Goal: Task Accomplishment & Management: Manage account settings

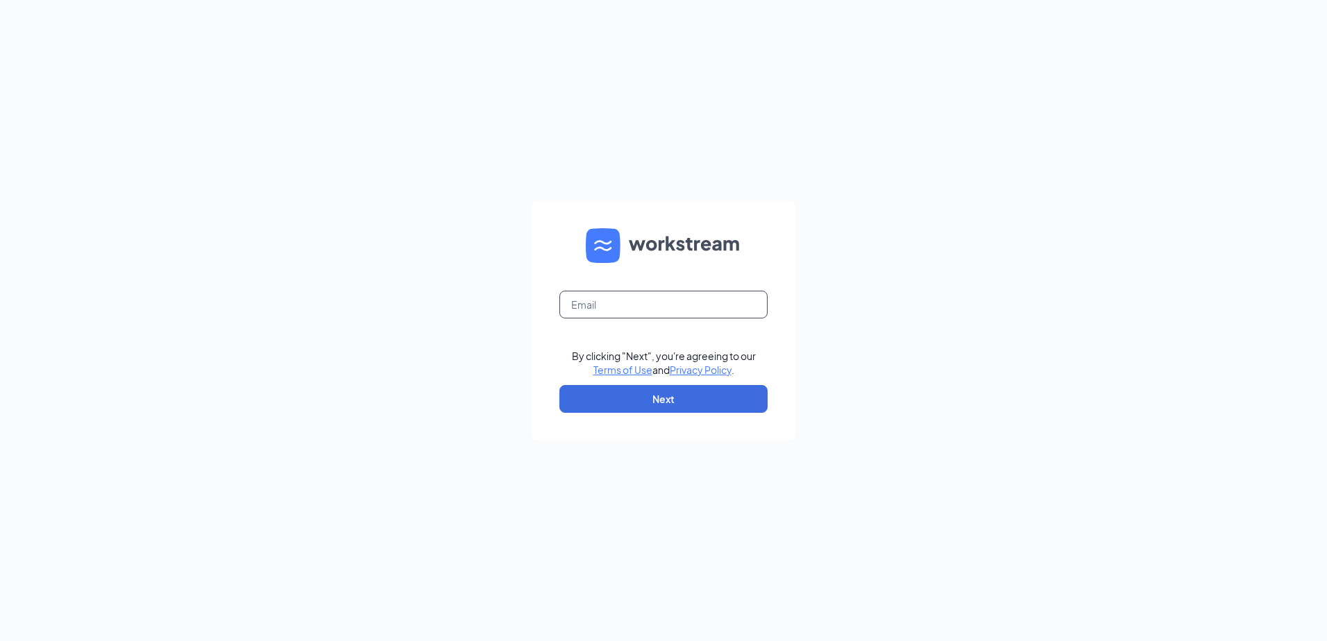
click at [664, 312] on input "text" at bounding box center [663, 305] width 208 height 28
type input "1159@racksonbk.com"
click at [648, 398] on button "Next" at bounding box center [663, 399] width 208 height 28
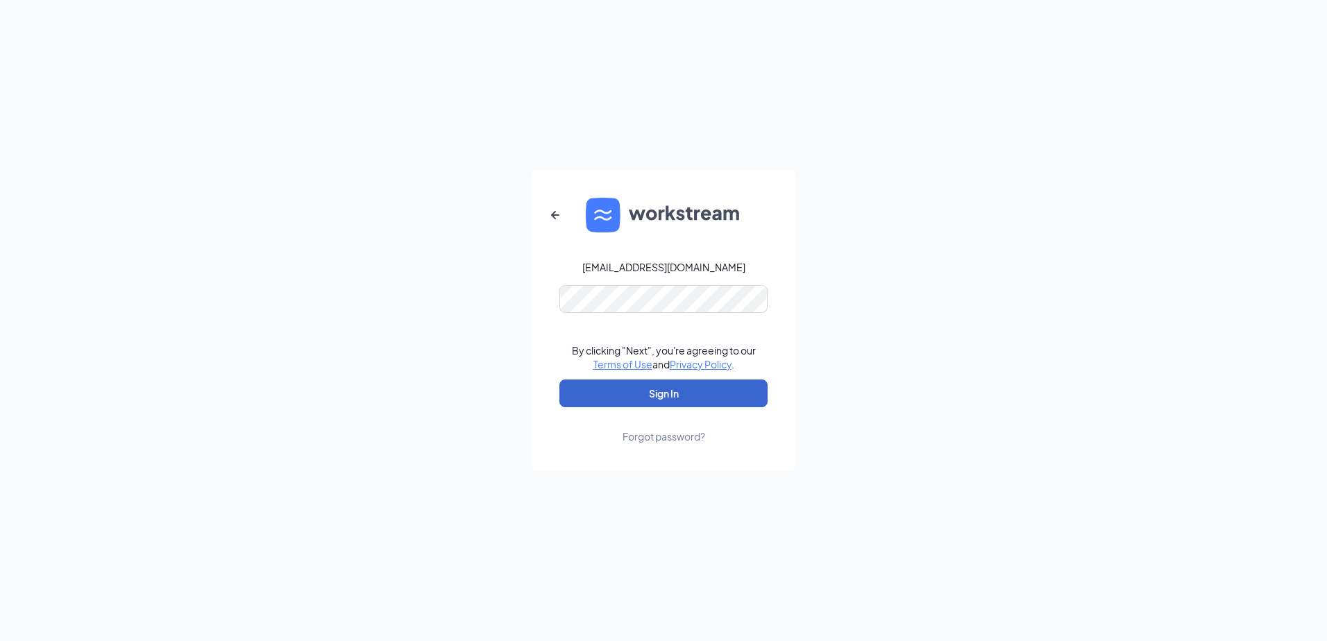
click at [648, 398] on button "Sign In" at bounding box center [663, 394] width 208 height 28
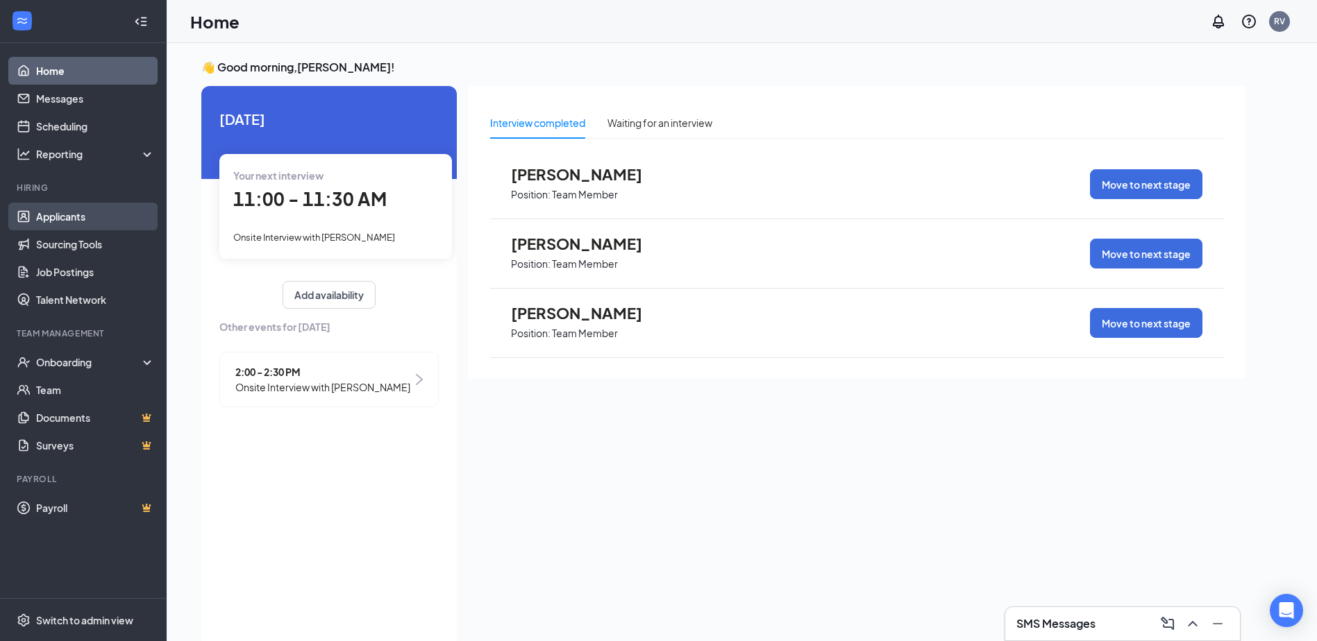
click at [75, 214] on link "Applicants" at bounding box center [95, 217] width 119 height 28
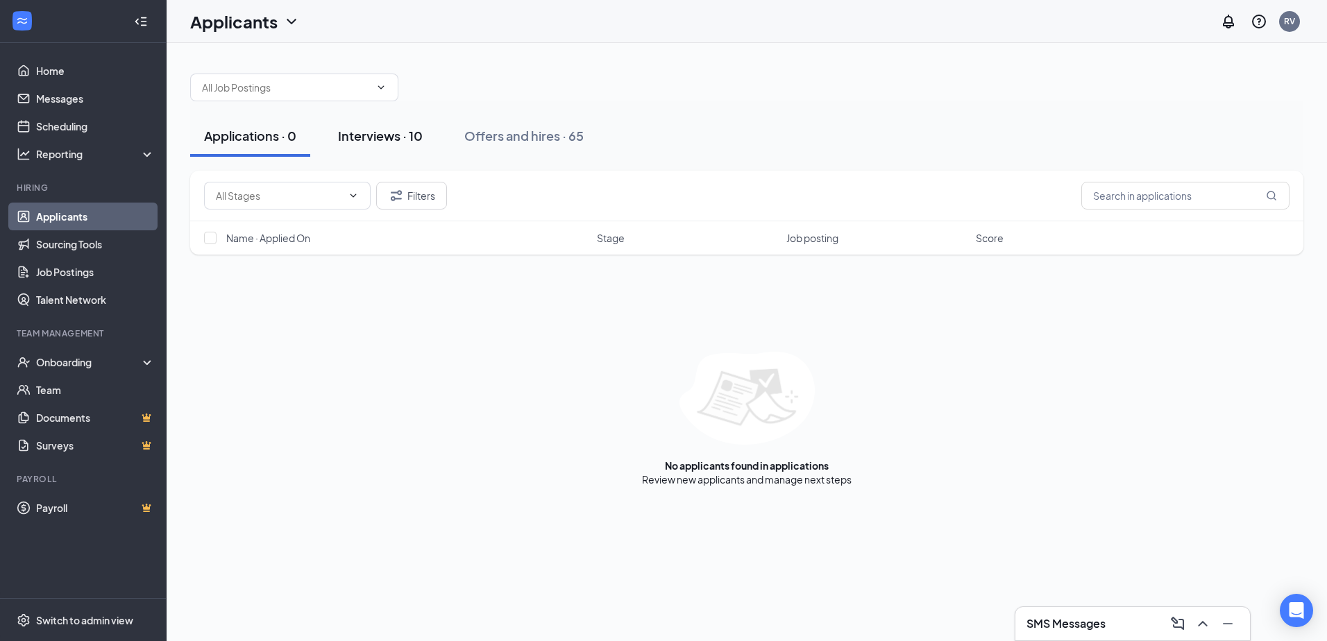
click at [385, 126] on button "Interviews · 10" at bounding box center [380, 136] width 112 height 42
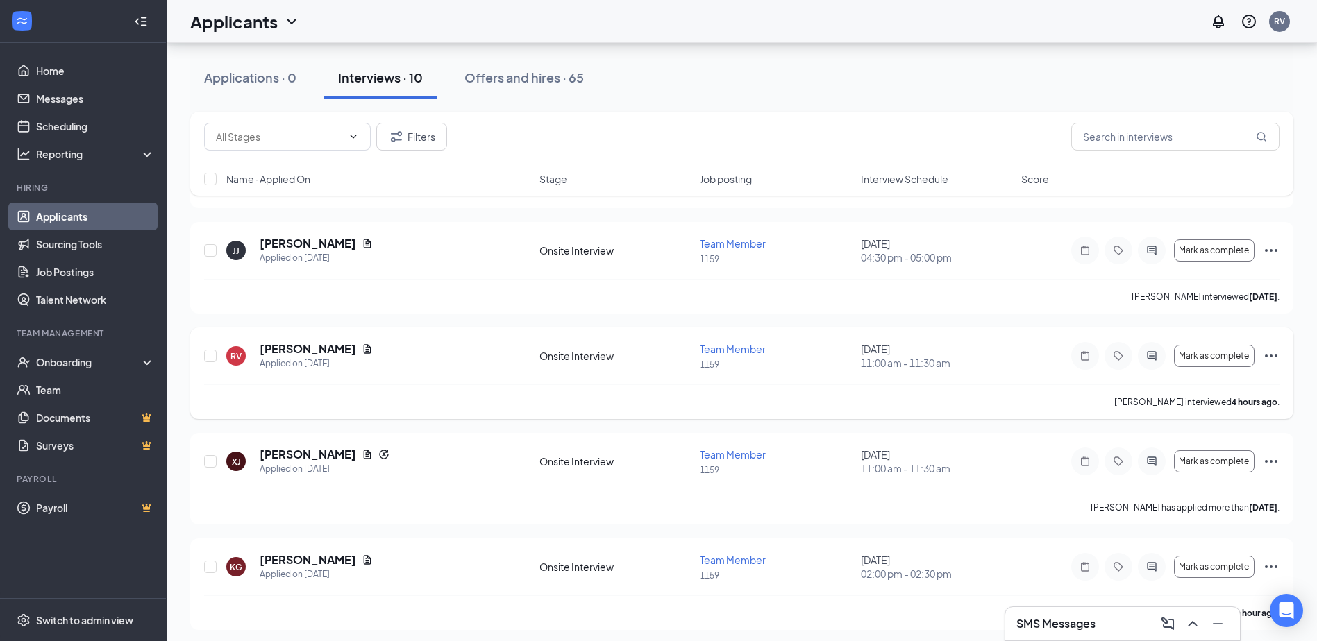
scroll to position [685, 0]
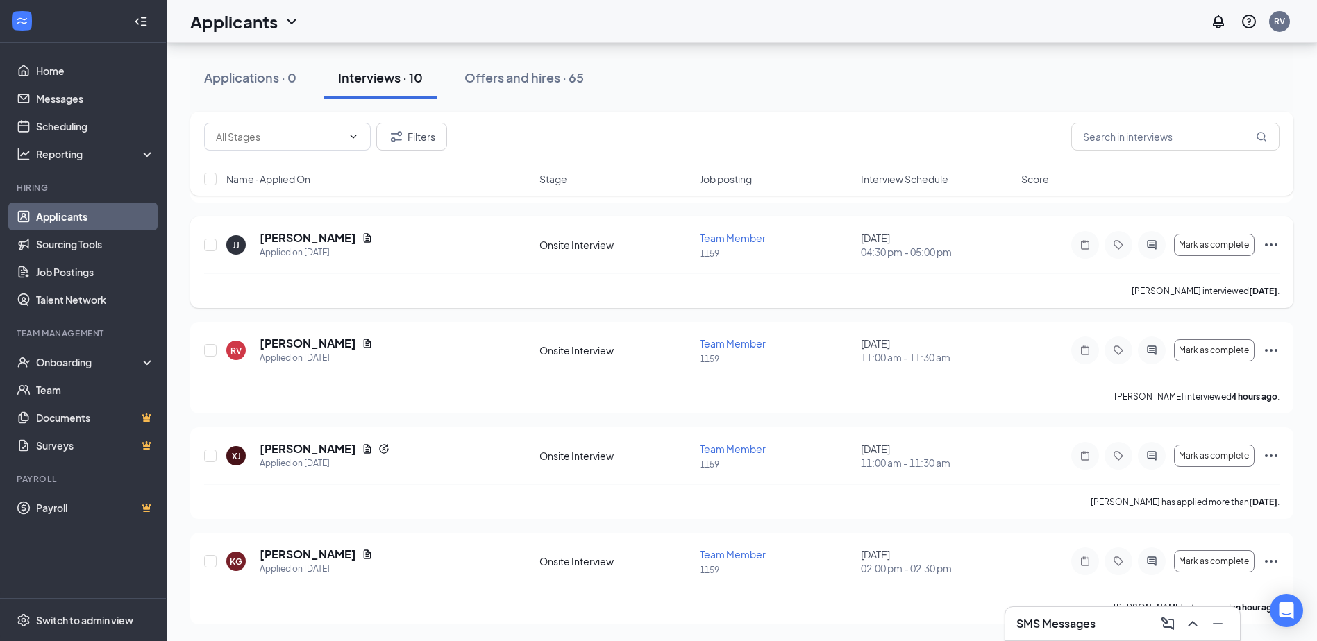
click at [1268, 248] on icon "Ellipses" at bounding box center [1271, 245] width 17 height 17
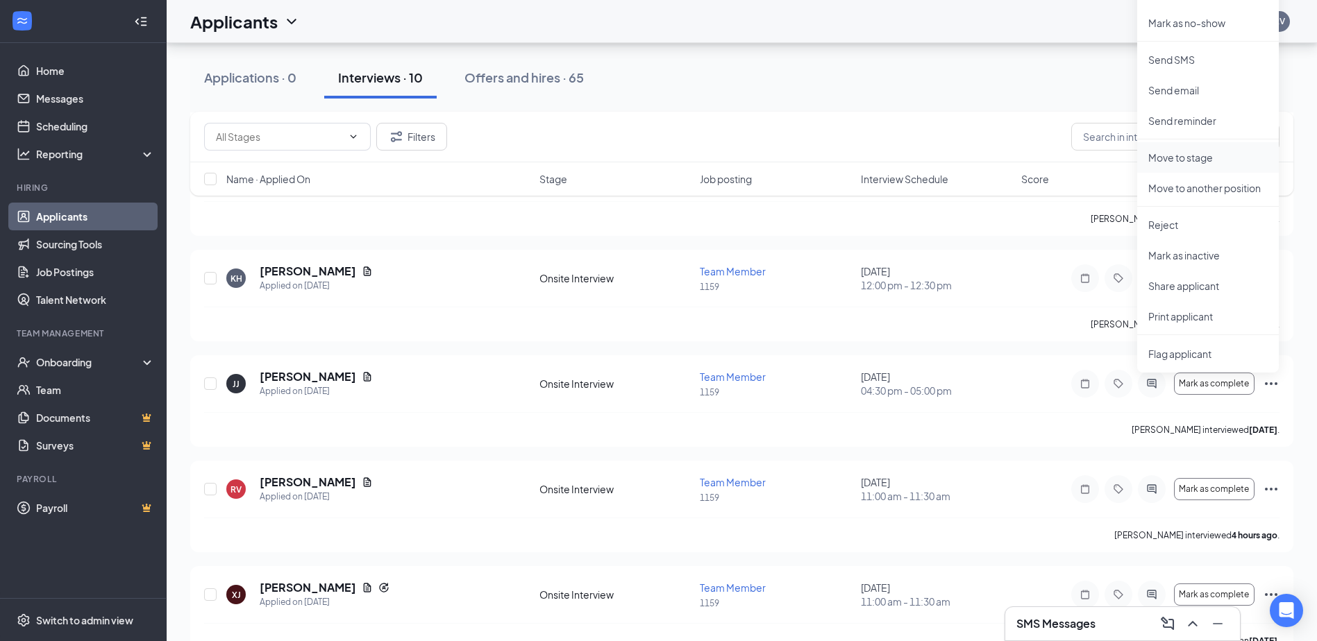
scroll to position [477, 0]
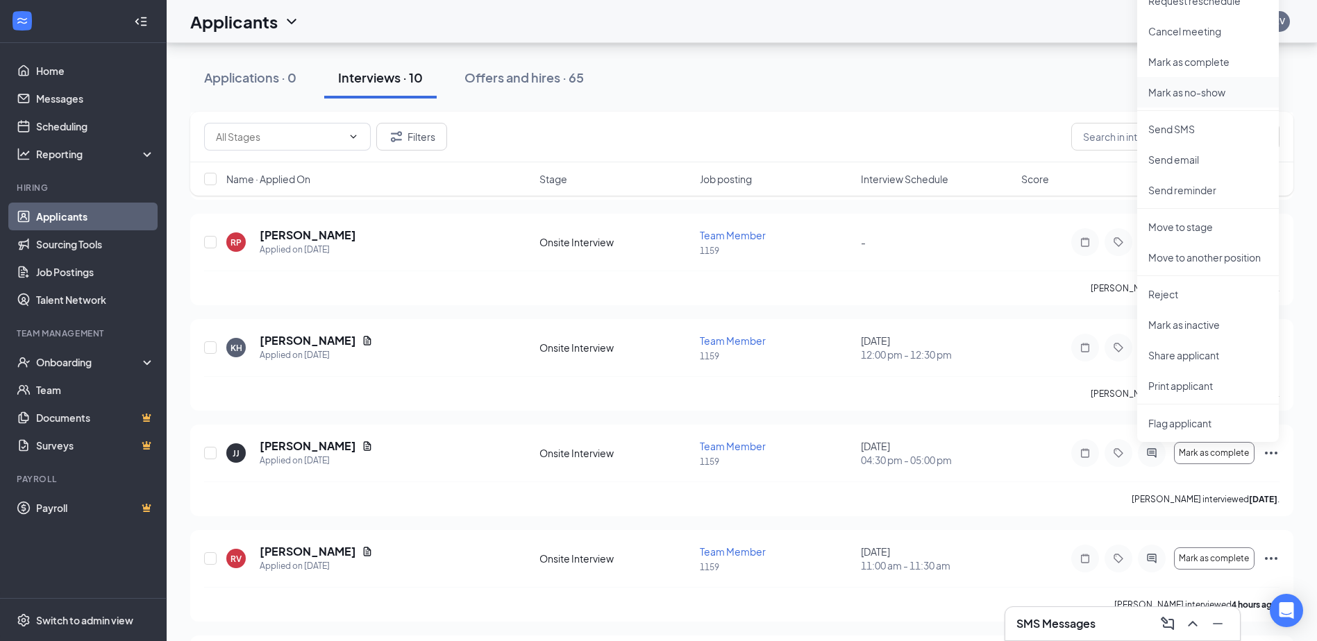
click at [1193, 90] on p "Mark as no-show" at bounding box center [1207, 92] width 119 height 14
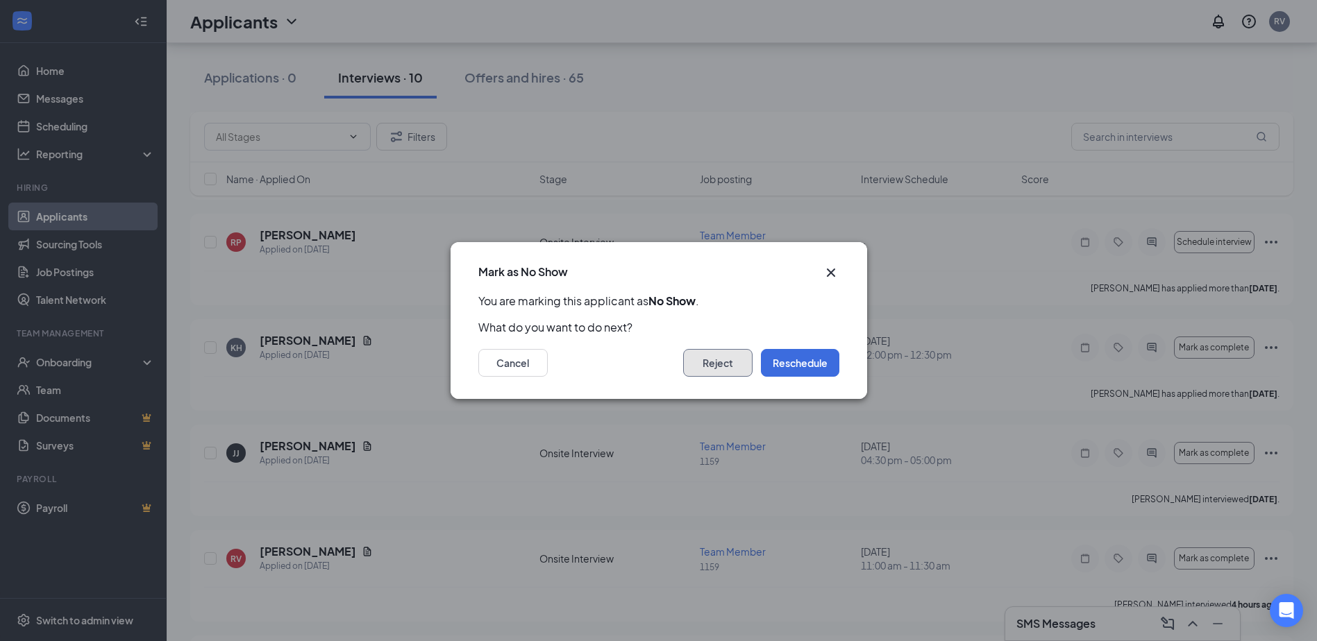
click at [724, 367] on button "Reject" at bounding box center [717, 363] width 69 height 28
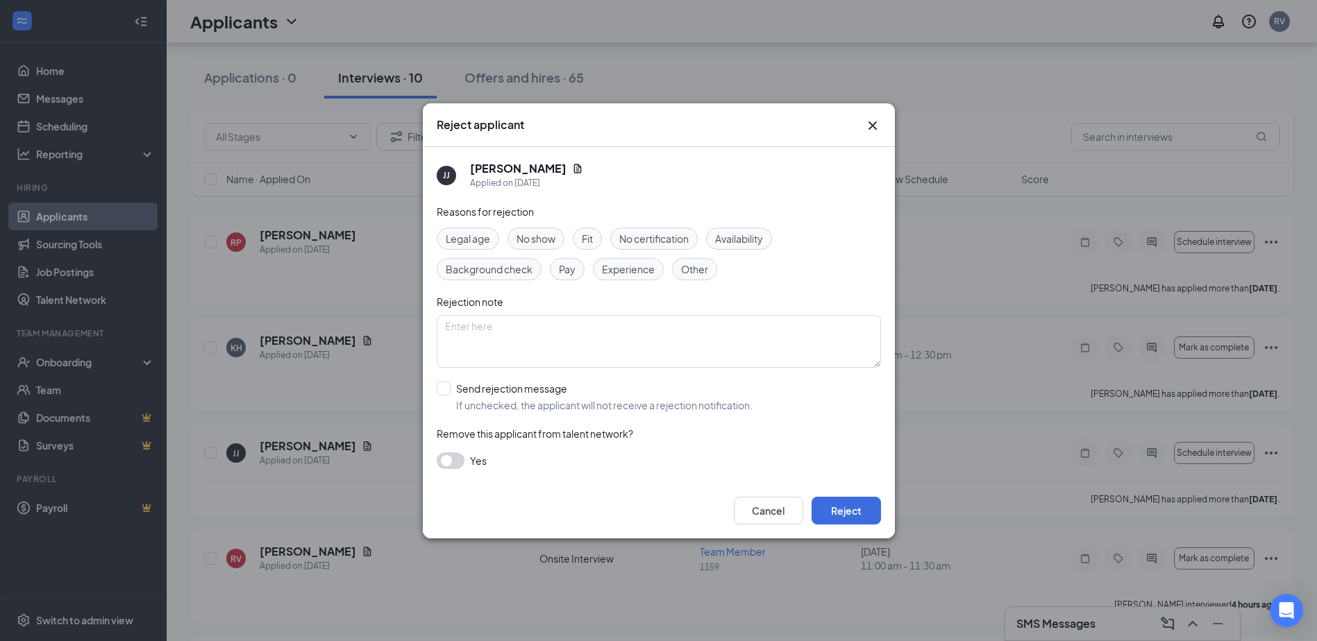
click at [534, 248] on div "No show" at bounding box center [535, 239] width 57 height 22
click at [836, 503] on button "Reject" at bounding box center [845, 511] width 69 height 28
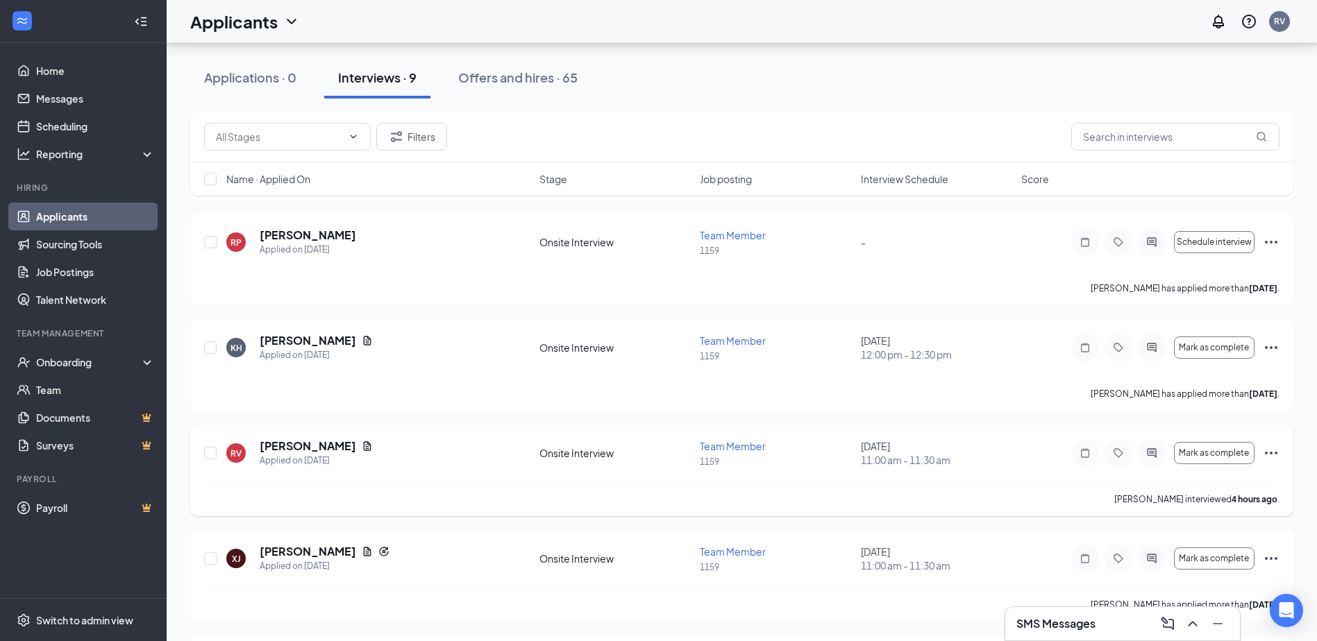
click at [1271, 452] on icon "Ellipses" at bounding box center [1271, 453] width 17 height 17
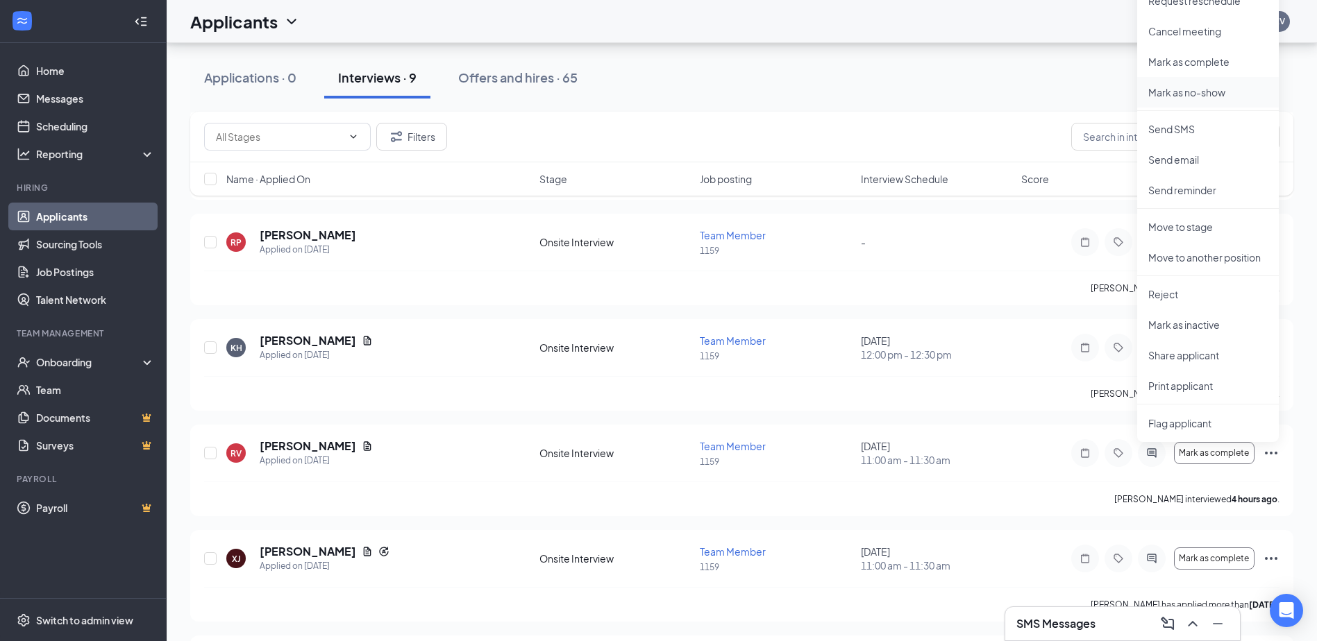
click at [1206, 91] on p "Mark as no-show" at bounding box center [1207, 92] width 119 height 14
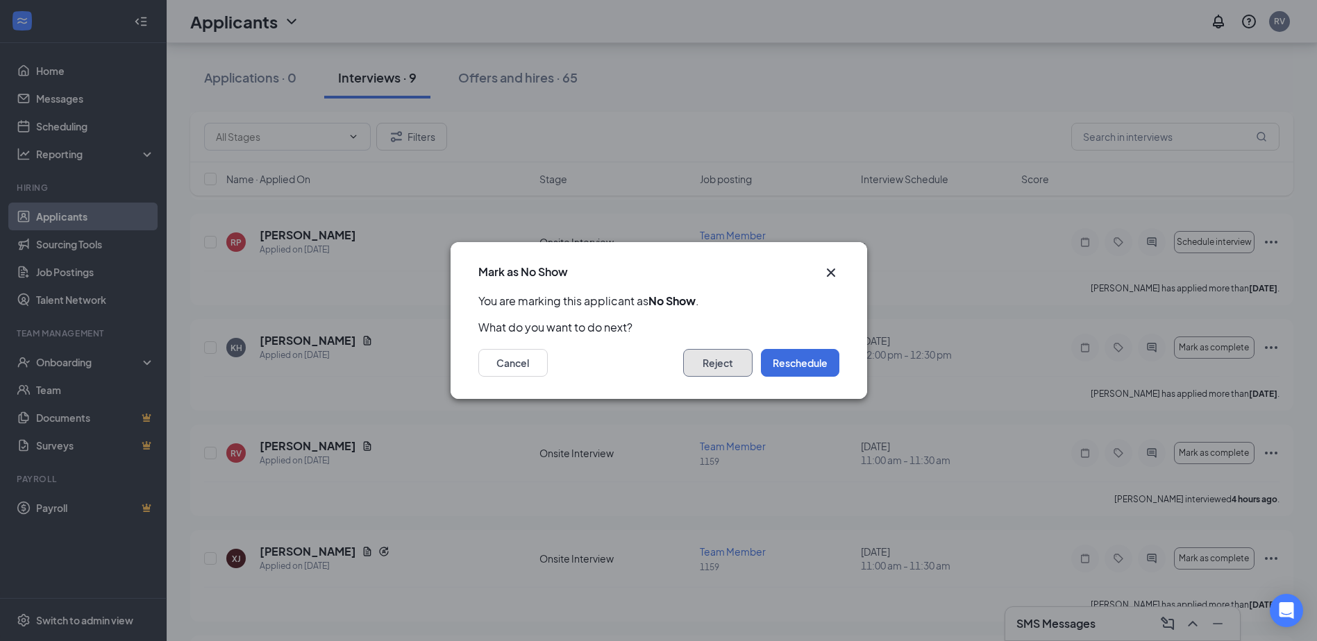
click at [734, 364] on button "Reject" at bounding box center [717, 363] width 69 height 28
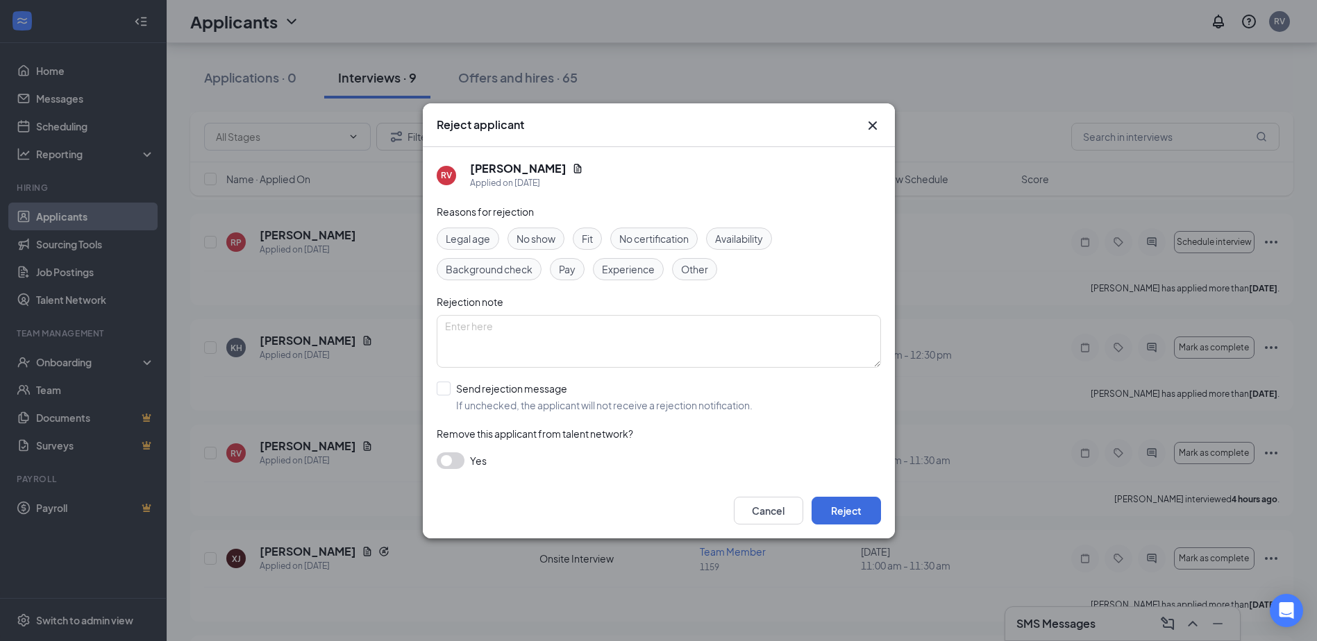
click at [532, 240] on span "No show" at bounding box center [535, 238] width 39 height 15
click at [870, 507] on button "Reject" at bounding box center [845, 511] width 69 height 28
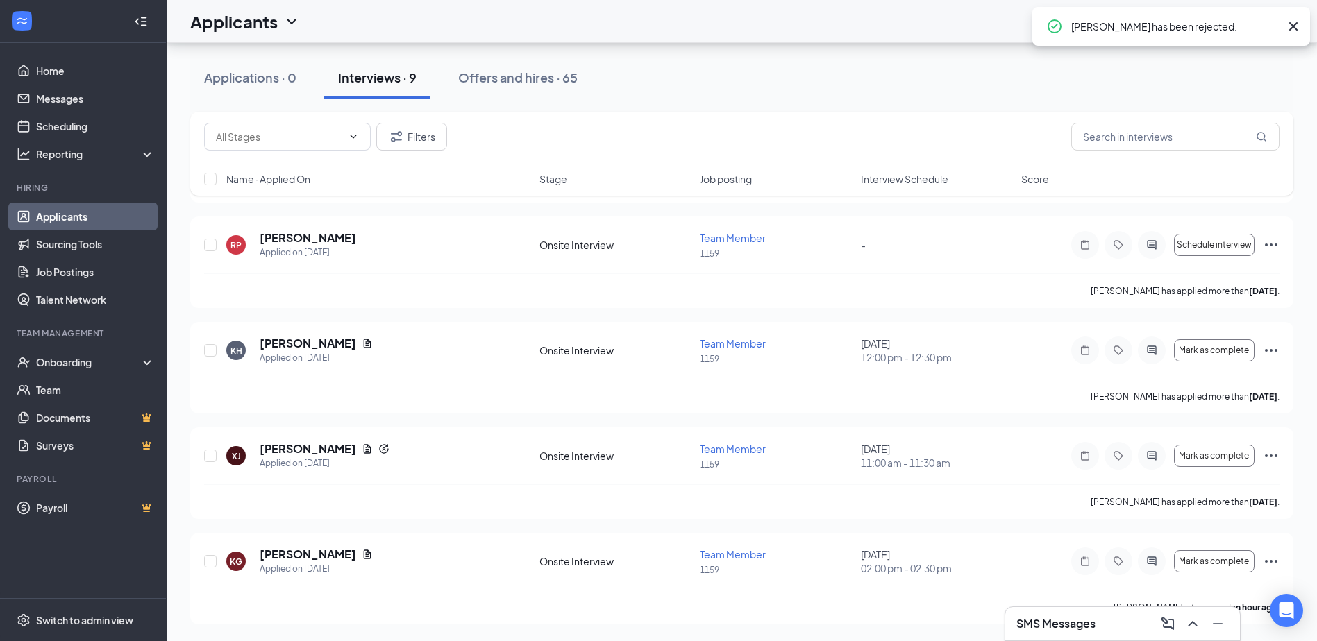
scroll to position [474, 0]
click at [1268, 561] on icon "Ellipses" at bounding box center [1271, 561] width 17 height 17
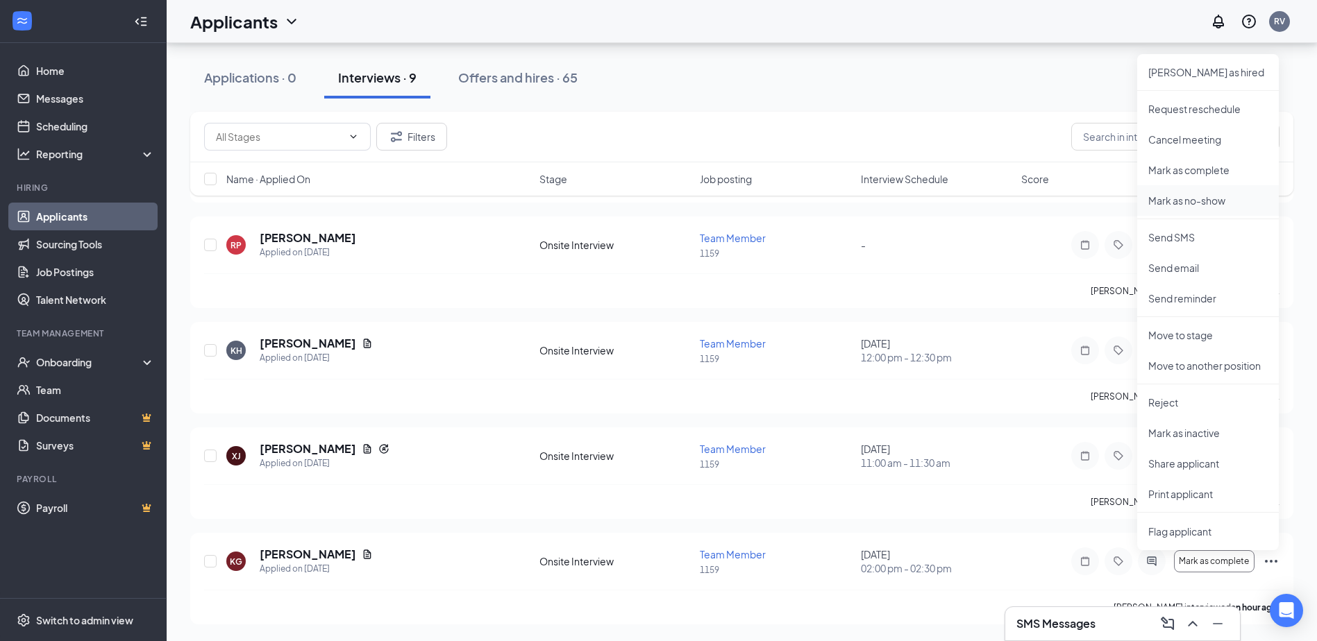
click at [1193, 204] on p "Mark as no-show" at bounding box center [1207, 201] width 119 height 14
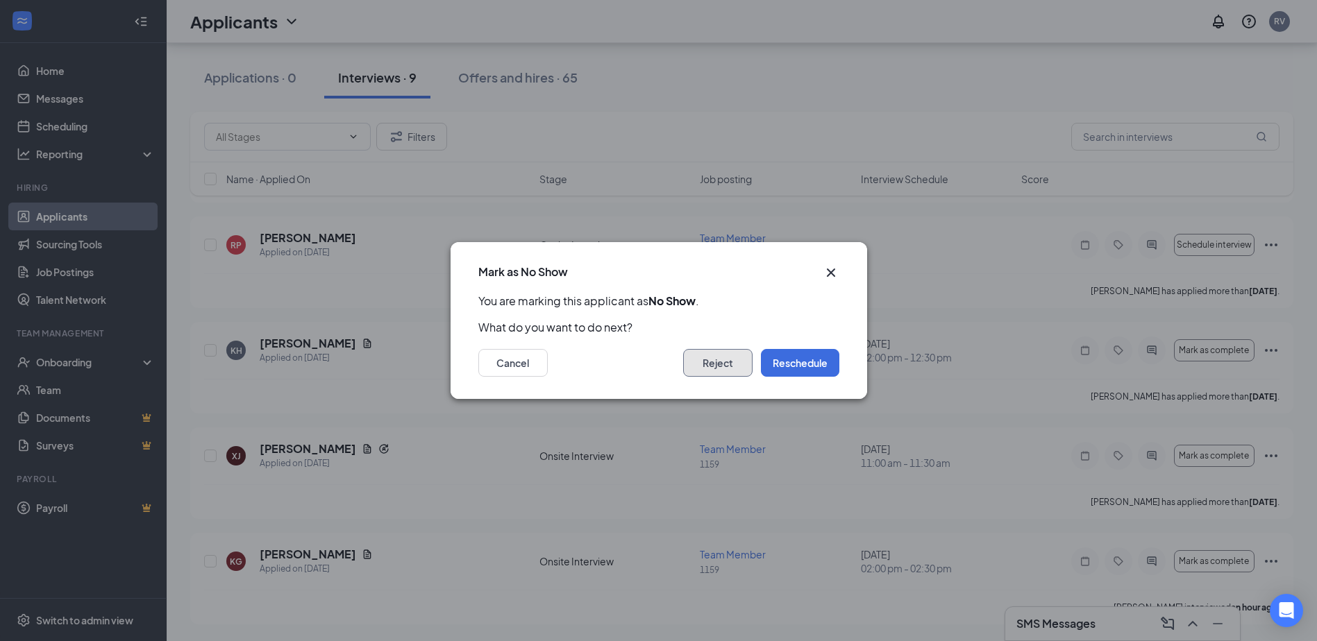
click at [723, 365] on button "Reject" at bounding box center [717, 363] width 69 height 28
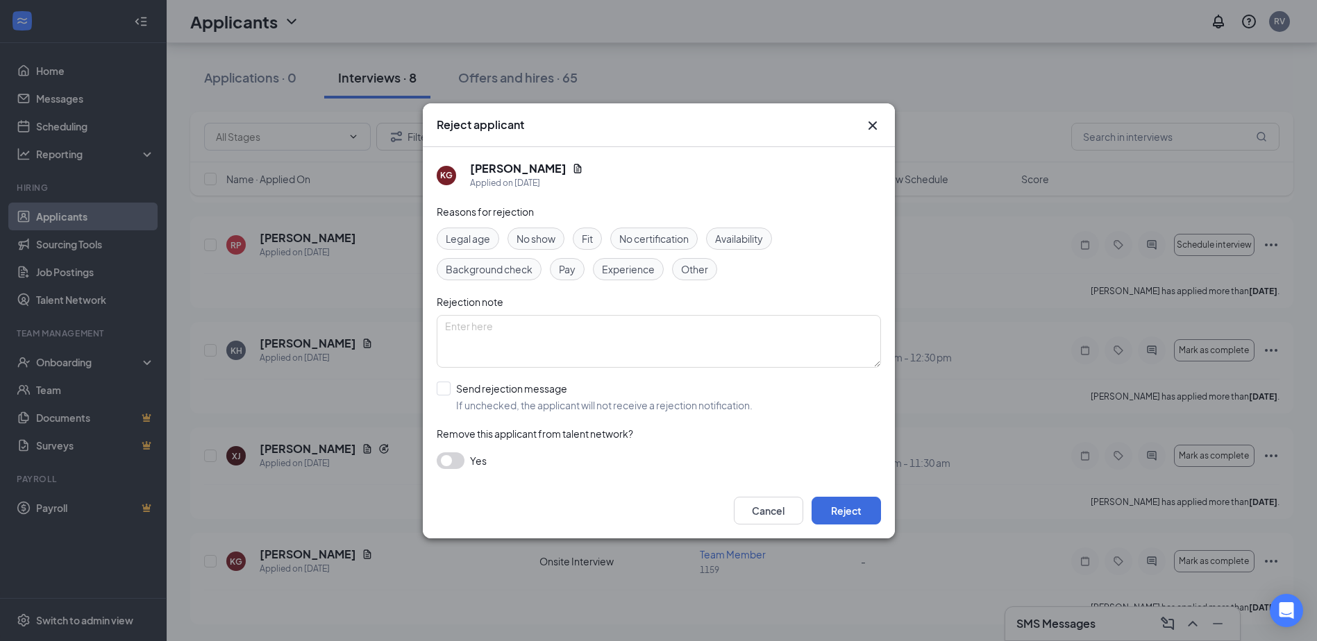
click at [534, 239] on span "No show" at bounding box center [535, 238] width 39 height 15
click at [839, 511] on button "Reject" at bounding box center [845, 511] width 69 height 28
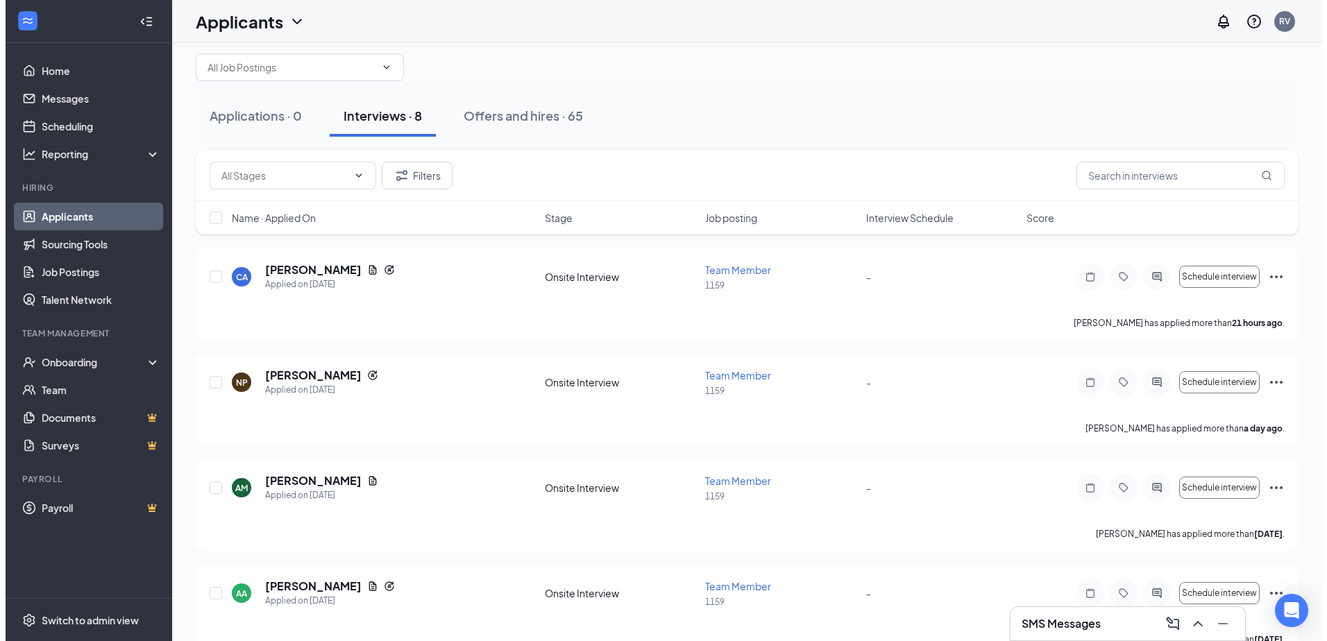
scroll to position [0, 0]
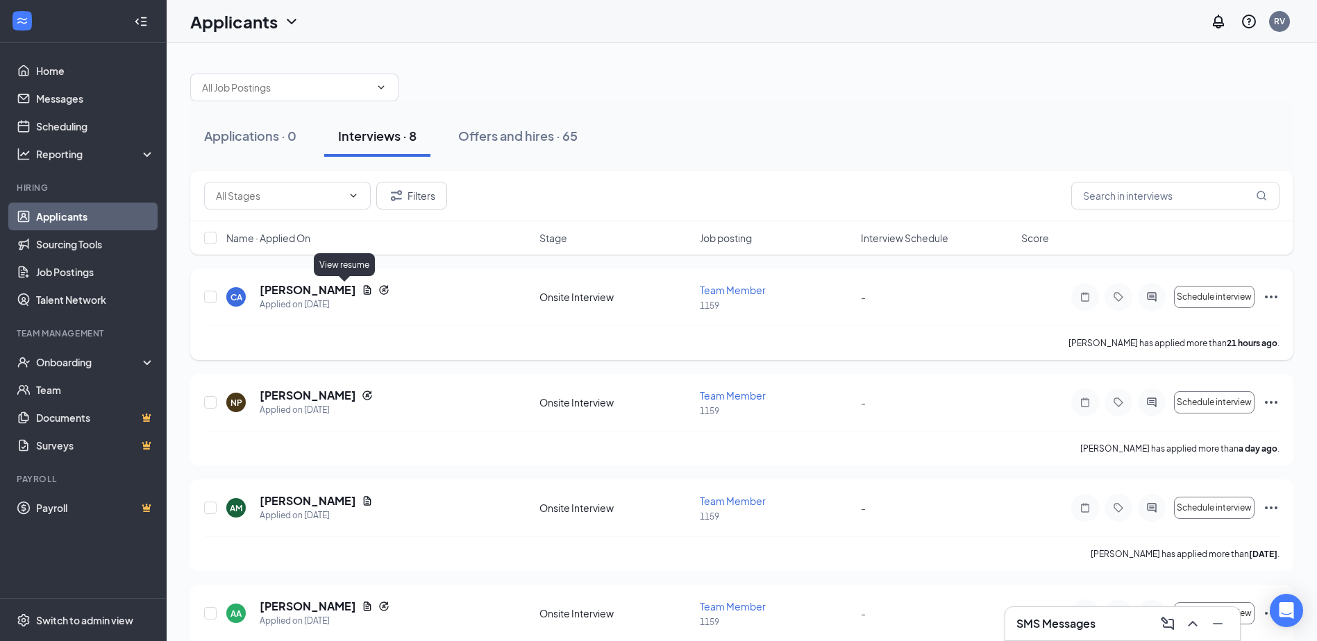
click at [362, 293] on icon "Document" at bounding box center [367, 290] width 11 height 11
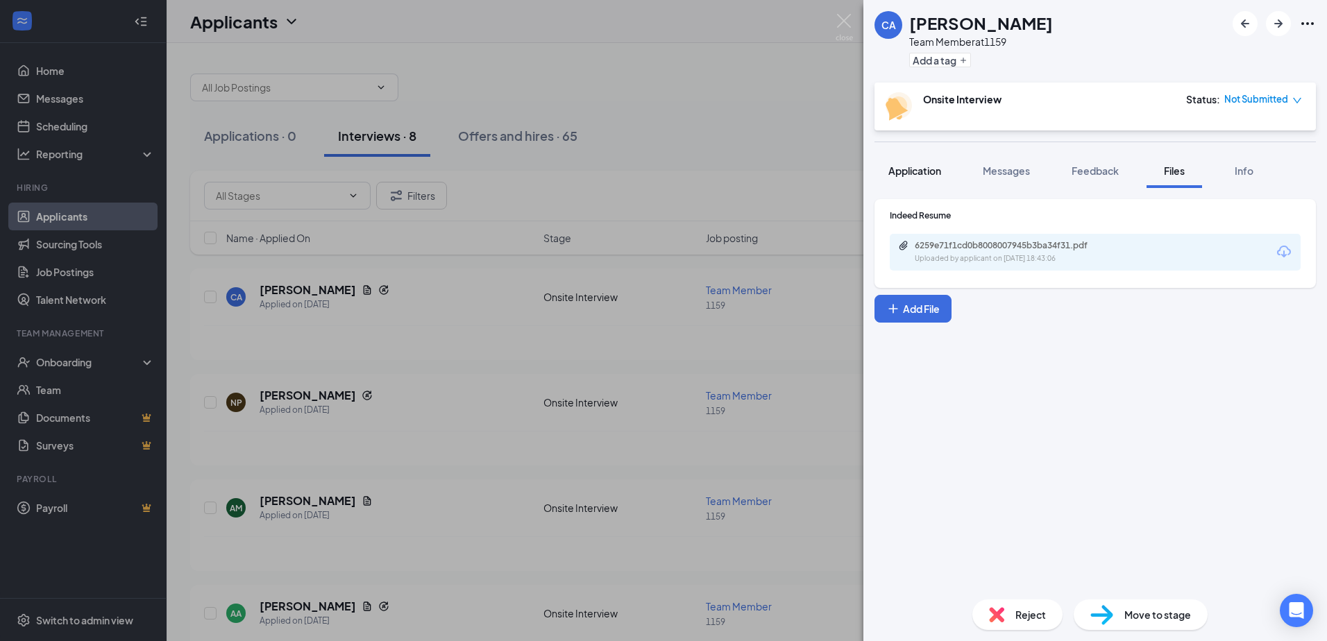
click at [923, 170] on span "Application" at bounding box center [915, 171] width 53 height 12
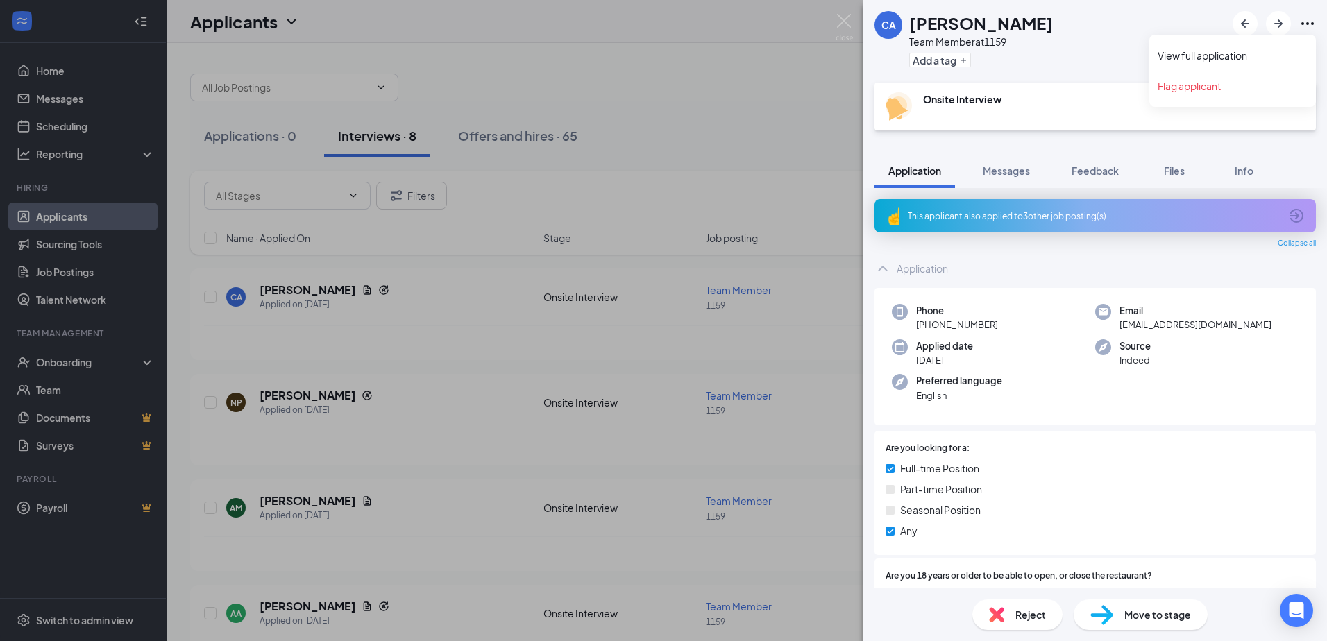
click at [1308, 28] on icon "Ellipses" at bounding box center [1307, 23] width 17 height 17
click at [1247, 58] on link "View full application" at bounding box center [1233, 56] width 150 height 14
click at [731, 153] on div "CA Carlos Archila Team Member at 1159 Add a tag Onsite Interview Status : Not S…" at bounding box center [663, 320] width 1327 height 641
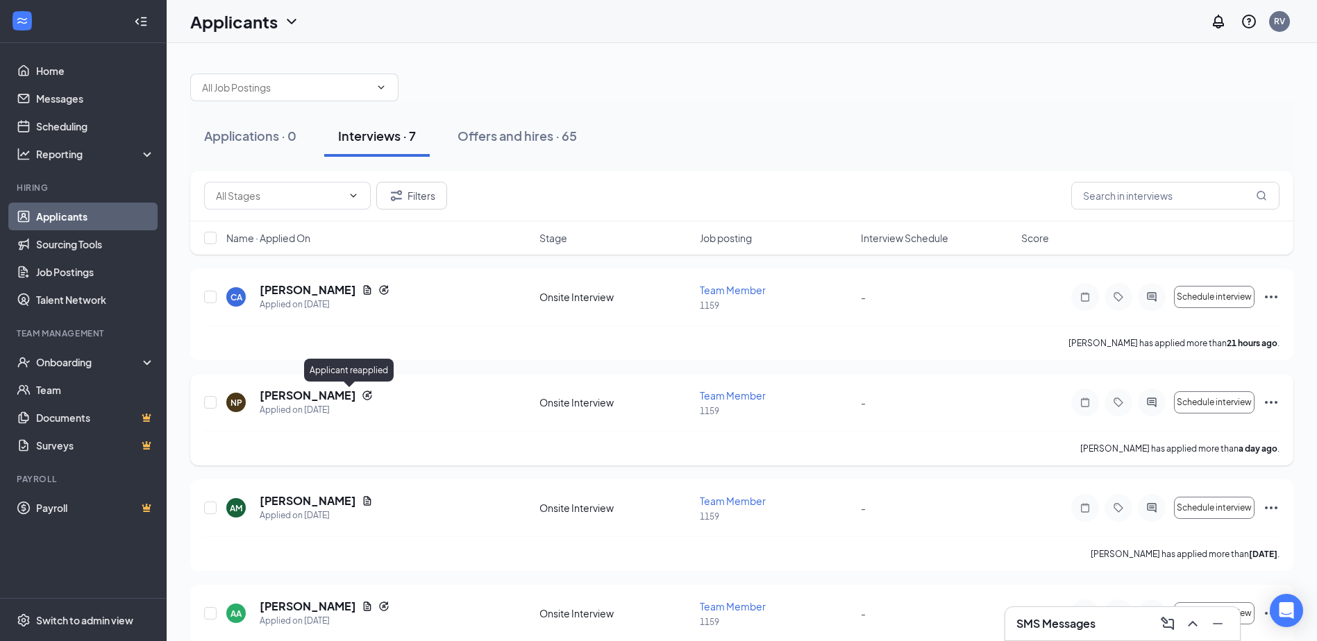
click at [362, 394] on icon "Reapply" at bounding box center [366, 395] width 9 height 9
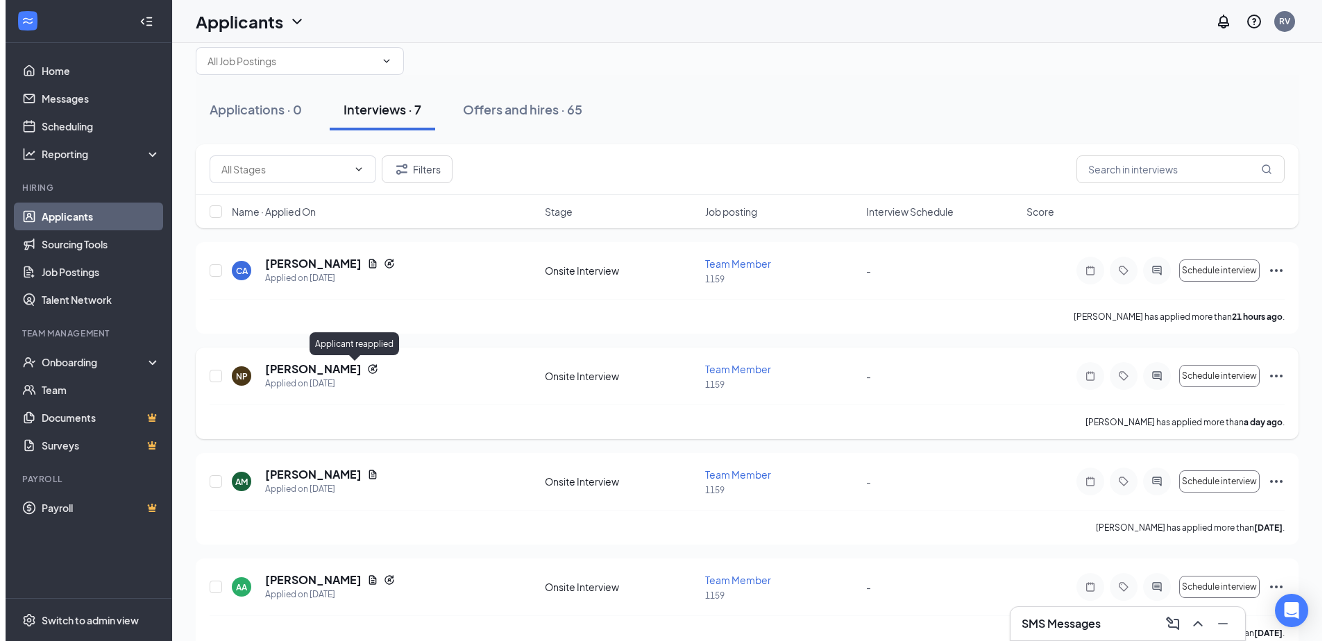
scroll to position [69, 0]
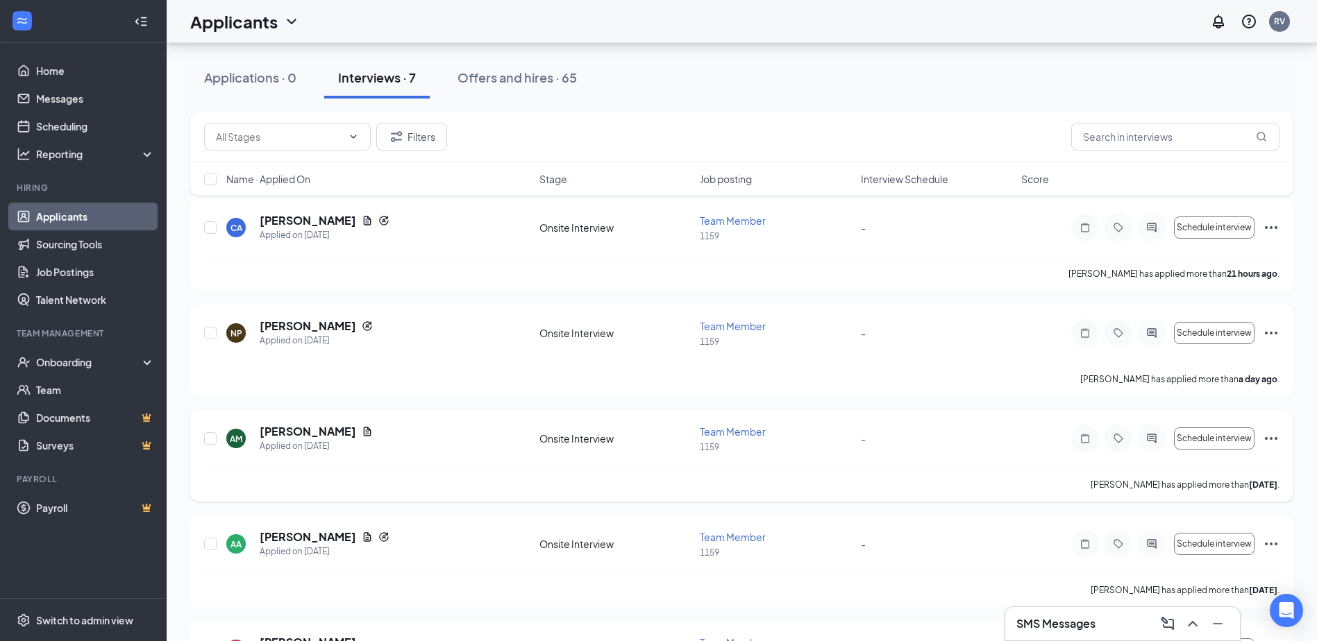
click at [360, 437] on div "ADAM MOSAAD" at bounding box center [316, 431] width 113 height 15
click at [362, 435] on icon "Document" at bounding box center [367, 431] width 11 height 11
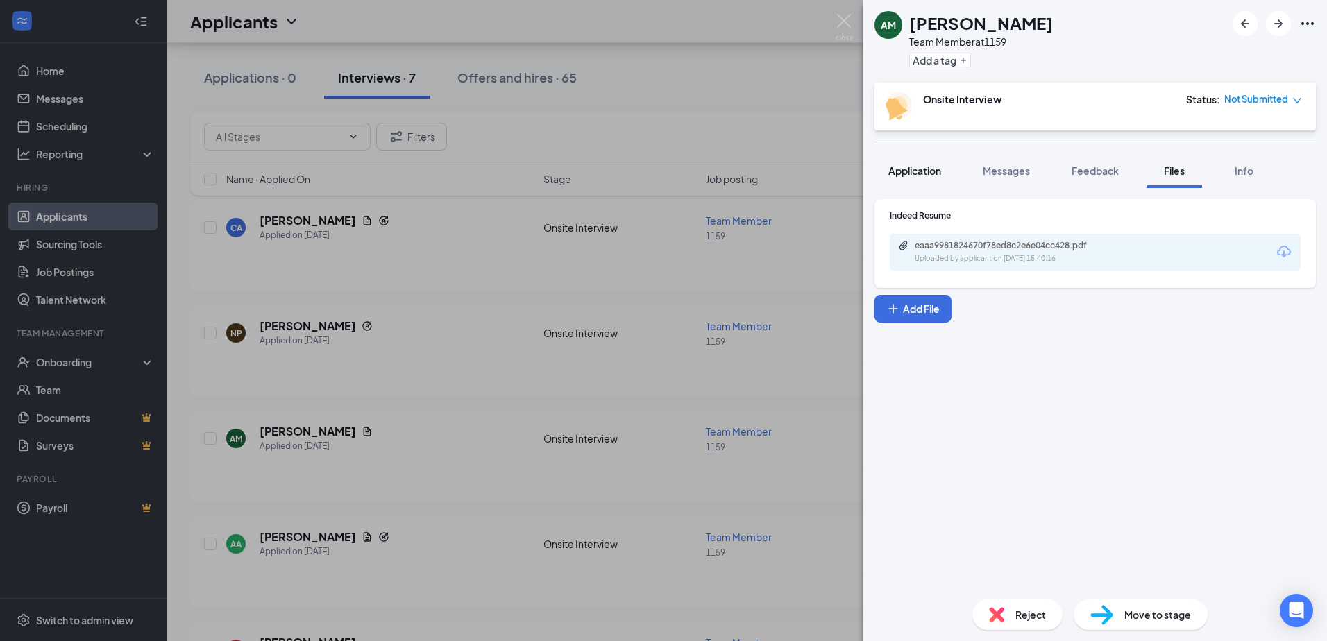
click at [922, 178] on button "Application" at bounding box center [915, 170] width 81 height 35
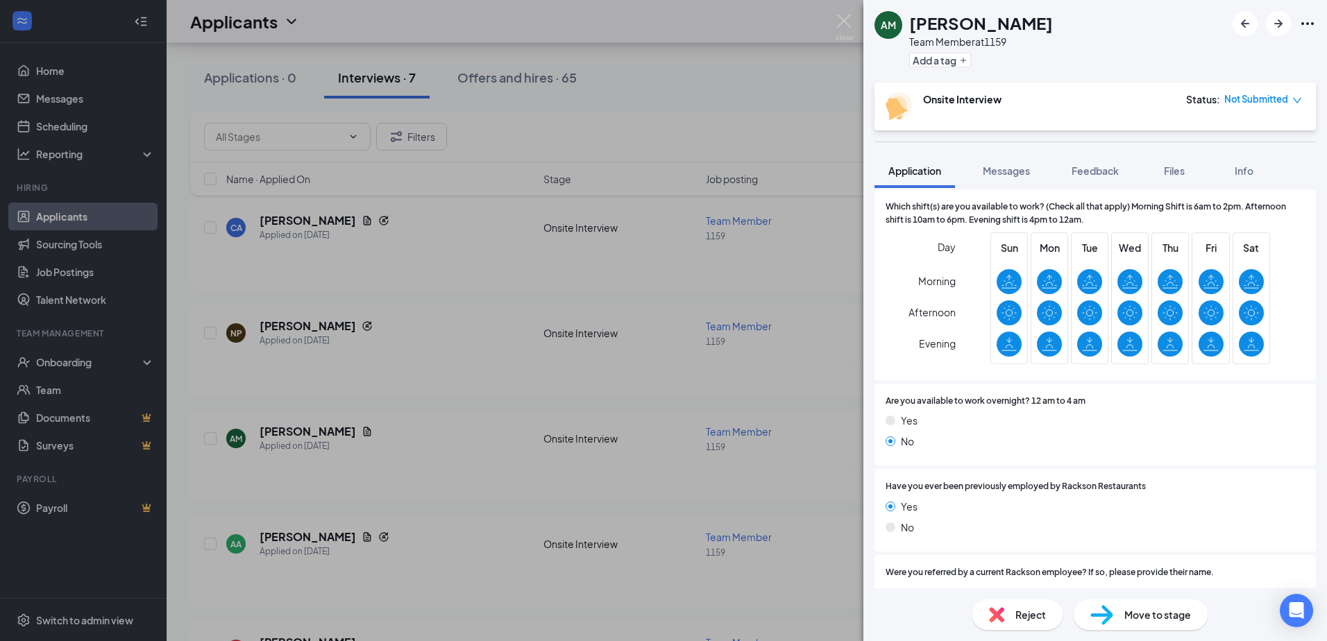
scroll to position [486, 0]
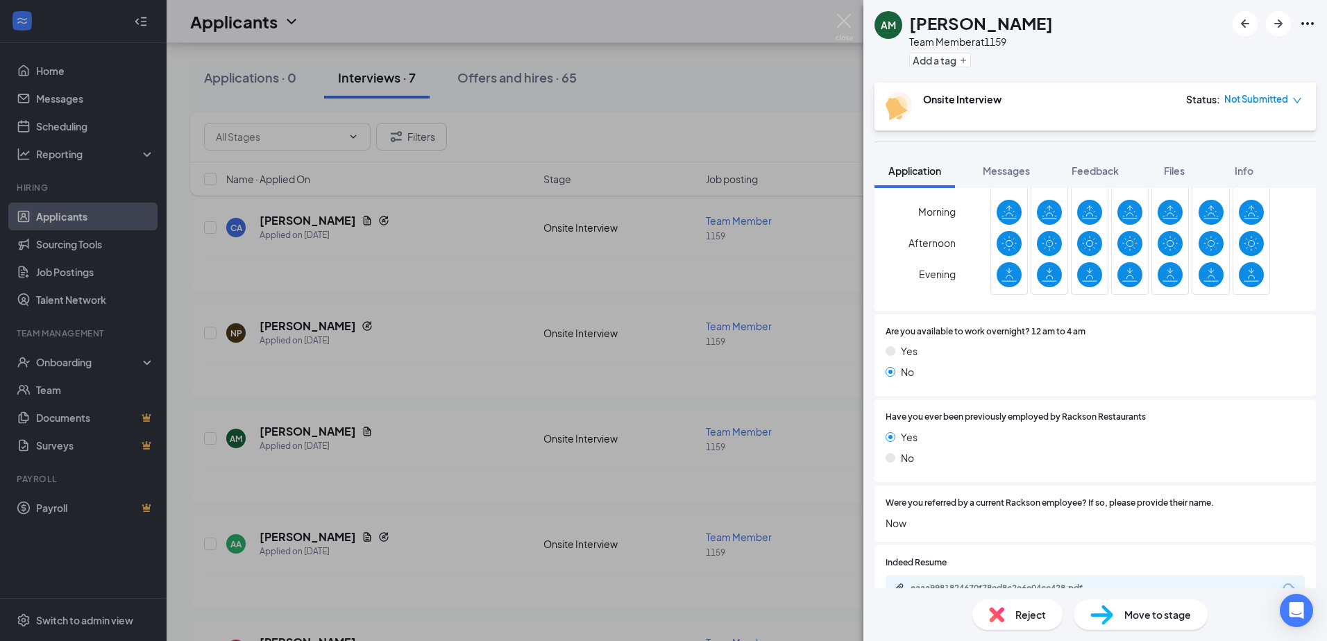
click at [1021, 607] on span "Reject" at bounding box center [1031, 614] width 31 height 15
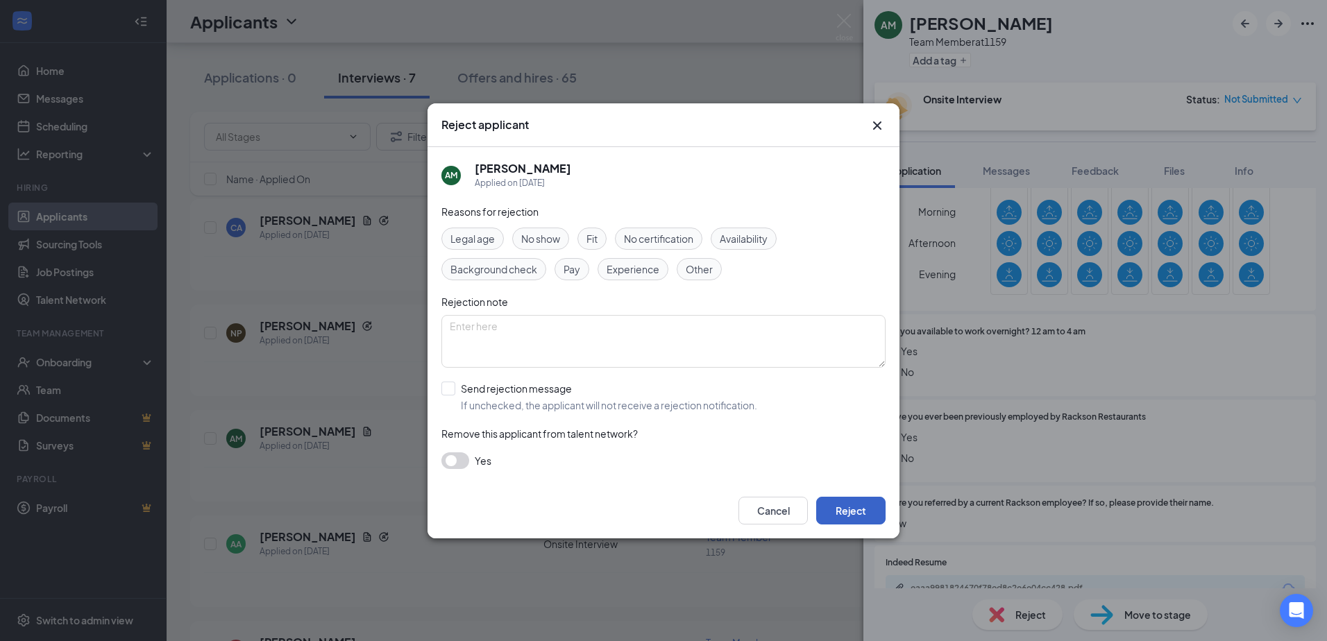
click at [857, 503] on button "Reject" at bounding box center [850, 511] width 69 height 28
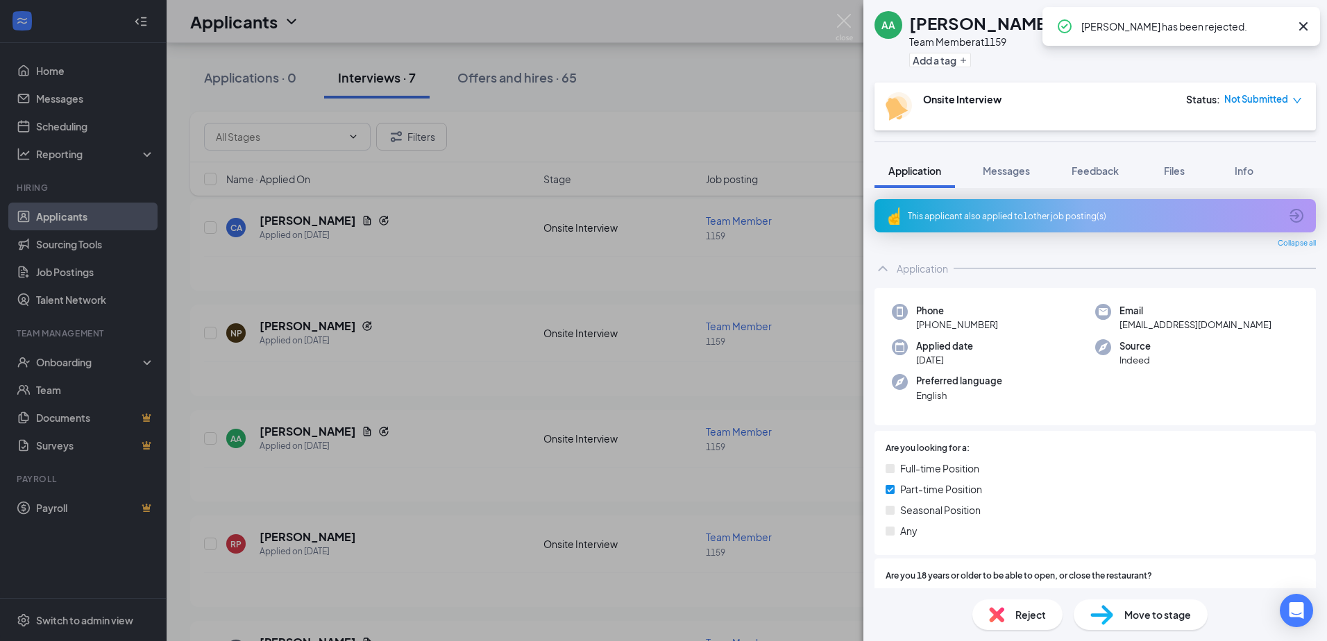
click at [396, 332] on div "AA Angela Arvelo Team Member at 1159 Add a tag Onsite Interview Status : Not Su…" at bounding box center [663, 320] width 1327 height 641
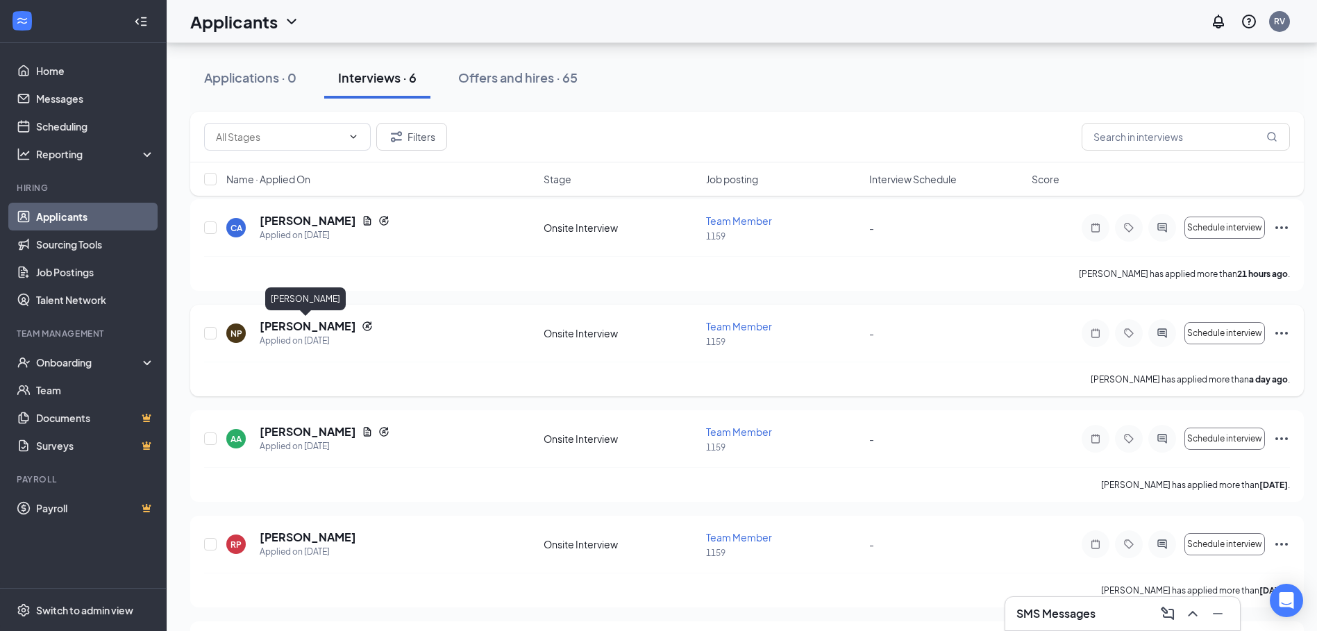
click at [296, 328] on h5 "Nitya Pareenja" at bounding box center [308, 326] width 96 height 15
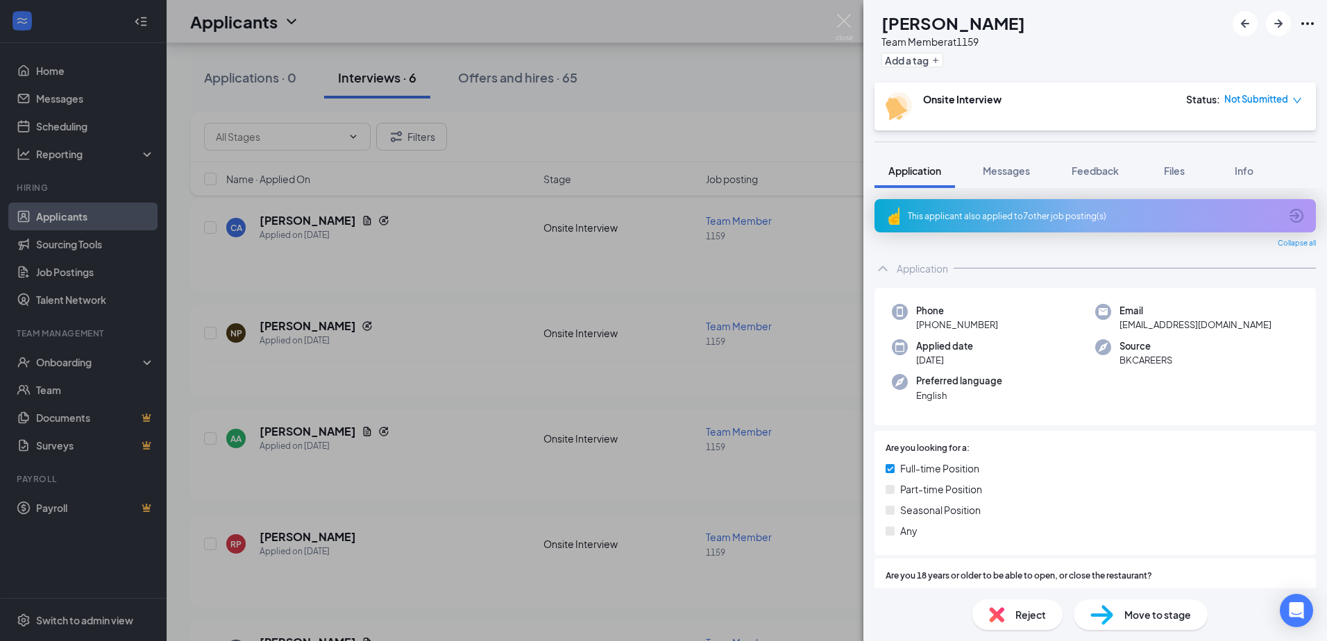
click at [539, 460] on div "NP Nitya Pareenja Team Member at 1159 Add a tag Onsite Interview Status : Not S…" at bounding box center [663, 320] width 1327 height 641
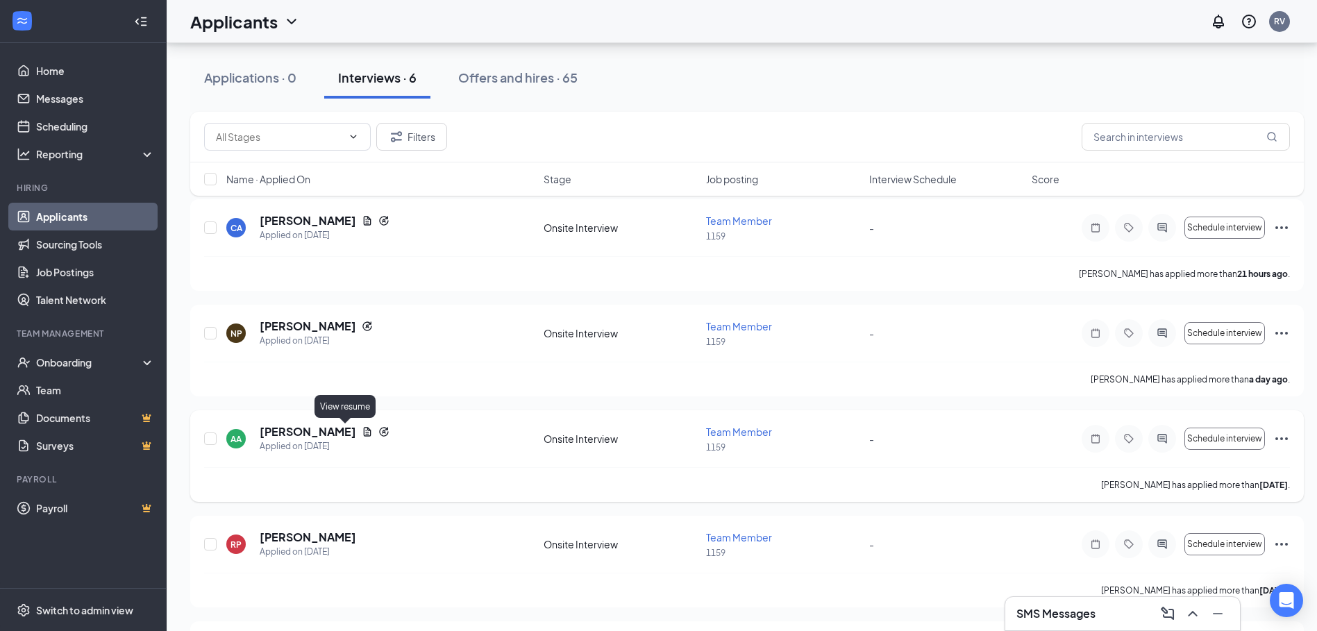
click at [364, 428] on icon "Document" at bounding box center [368, 431] width 8 height 9
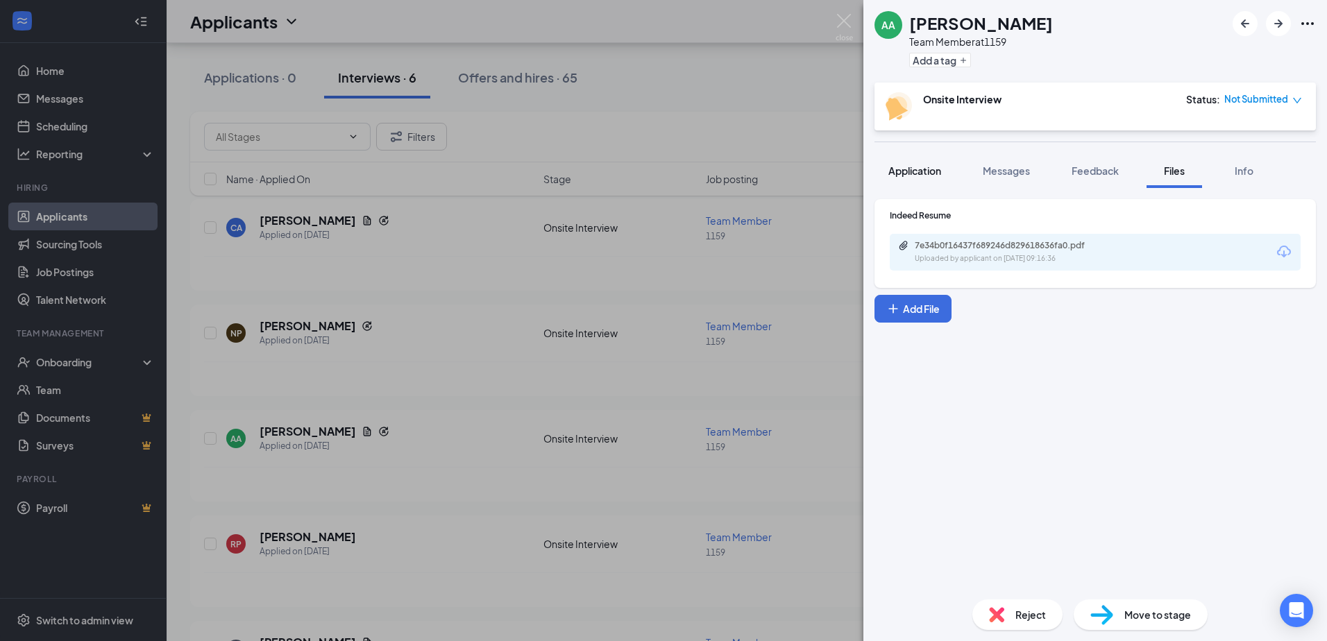
click at [910, 163] on button "Application" at bounding box center [915, 170] width 81 height 35
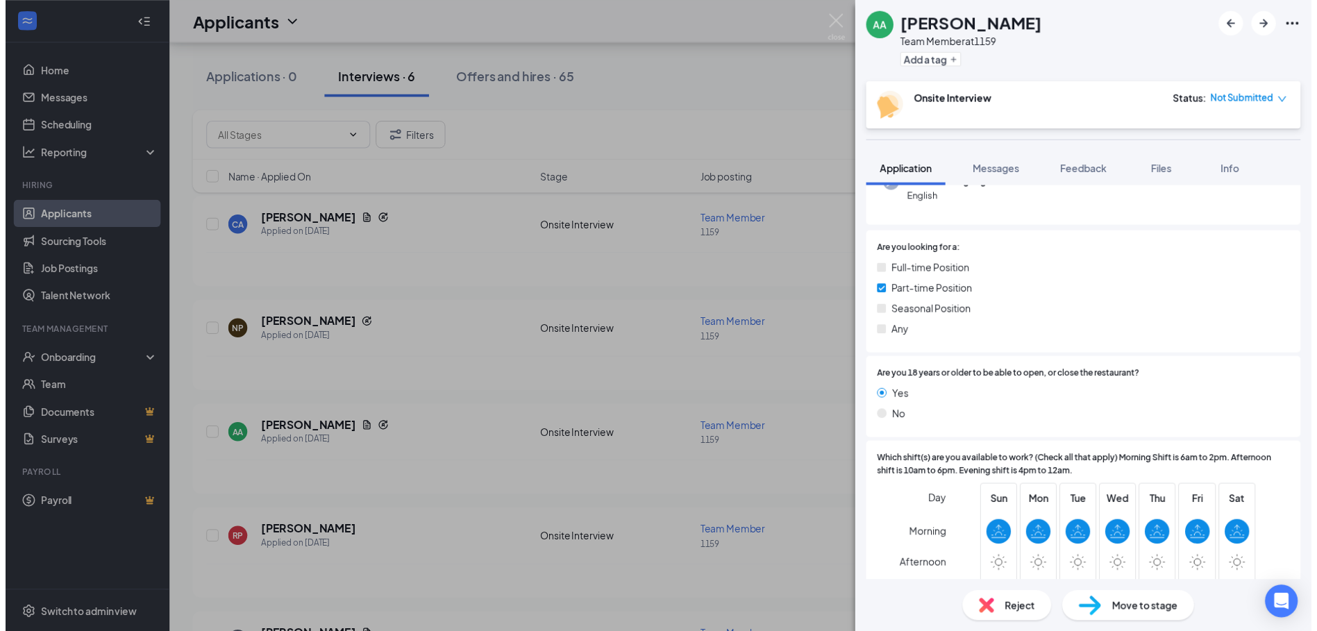
scroll to position [278, 0]
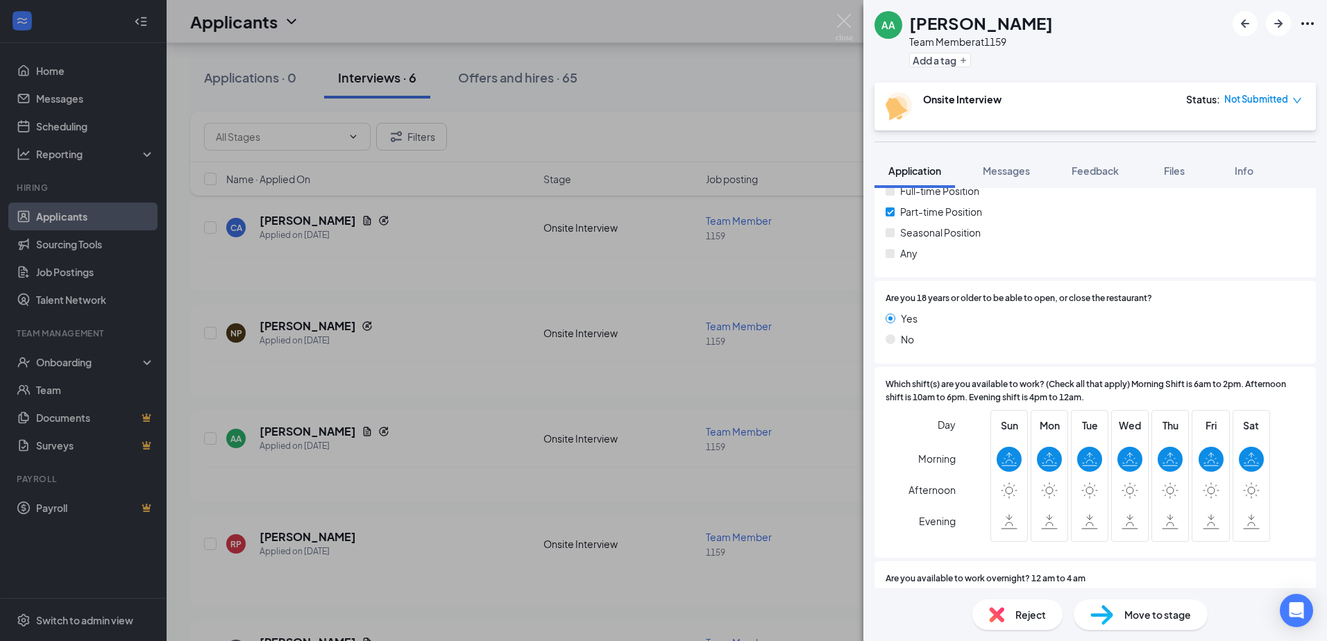
click at [1018, 621] on span "Reject" at bounding box center [1031, 614] width 31 height 15
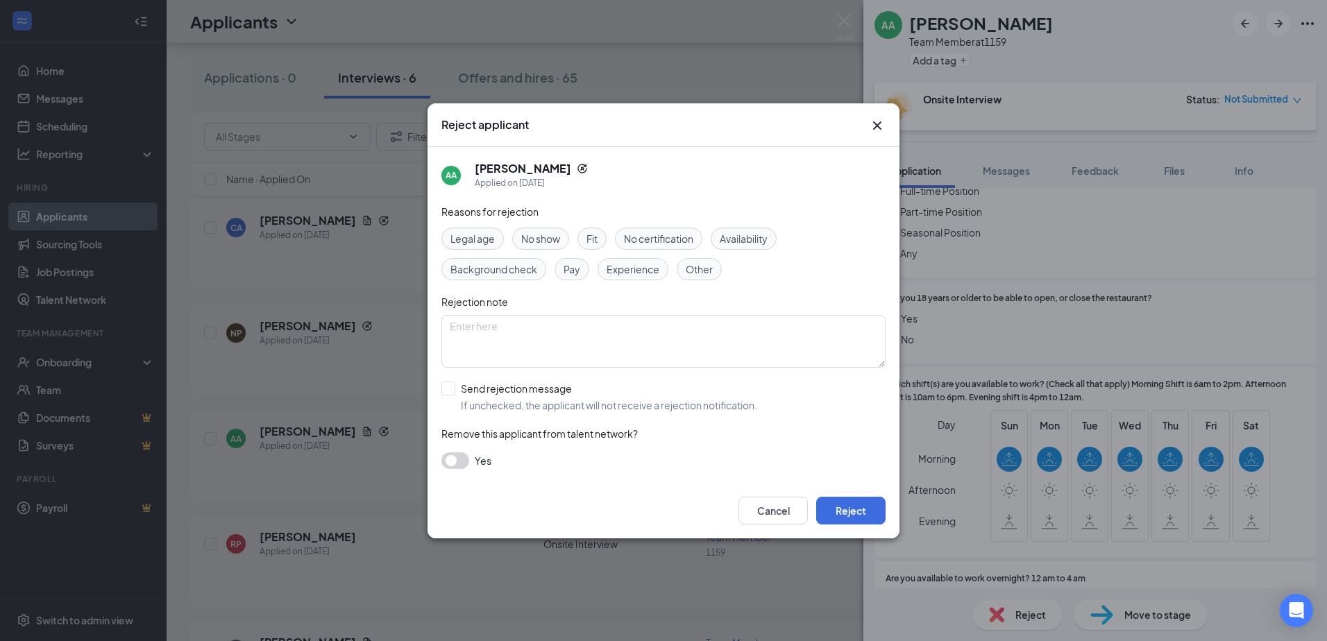
click at [878, 128] on icon "Cross" at bounding box center [877, 125] width 17 height 17
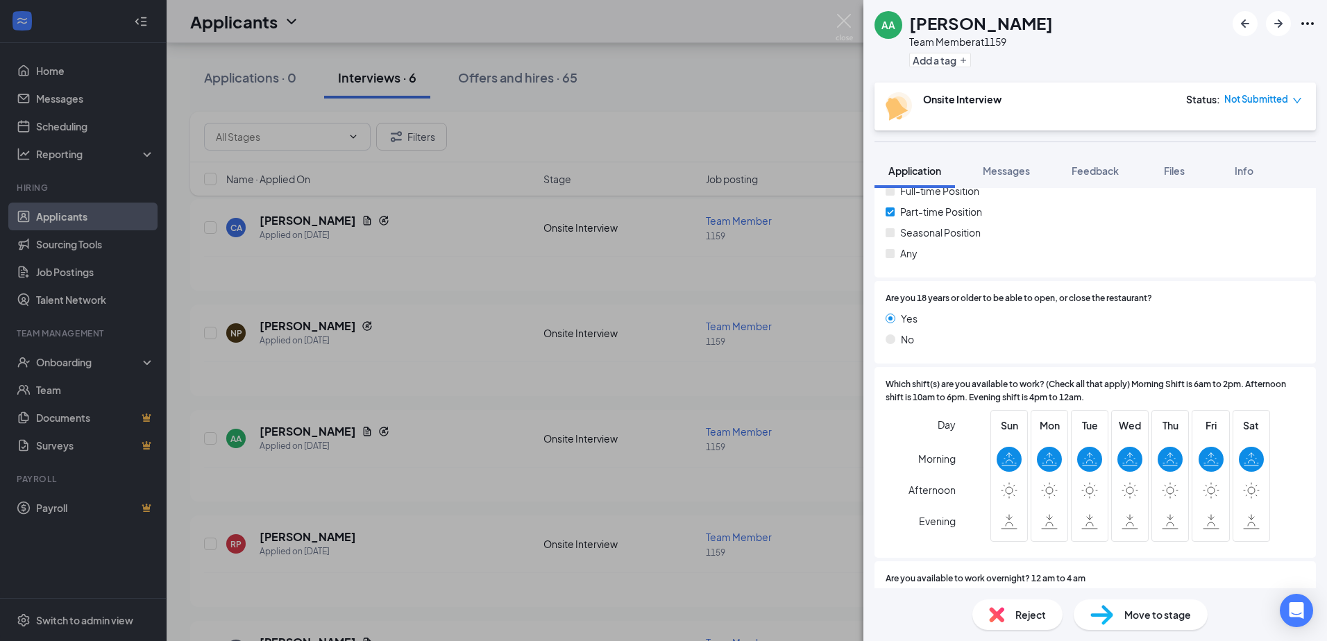
click at [671, 310] on div "AA Angela Arvelo Team Member at 1159 Add a tag Onsite Interview Status : Not Su…" at bounding box center [663, 320] width 1327 height 641
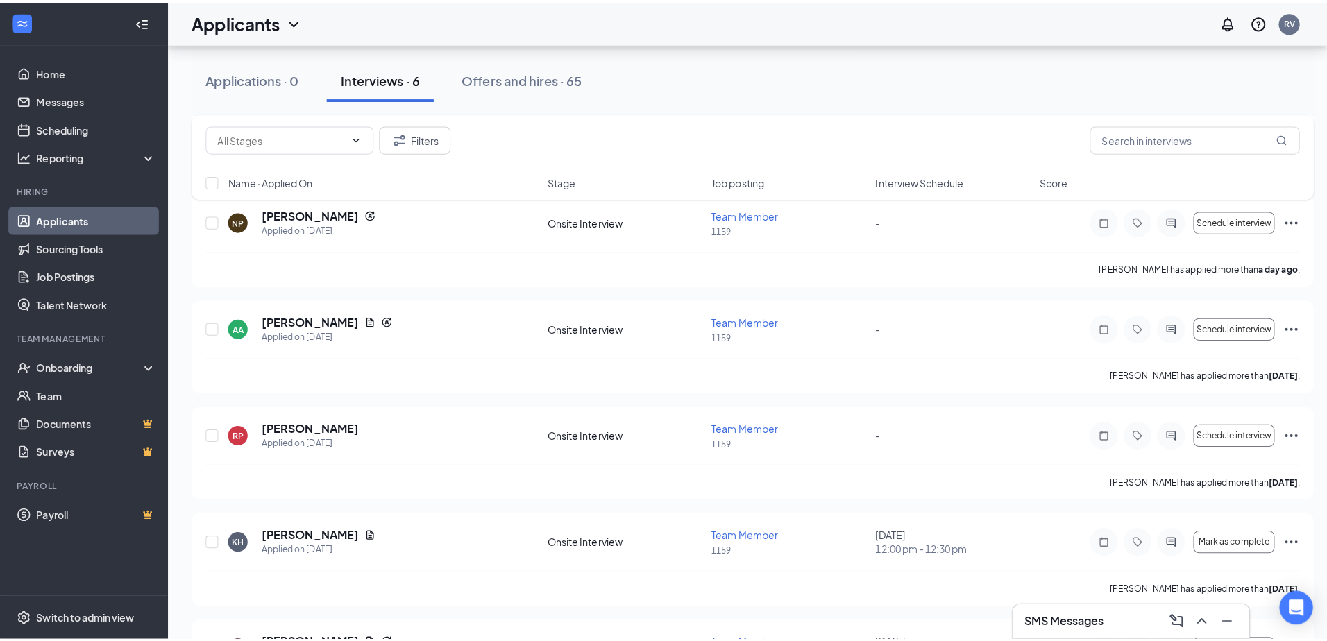
scroll to position [208, 0]
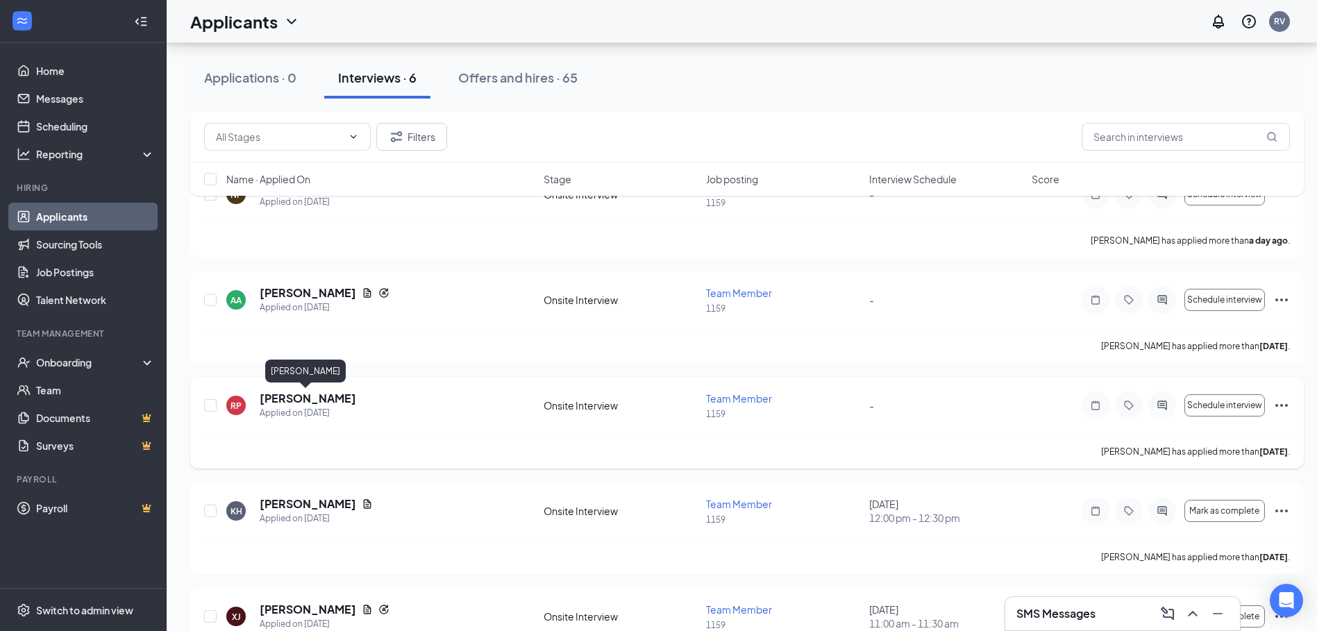
click at [287, 398] on h5 "Reynaldo Perez" at bounding box center [308, 398] width 96 height 15
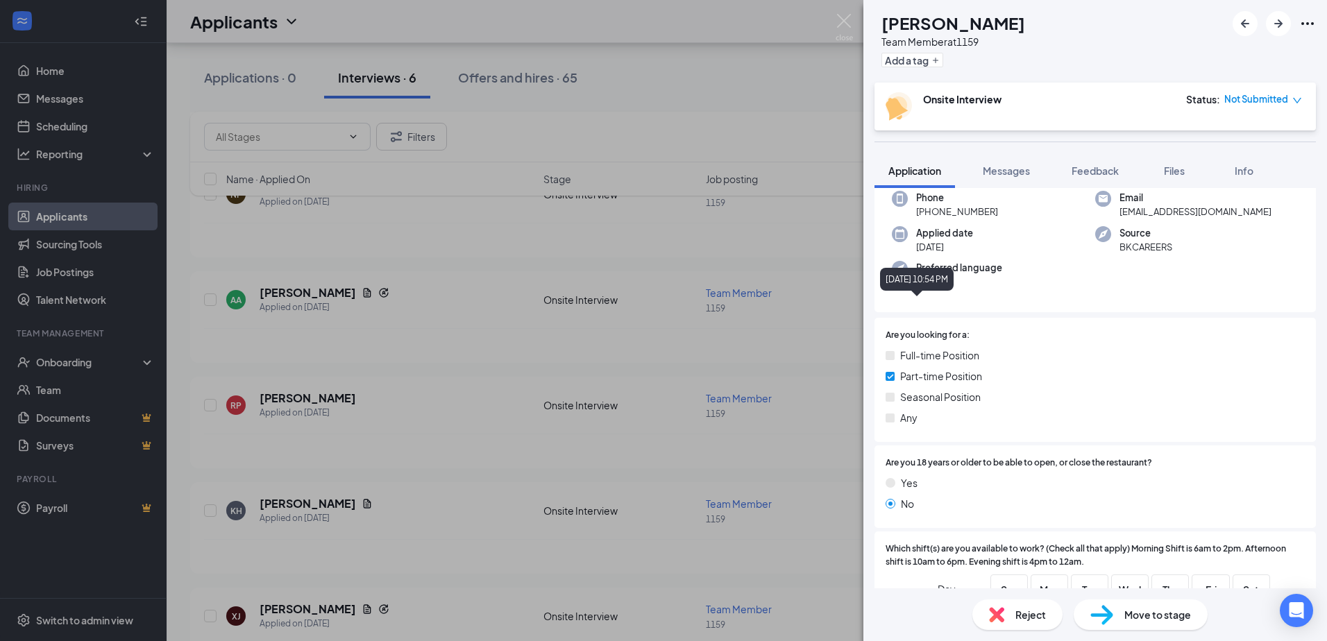
scroll to position [139, 0]
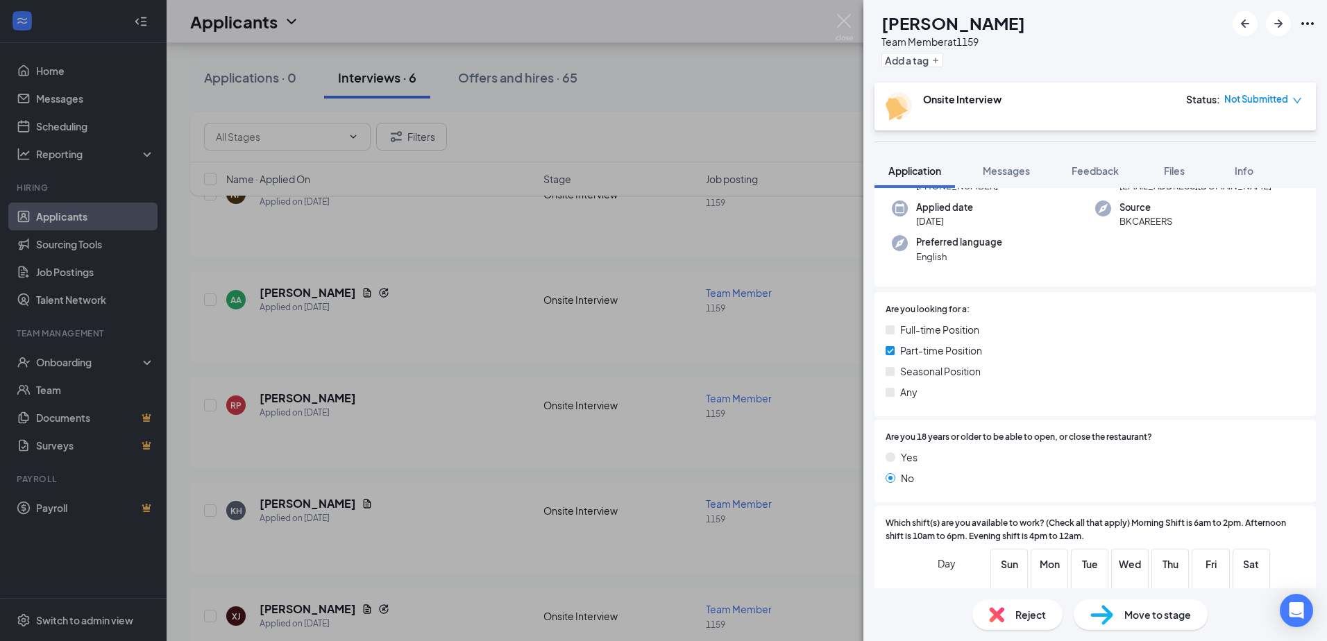
click at [1043, 609] on span "Reject" at bounding box center [1031, 614] width 31 height 15
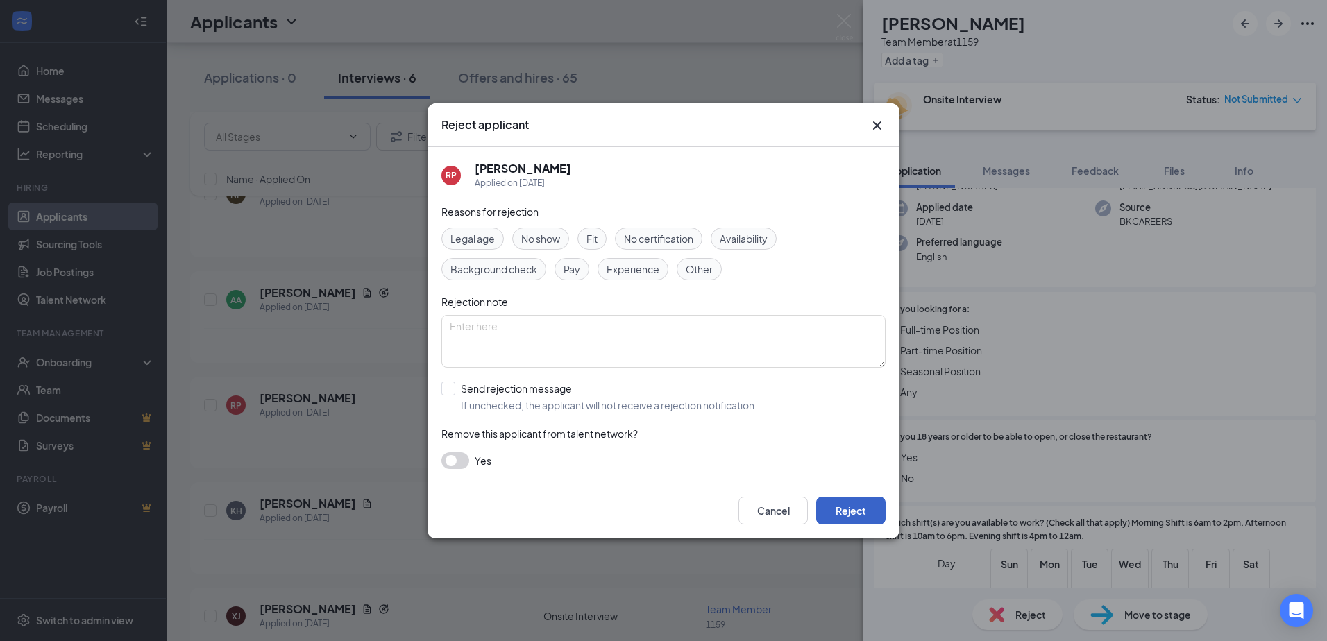
click at [830, 499] on button "Reject" at bounding box center [850, 511] width 69 height 28
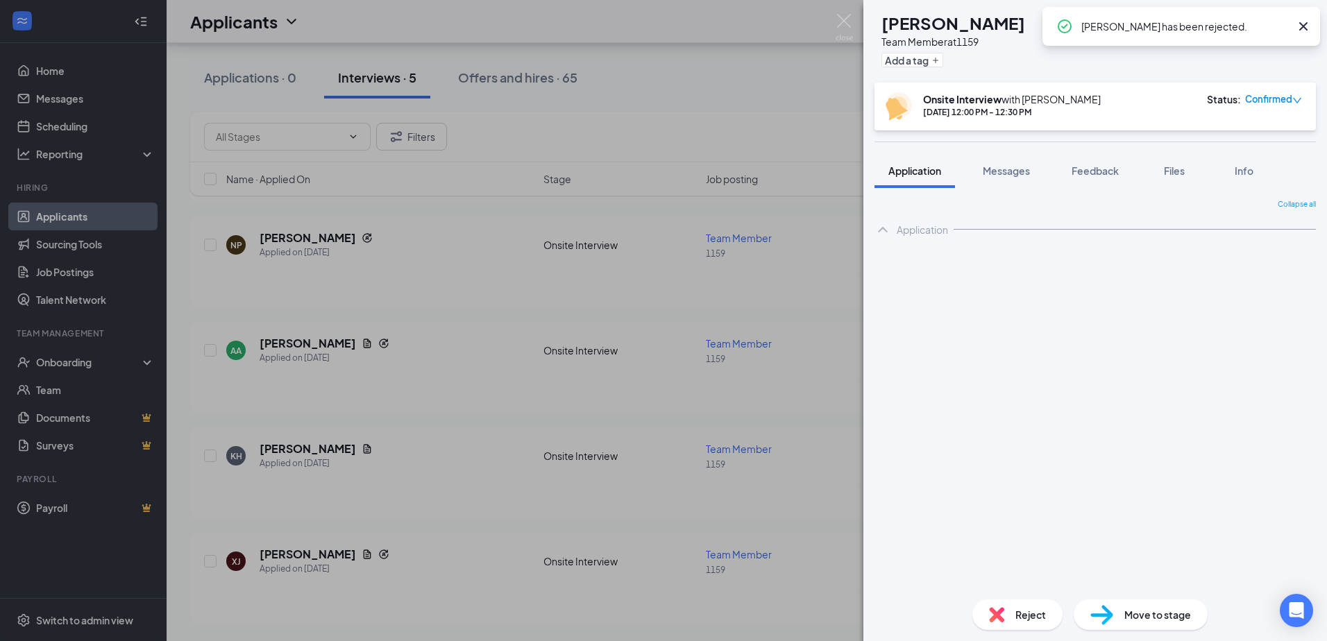
click at [692, 385] on div "KH Kamarah Harmon Team Member at 1159 Add a tag Onsite Interview with Rena Volp…" at bounding box center [663, 320] width 1327 height 641
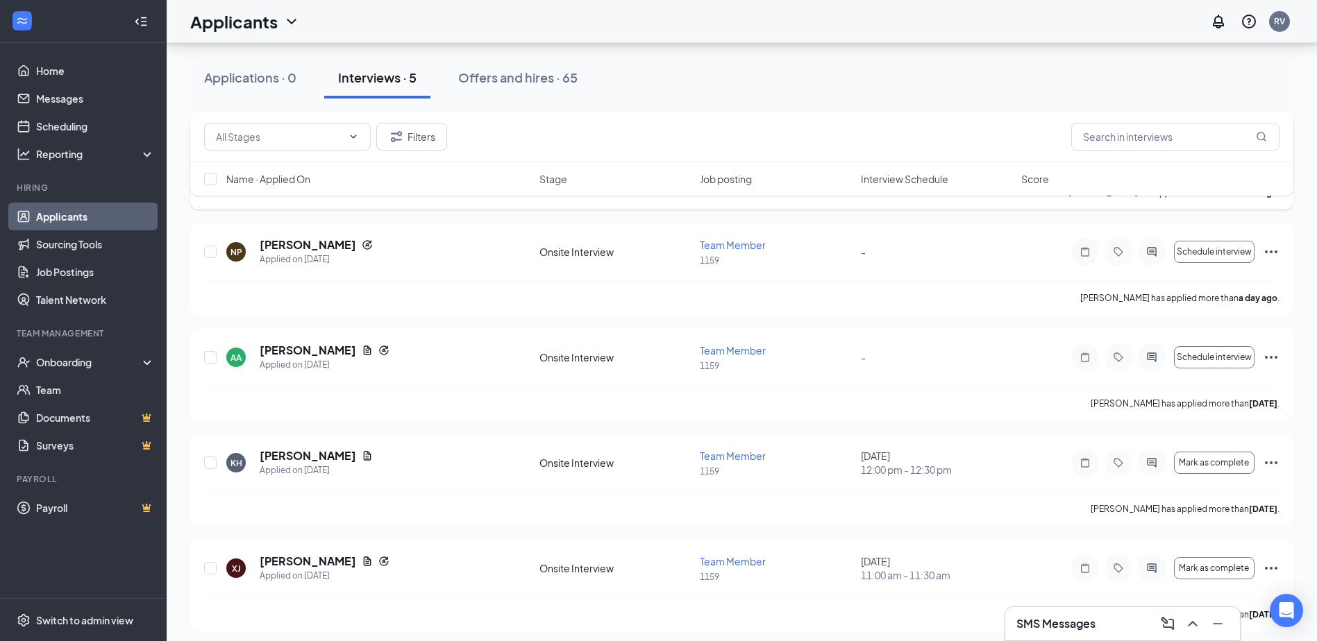
scroll to position [158, 0]
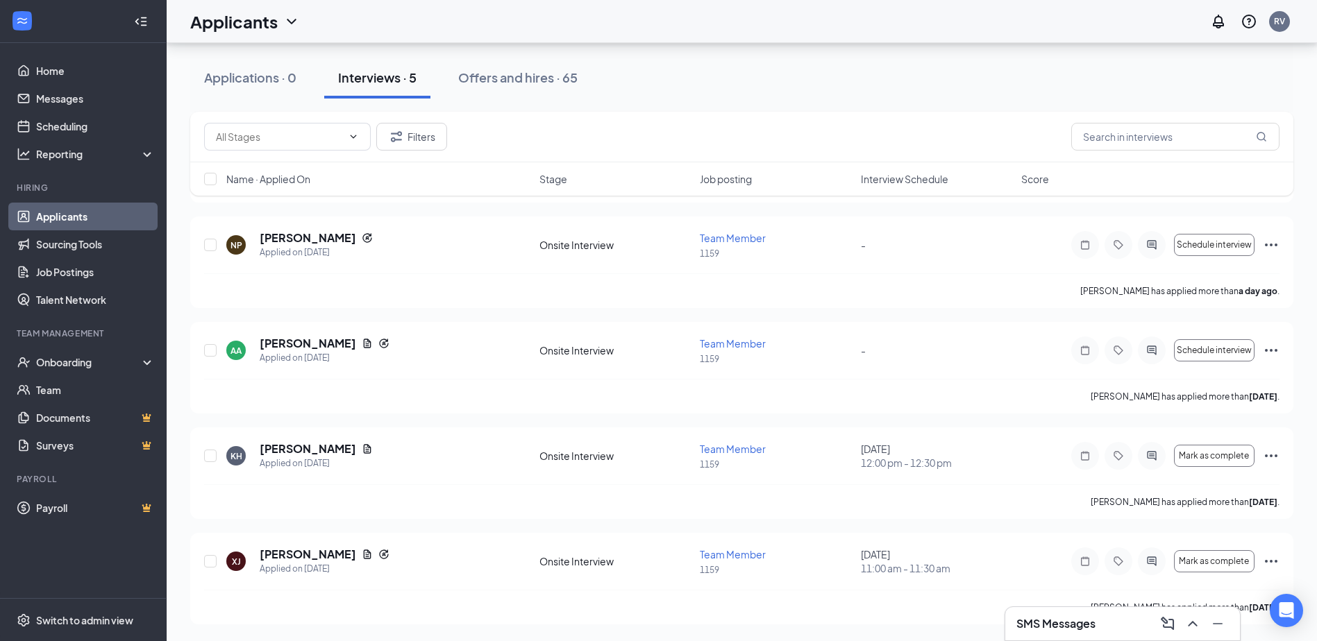
click at [1111, 618] on div "SMS Messages" at bounding box center [1122, 624] width 212 height 22
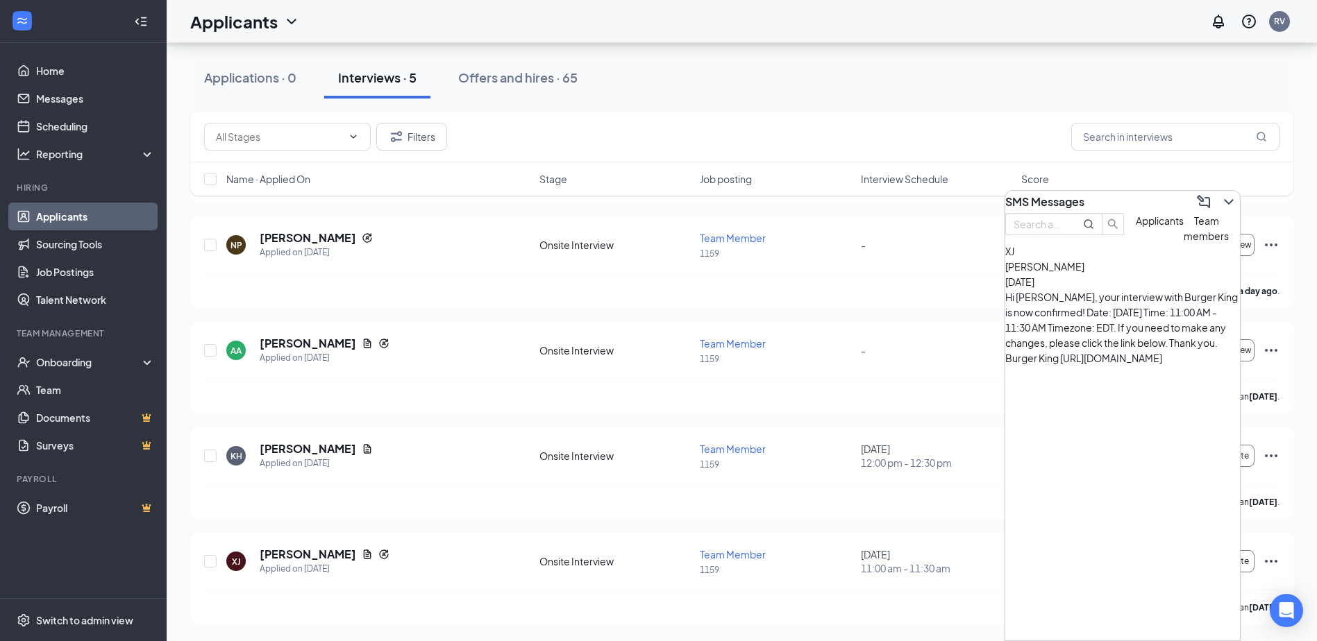
click at [1184, 244] on button "Team members" at bounding box center [1206, 228] width 45 height 31
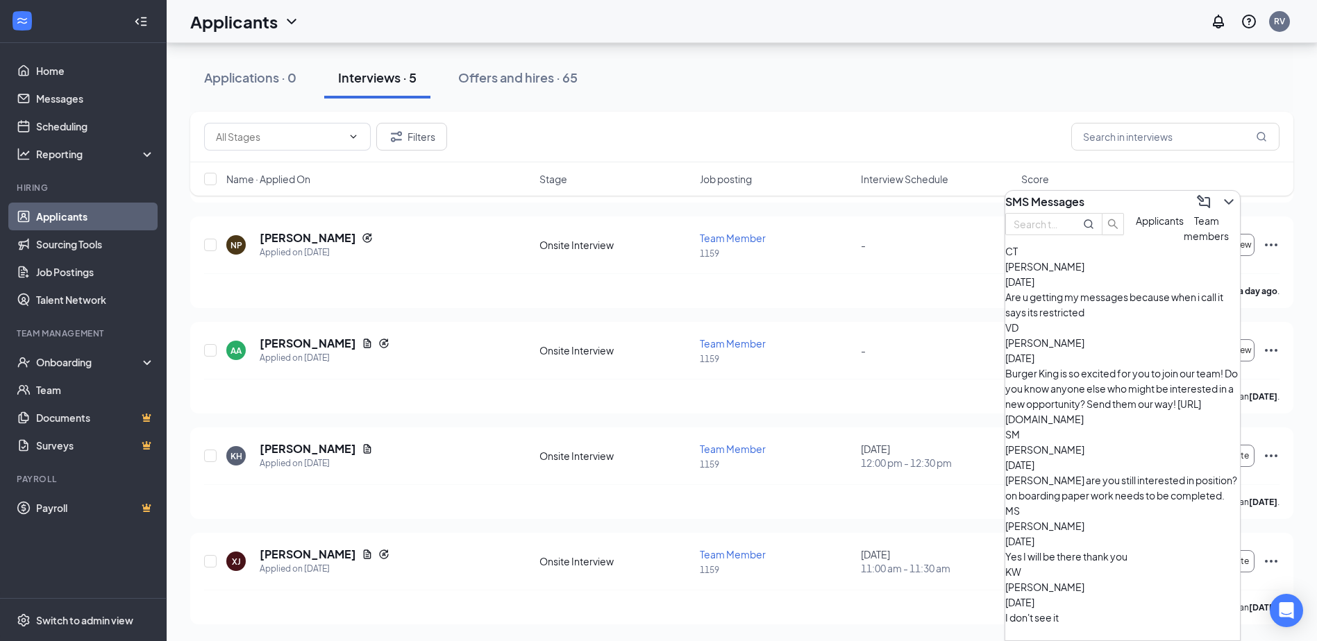
click at [1136, 244] on button "Applicants" at bounding box center [1160, 228] width 48 height 31
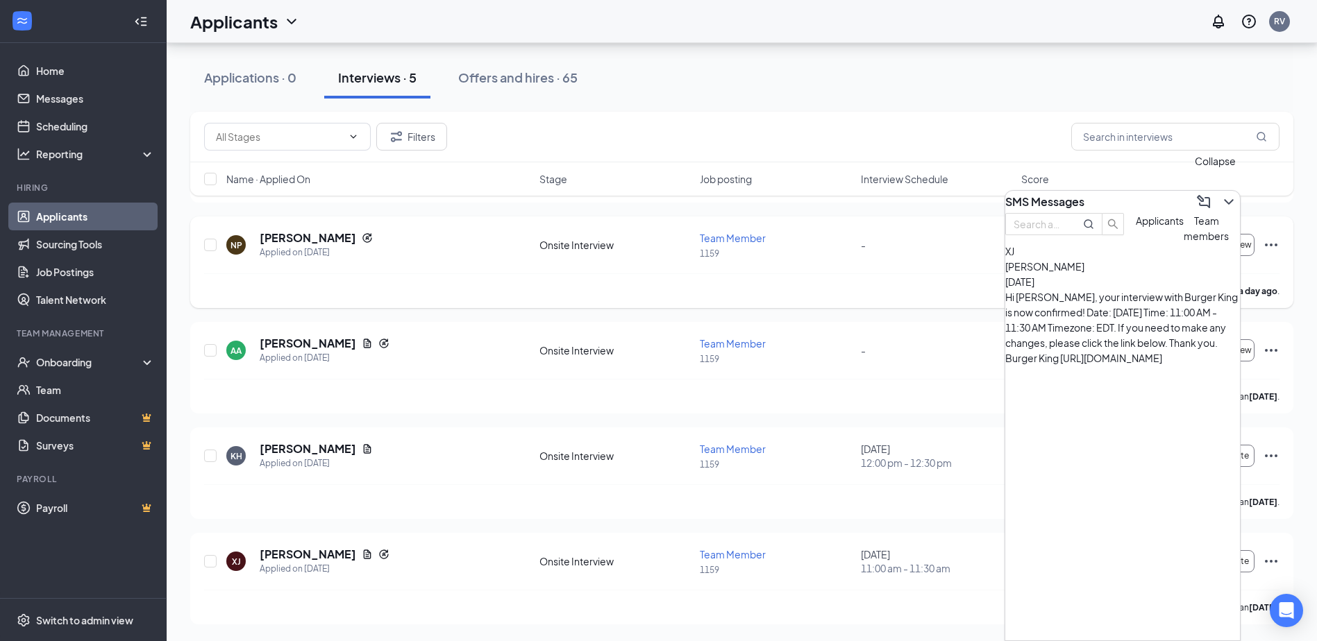
drag, startPoint x: 1215, startPoint y: 201, endPoint x: 1085, endPoint y: 276, distance: 149.9
click at [1220, 201] on icon "ChevronDown" at bounding box center [1228, 202] width 17 height 17
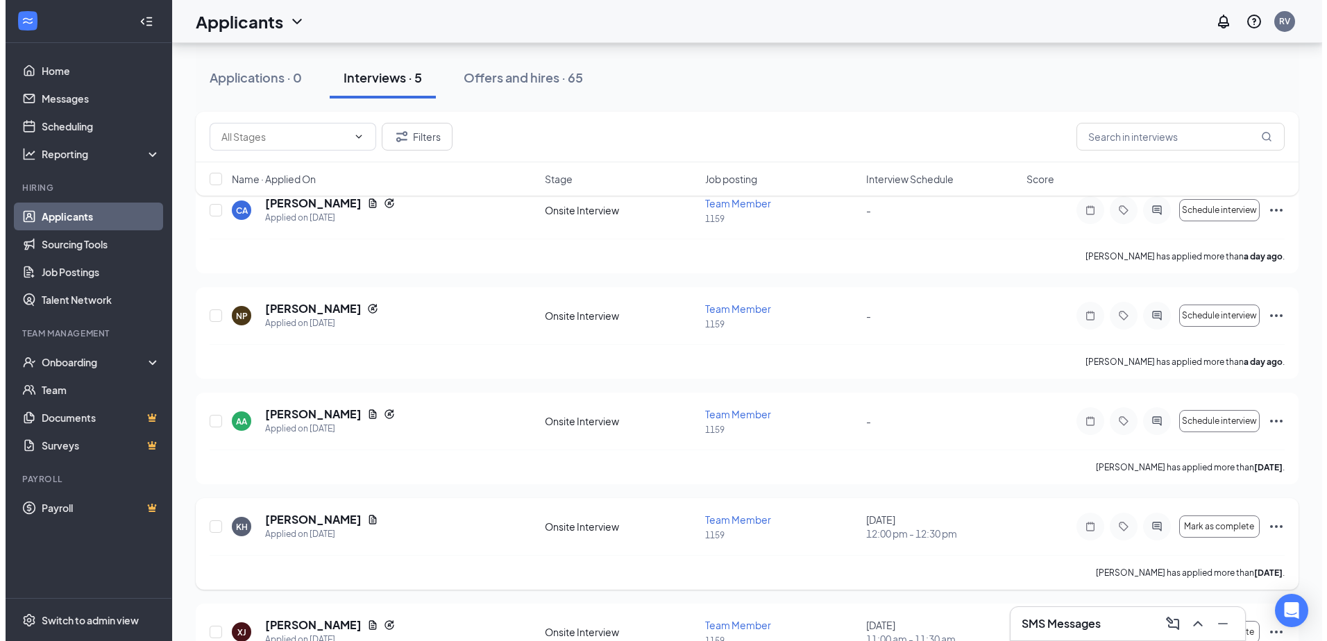
scroll to position [0, 0]
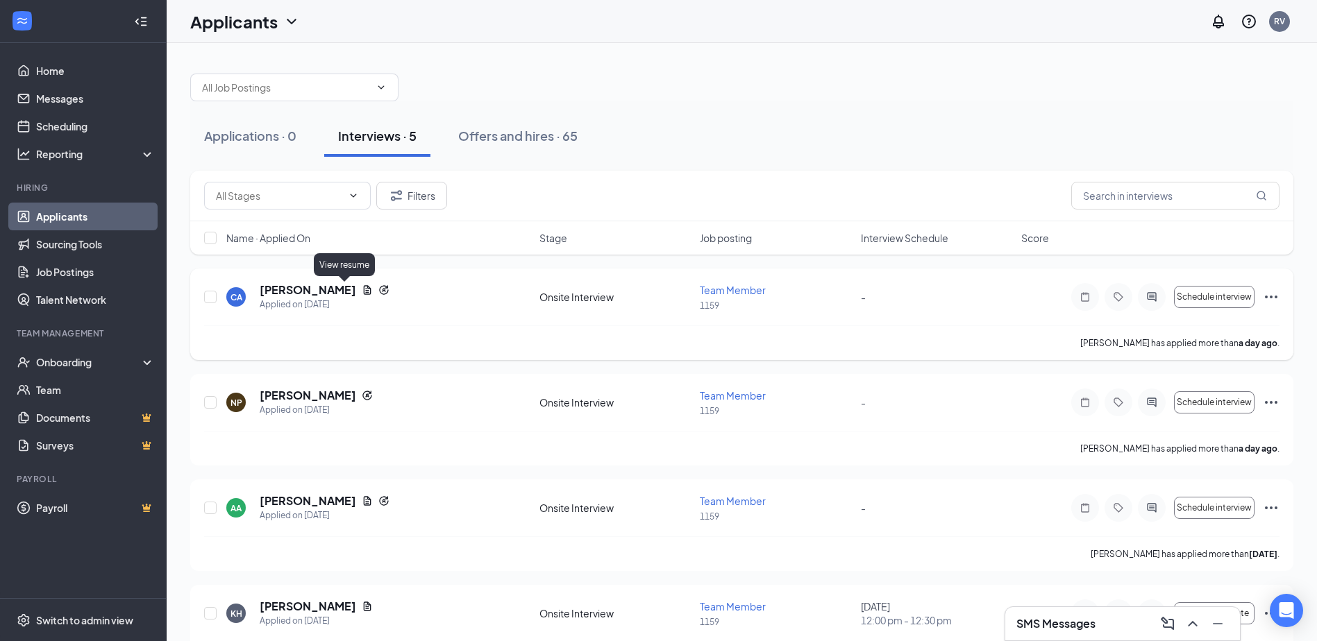
click at [362, 294] on icon "Document" at bounding box center [367, 290] width 11 height 11
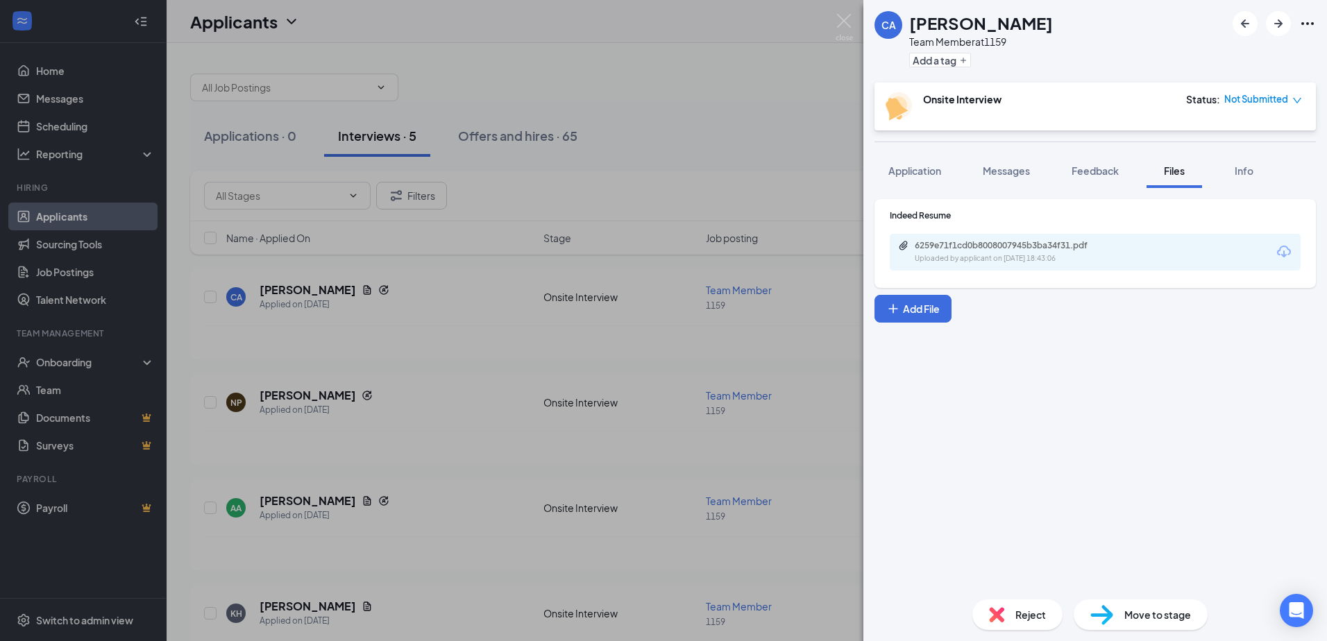
click at [942, 163] on button "Application" at bounding box center [915, 170] width 81 height 35
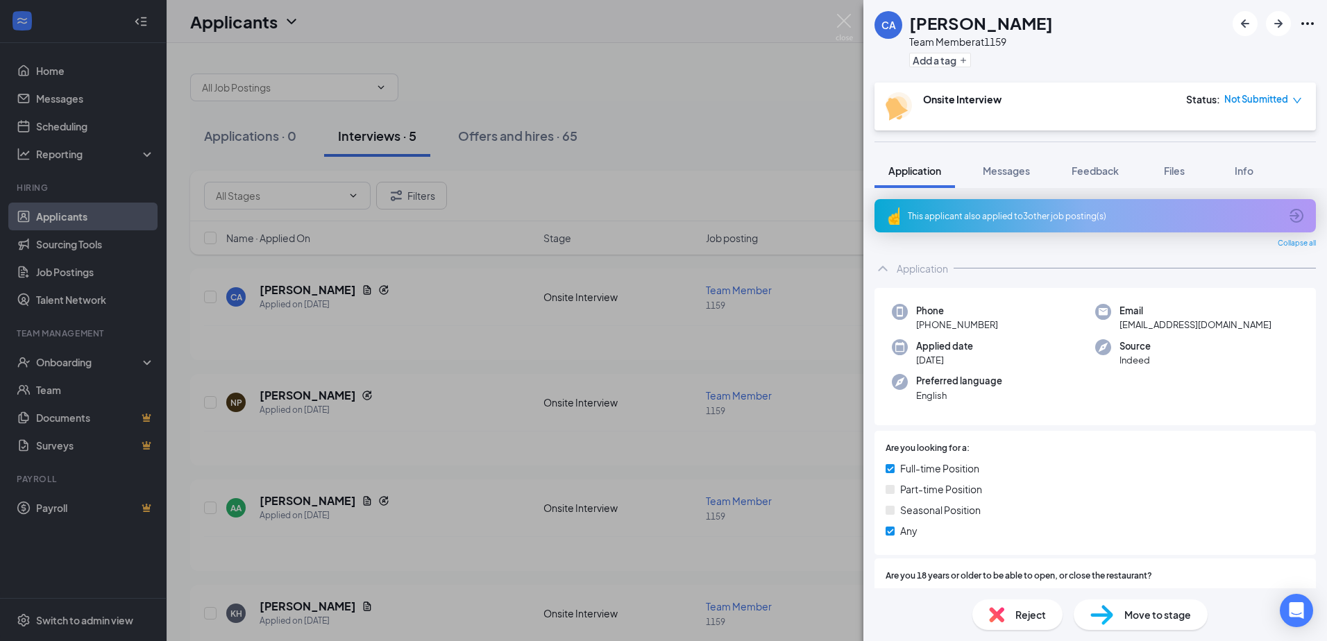
click at [1018, 618] on span "Reject" at bounding box center [1031, 614] width 31 height 15
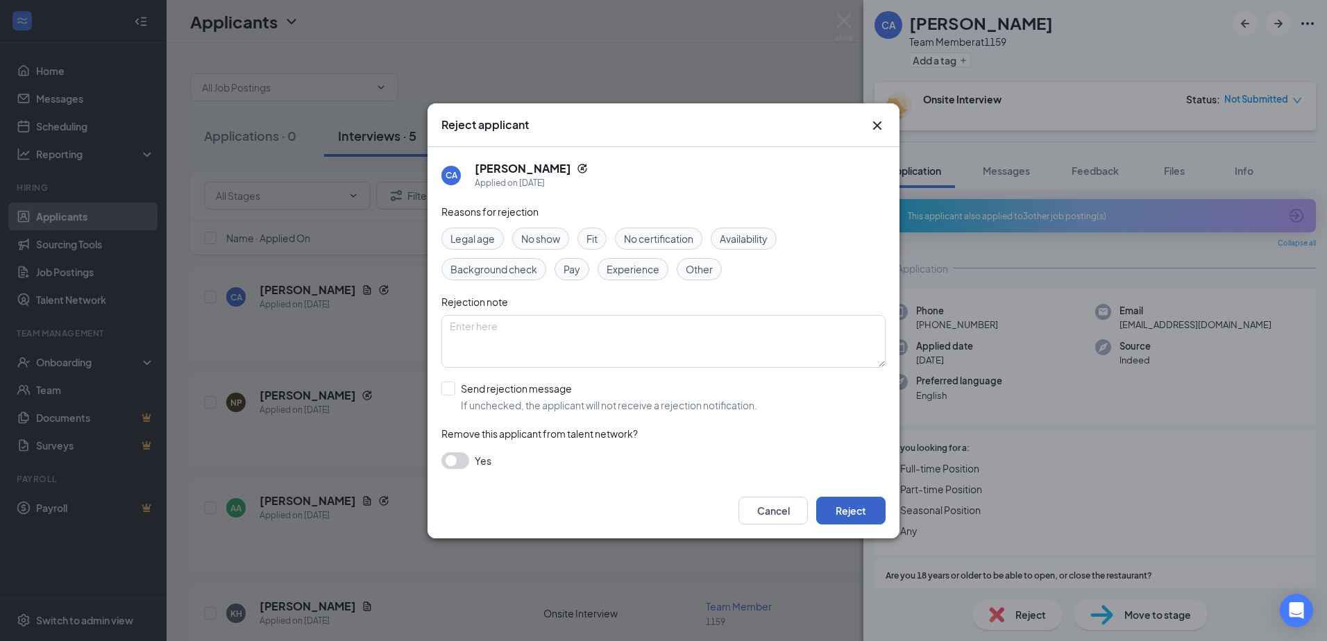
drag, startPoint x: 861, startPoint y: 505, endPoint x: 716, endPoint y: 498, distance: 144.5
click at [860, 505] on button "Reject" at bounding box center [850, 511] width 69 height 28
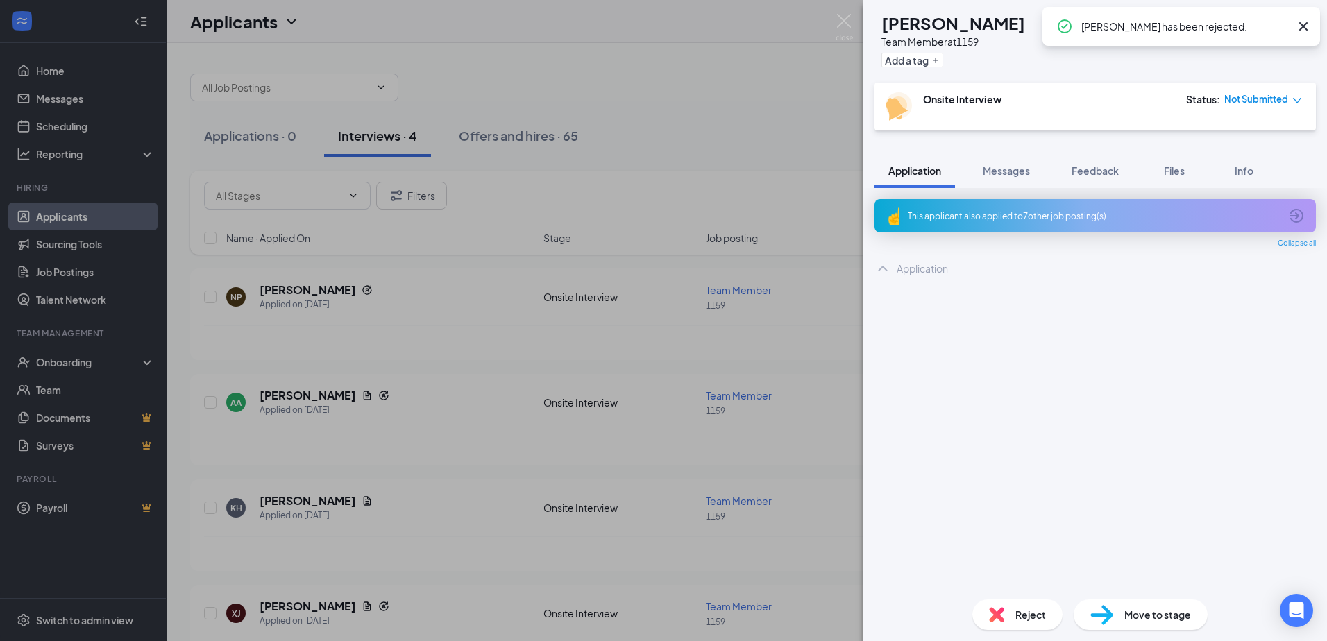
click at [379, 436] on div "NP Nitya Pareenja Team Member at 1159 Add a tag Onsite Interview Status : Not S…" at bounding box center [663, 320] width 1327 height 641
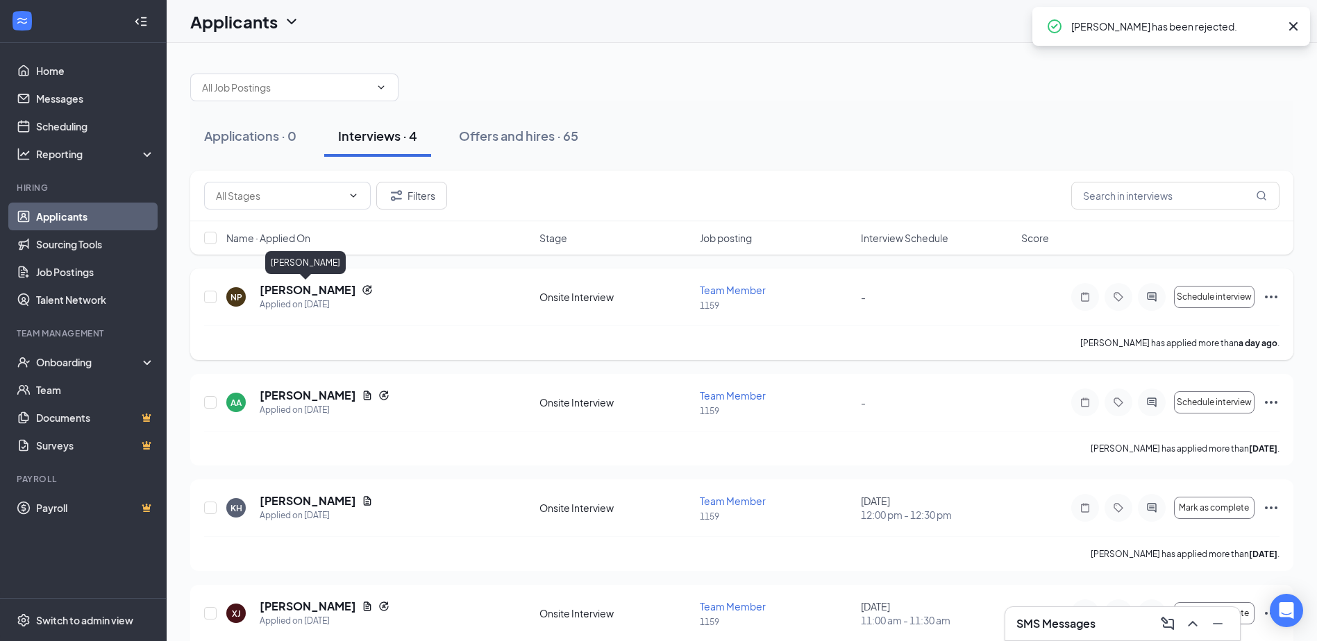
click at [314, 289] on h5 "Nitya Pareenja" at bounding box center [308, 290] width 96 height 15
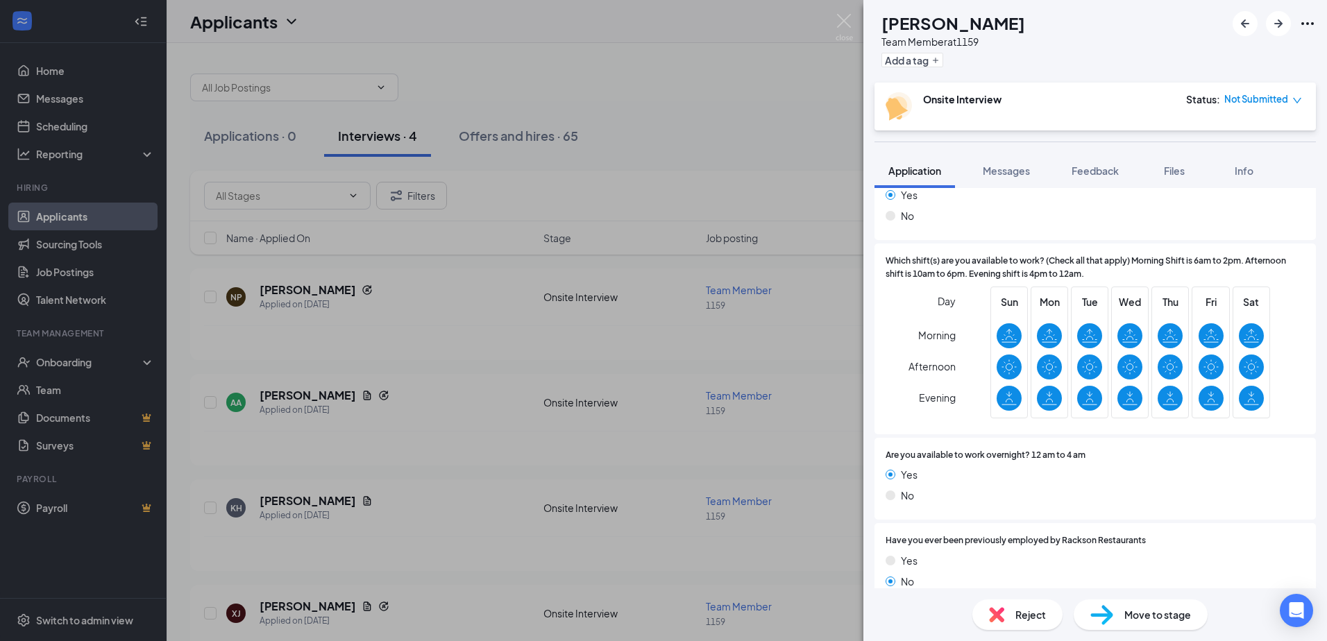
scroll to position [416, 0]
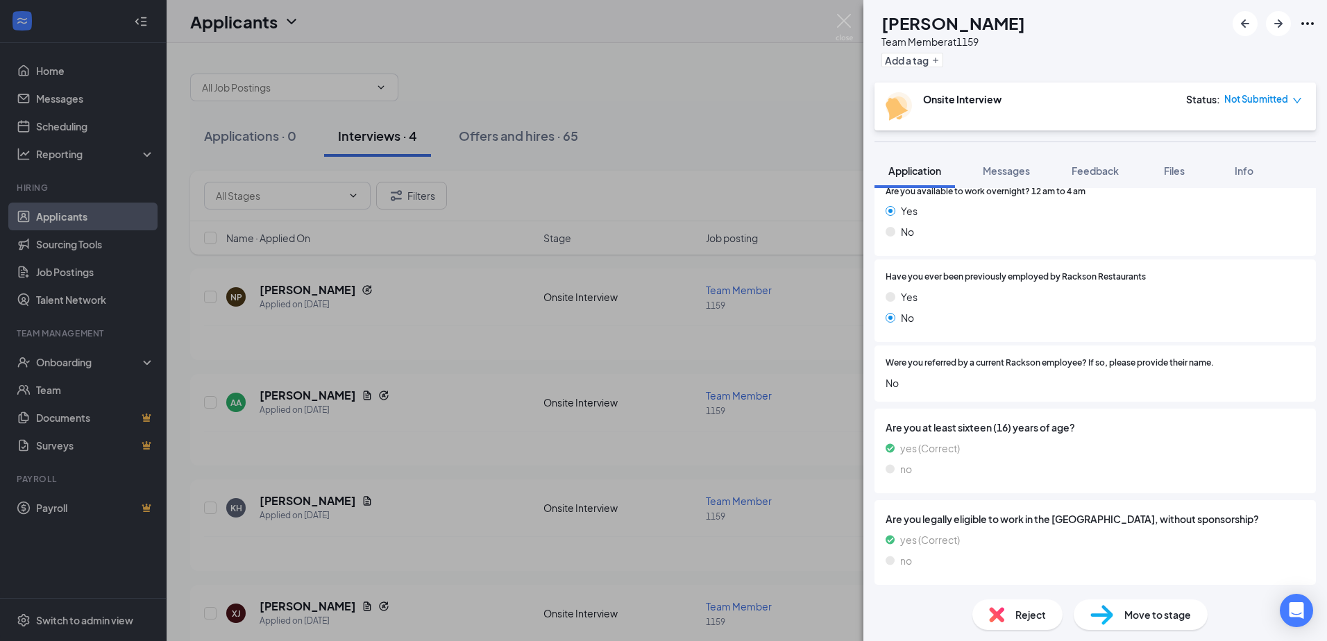
click at [1015, 603] on div "Reject" at bounding box center [1018, 615] width 90 height 31
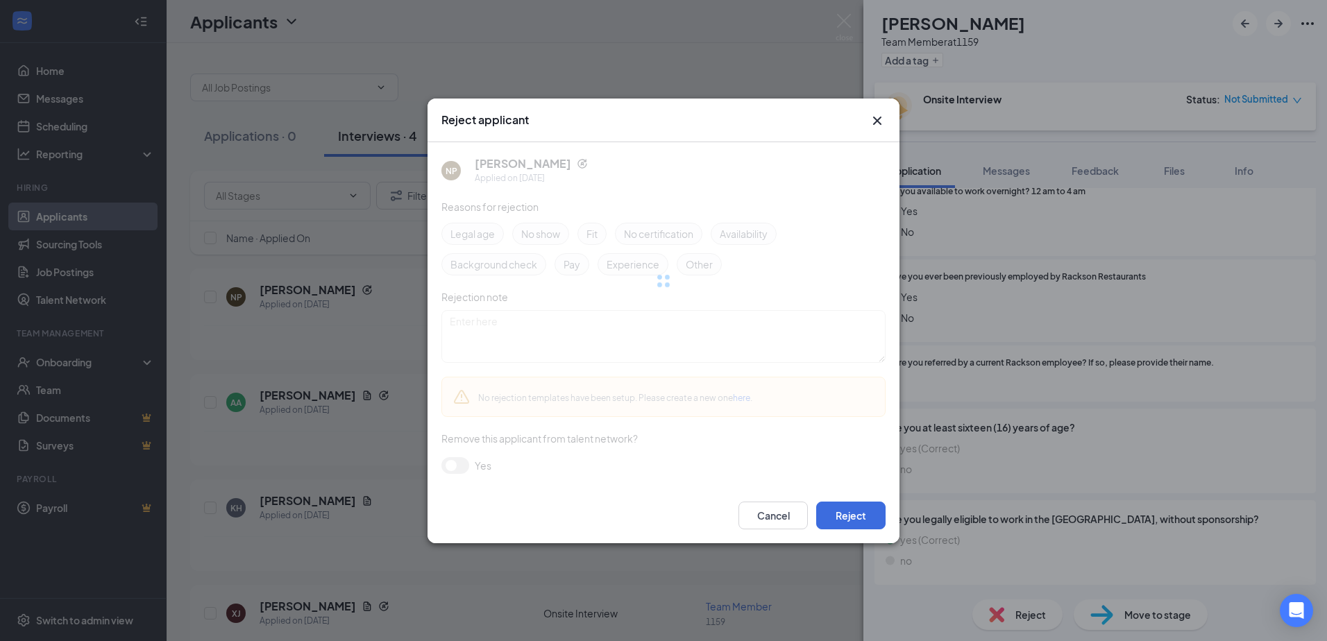
scroll to position [659, 0]
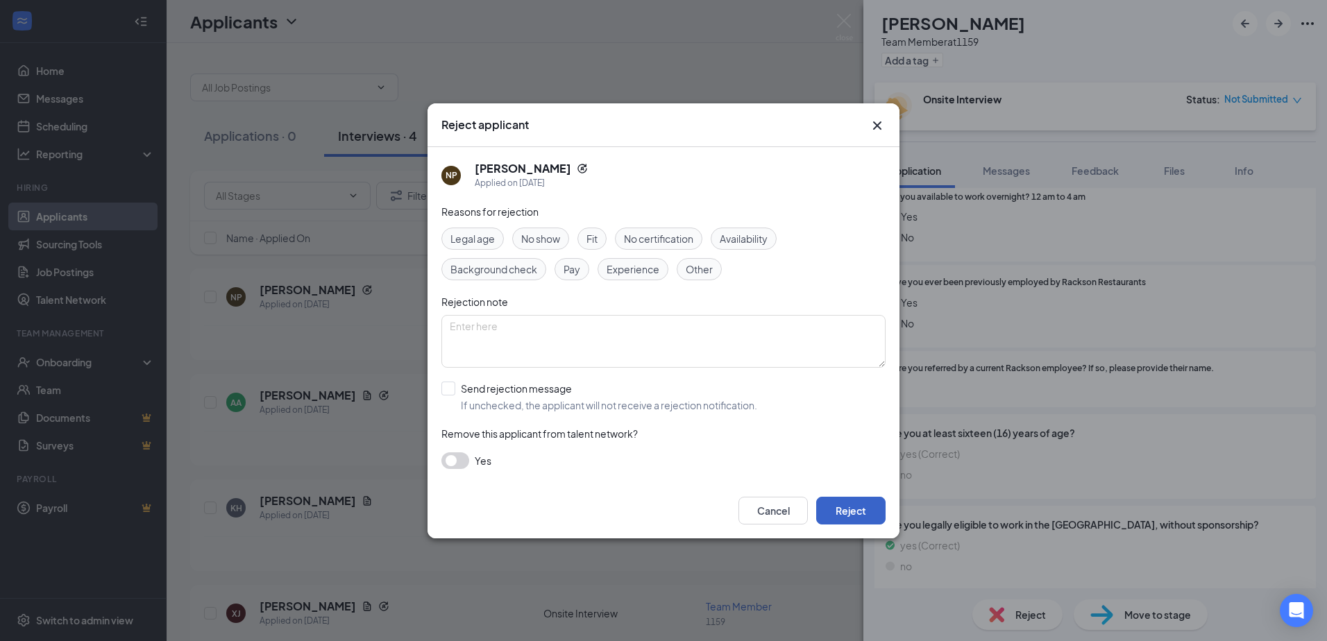
click at [844, 505] on button "Reject" at bounding box center [850, 511] width 69 height 28
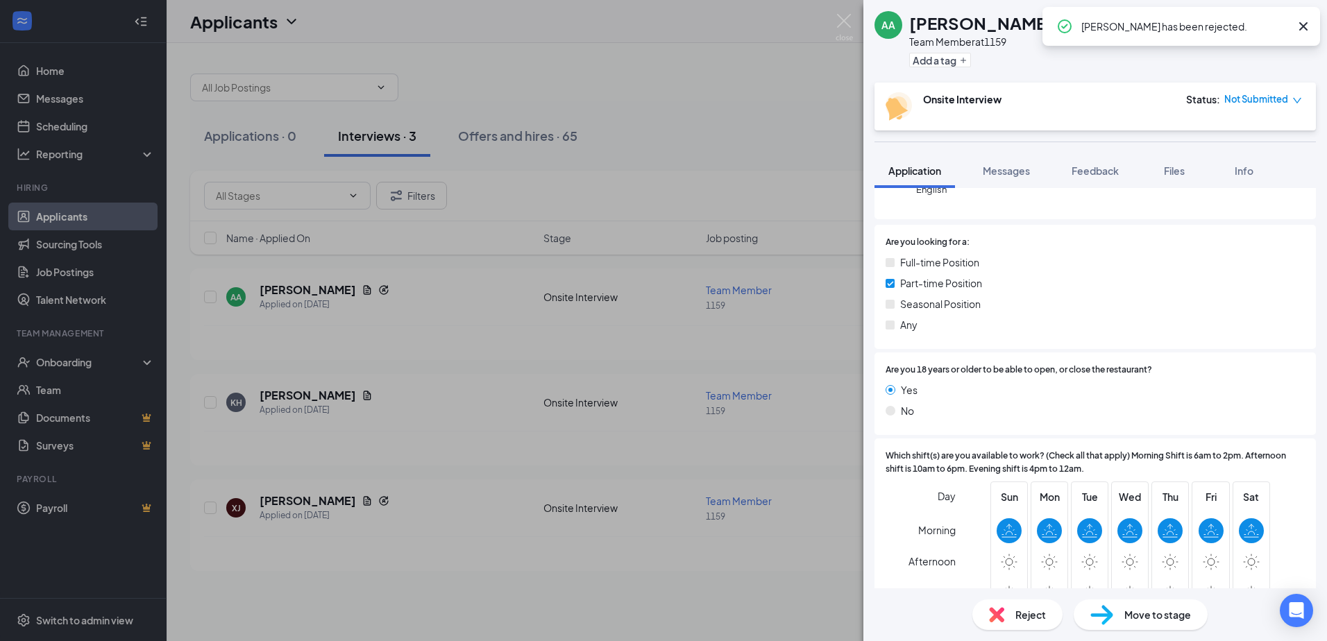
scroll to position [278, 0]
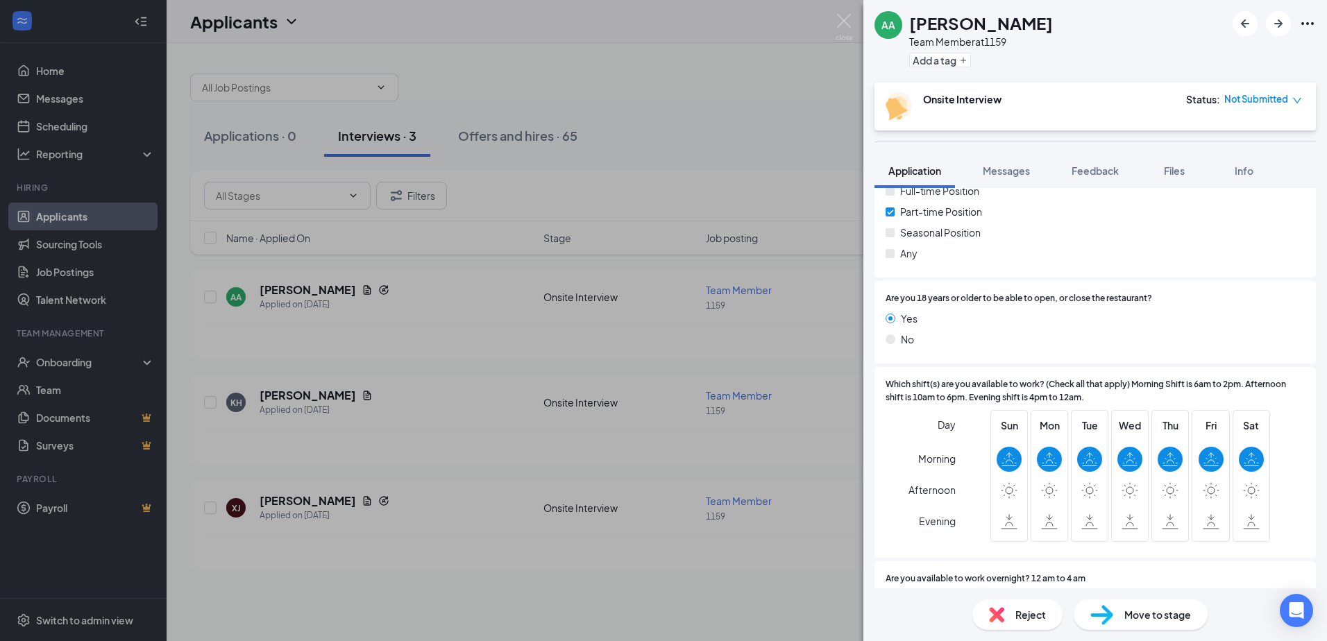
click at [1034, 605] on div "Reject" at bounding box center [1018, 615] width 90 height 31
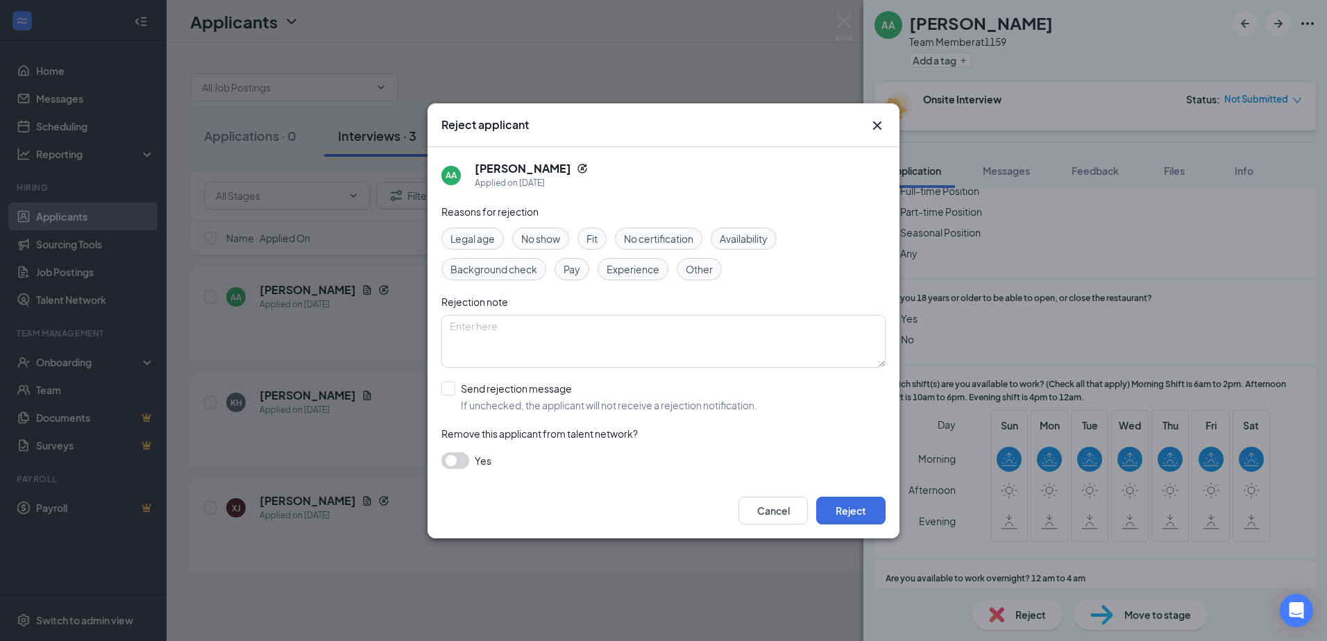
click at [740, 237] on span "Availability" at bounding box center [744, 238] width 48 height 15
click at [862, 510] on button "Reject" at bounding box center [850, 511] width 69 height 28
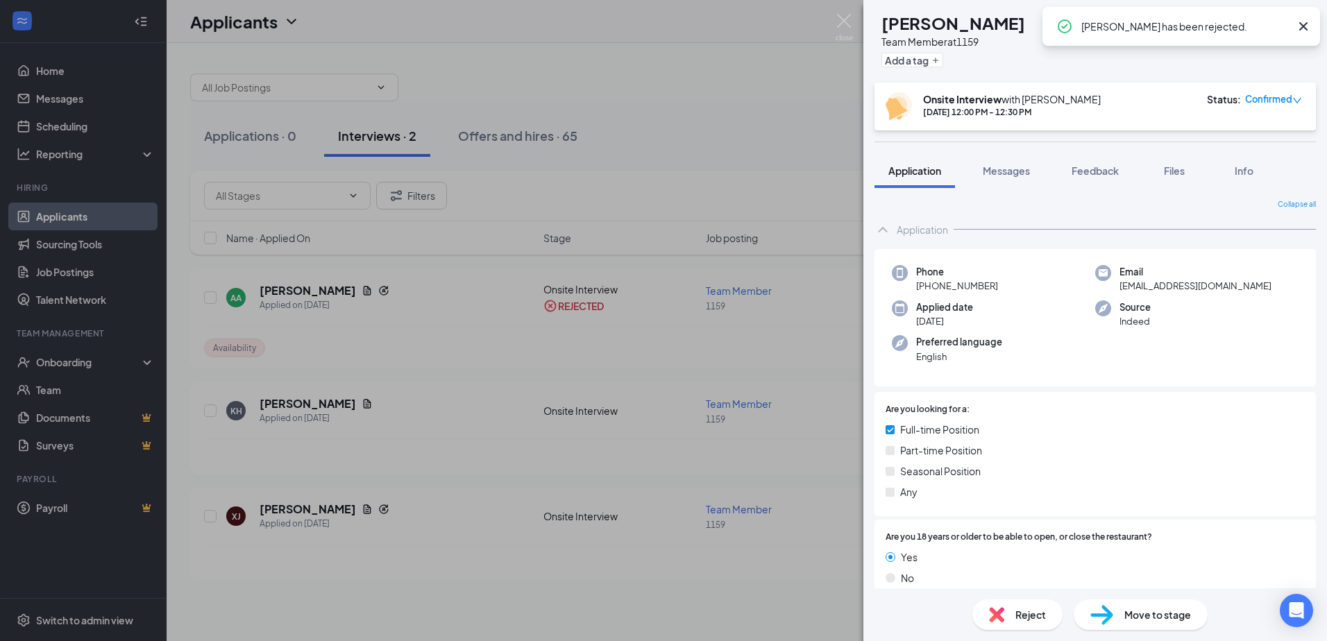
click at [636, 127] on div "KH Kamarah Harmon Team Member at 1159 Add a tag Onsite Interview with Rena Volp…" at bounding box center [663, 320] width 1327 height 641
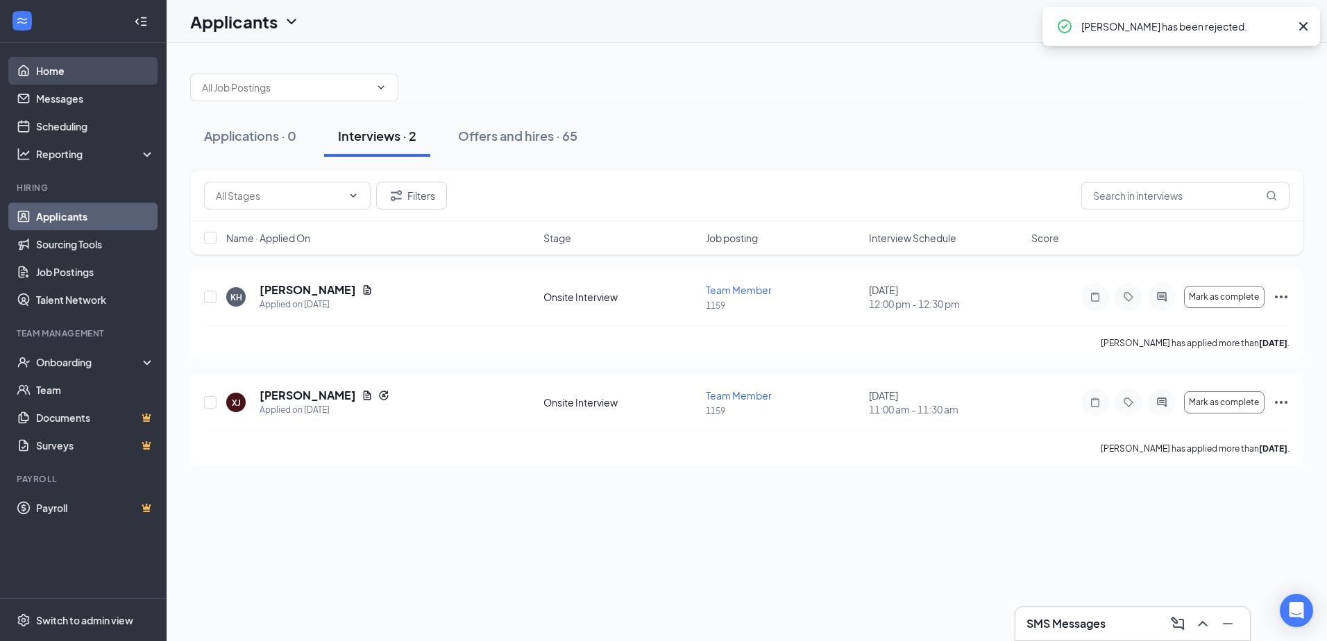
click at [51, 71] on link "Home" at bounding box center [95, 71] width 119 height 28
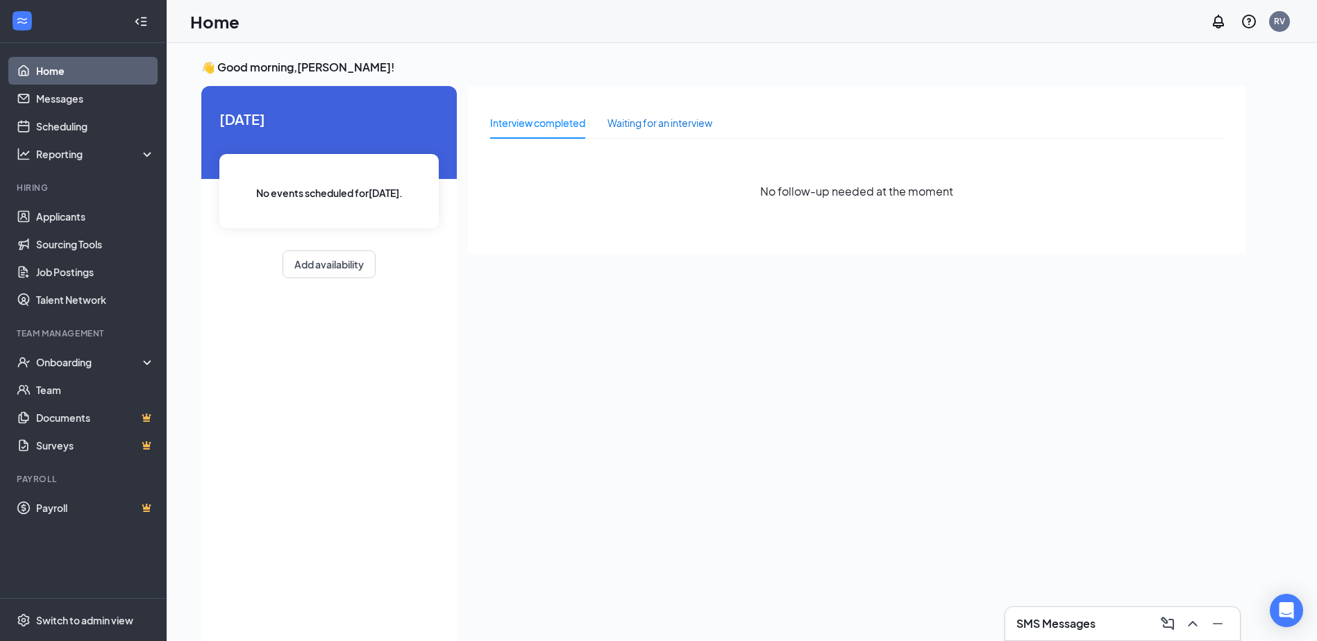
click at [663, 124] on div "Waiting for an interview" at bounding box center [659, 122] width 105 height 15
click at [548, 119] on div "Interview completed" at bounding box center [537, 122] width 95 height 15
click at [86, 107] on link "Messages" at bounding box center [95, 99] width 119 height 28
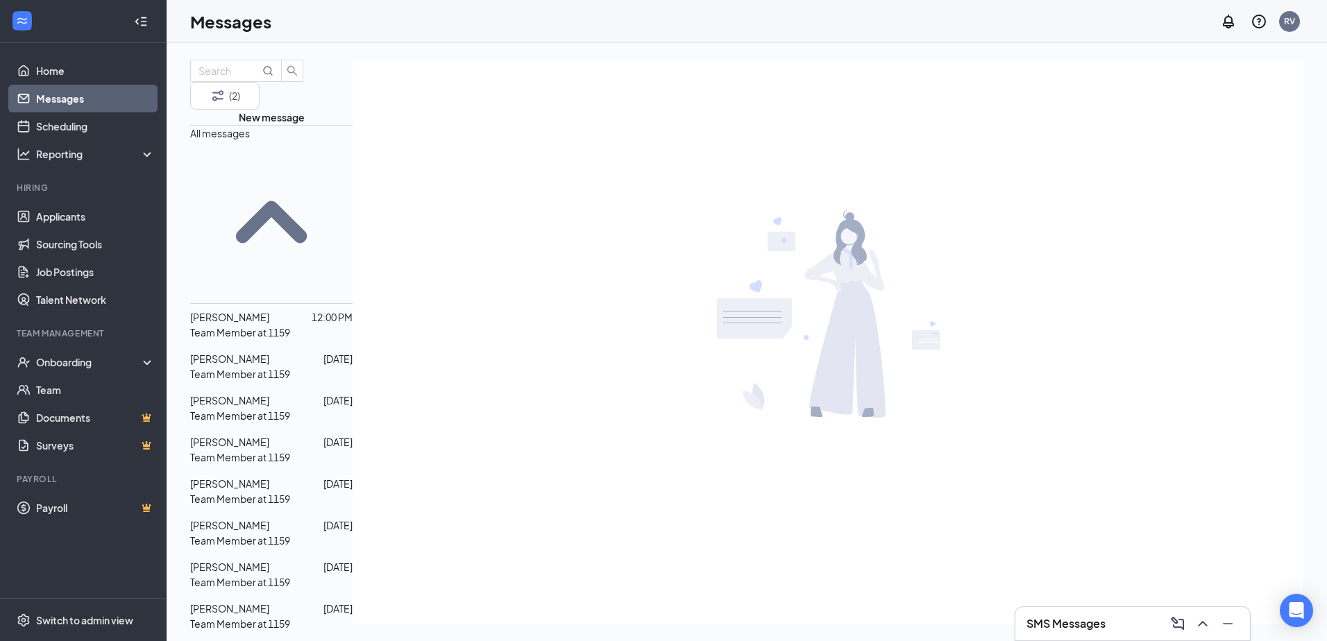
click at [269, 310] on div "Kamarah Harmon" at bounding box center [229, 317] width 79 height 15
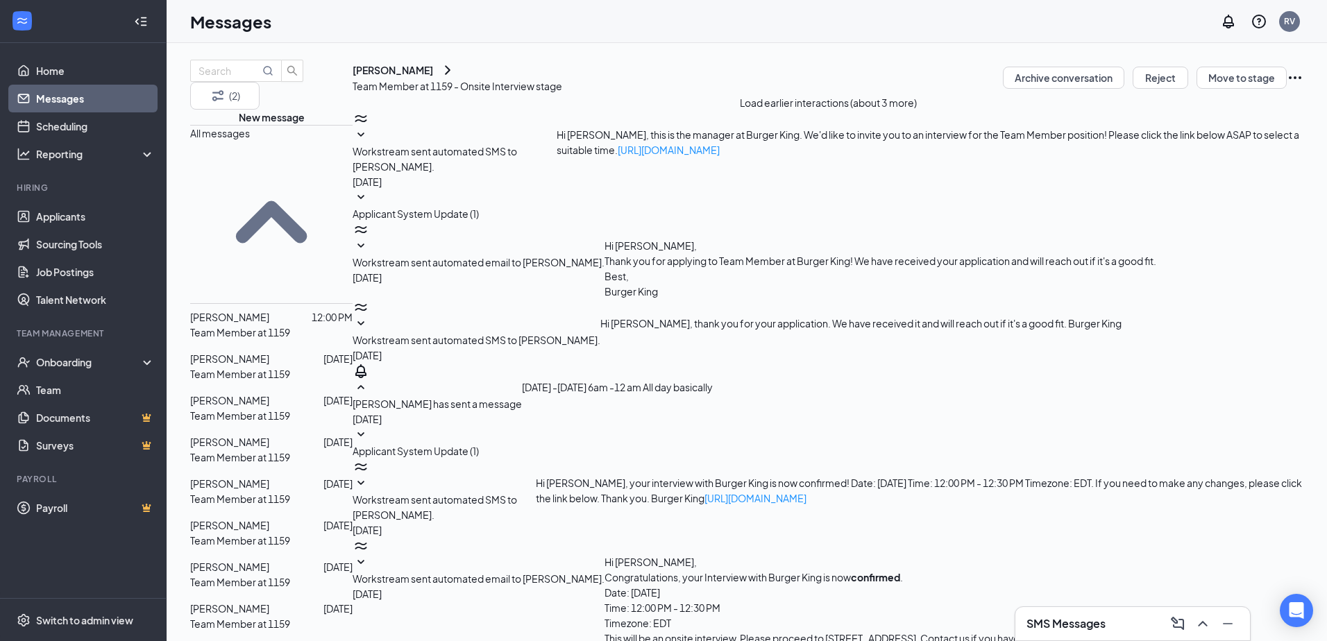
scroll to position [69, 0]
click at [353, 78] on div "KH" at bounding box center [353, 78] width 0 height 0
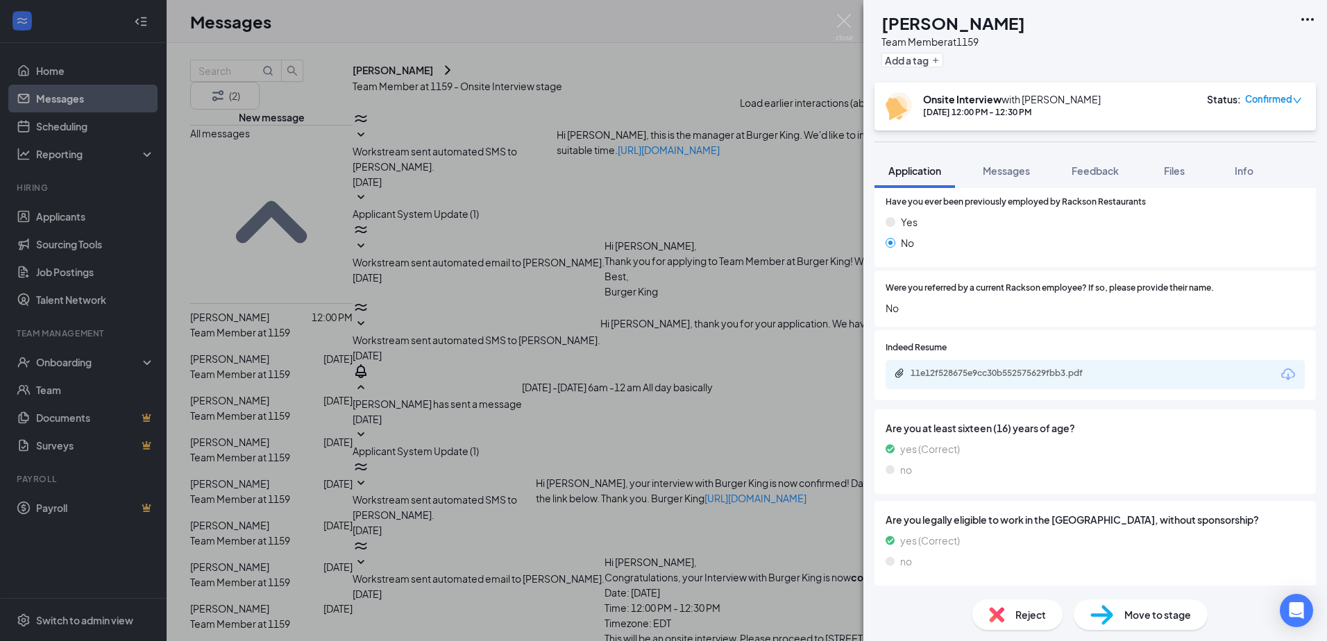
scroll to position [702, 0]
click at [755, 354] on div "KH Kamarah Harmon Team Member at 1159 Add a tag Onsite Interview with Rena Volp…" at bounding box center [663, 320] width 1327 height 641
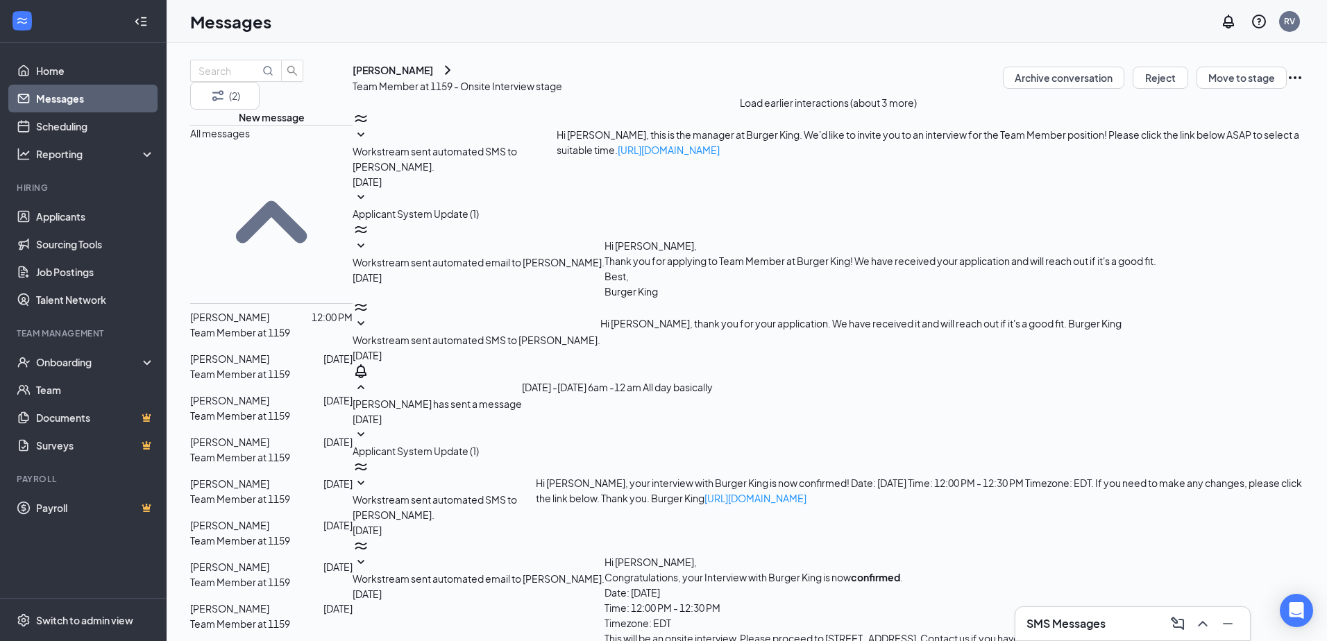
click at [255, 393] on div "Xziah Johnson" at bounding box center [229, 400] width 79 height 15
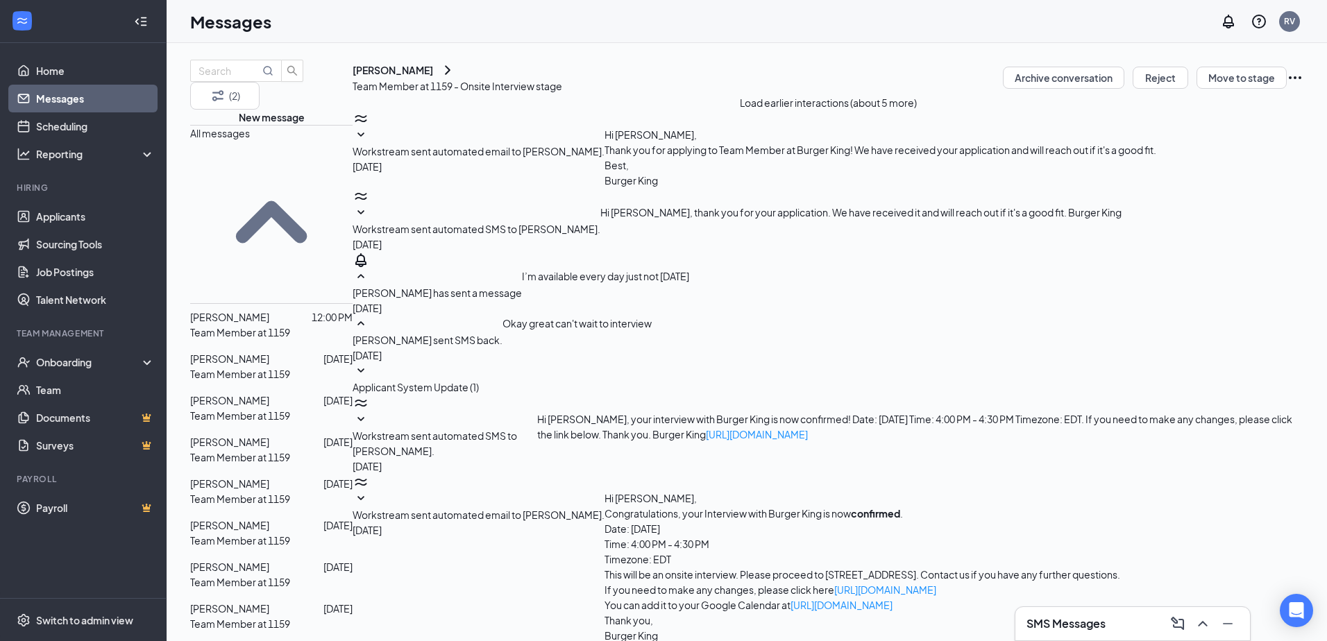
scroll to position [235, 0]
click at [369, 363] on icon "SmallChevronDown" at bounding box center [361, 371] width 17 height 17
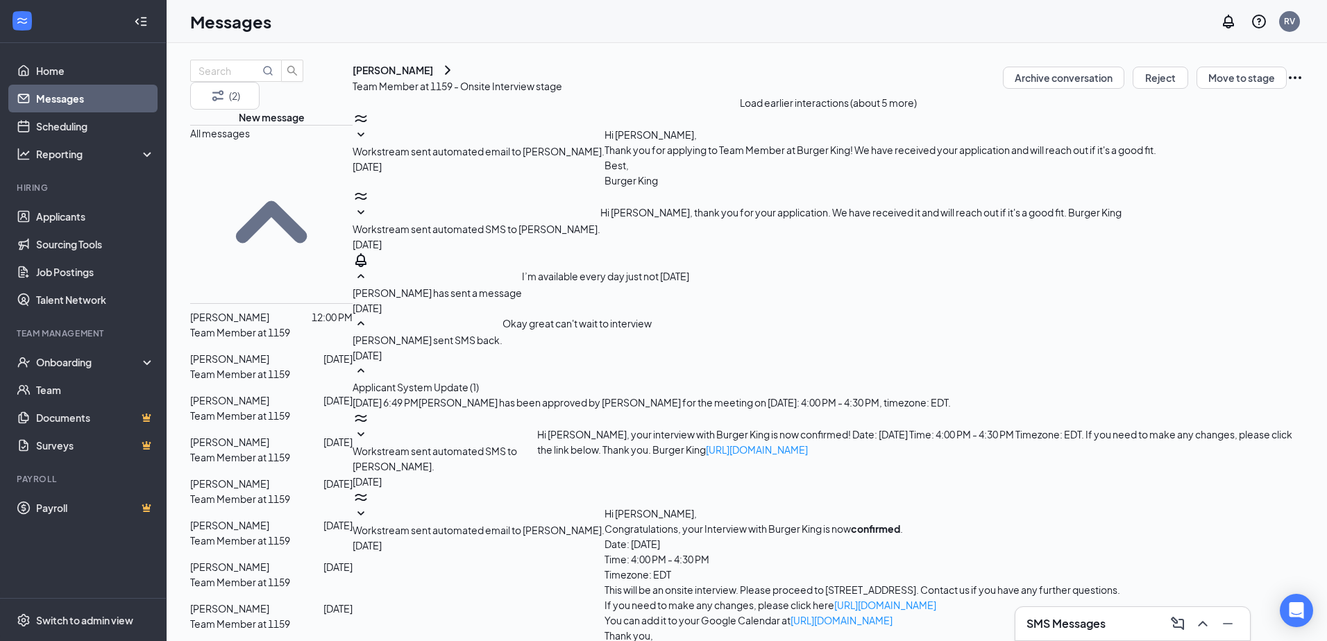
click at [369, 363] on icon "SmallChevronUp" at bounding box center [361, 371] width 17 height 17
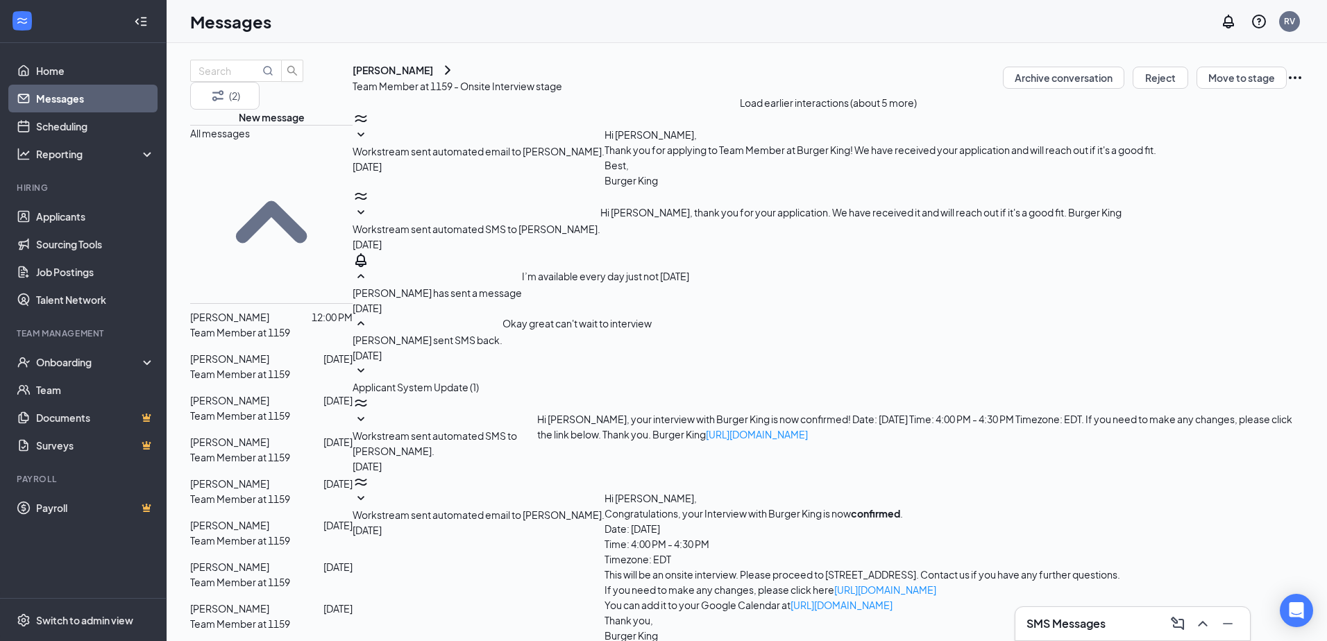
click at [369, 641] on icon "SmallChevronDown" at bounding box center [361, 651] width 17 height 17
click at [364, 641] on icon "SmallChevronUp" at bounding box center [360, 651] width 7 height 4
click at [272, 367] on p "Team Member at 1159" at bounding box center [240, 374] width 100 height 15
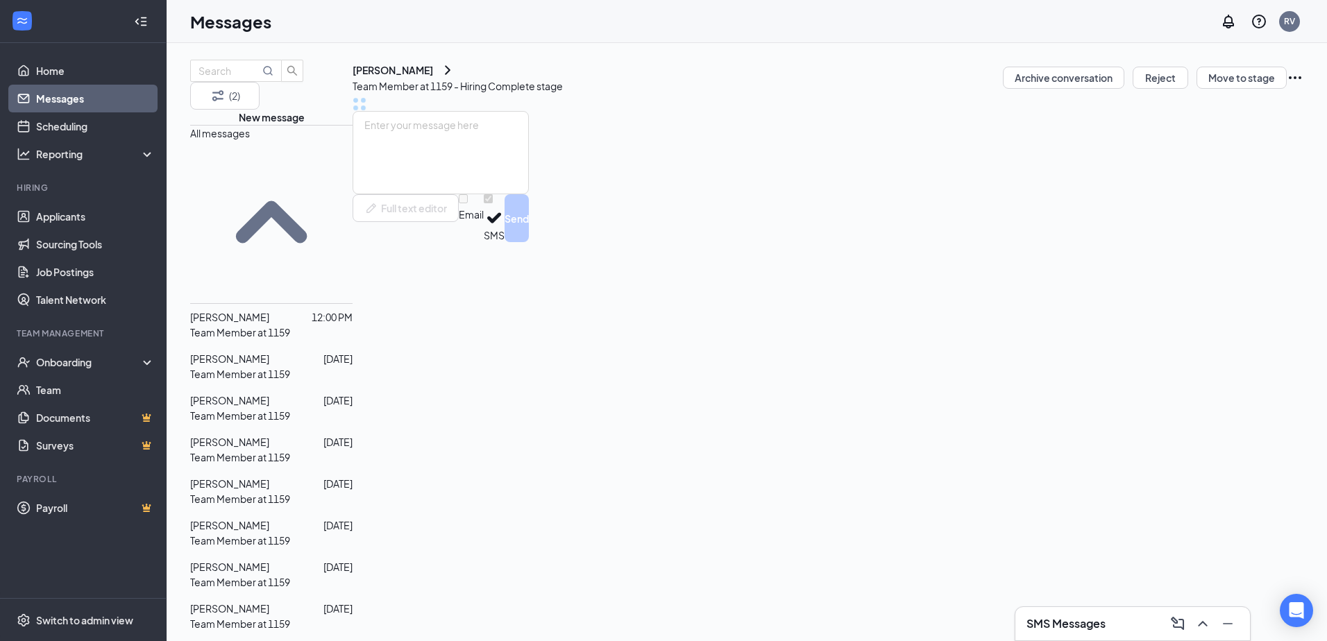
scroll to position [34, 0]
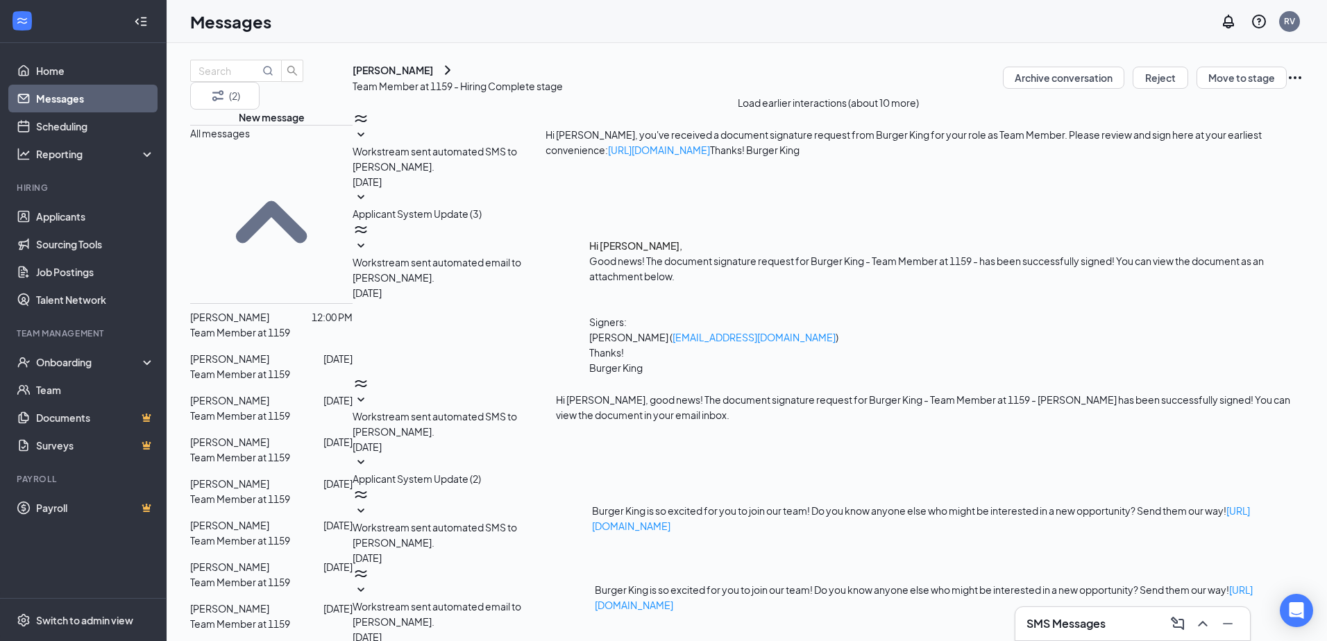
click at [481, 455] on button "Applicant System Update (2)" at bounding box center [417, 471] width 128 height 32
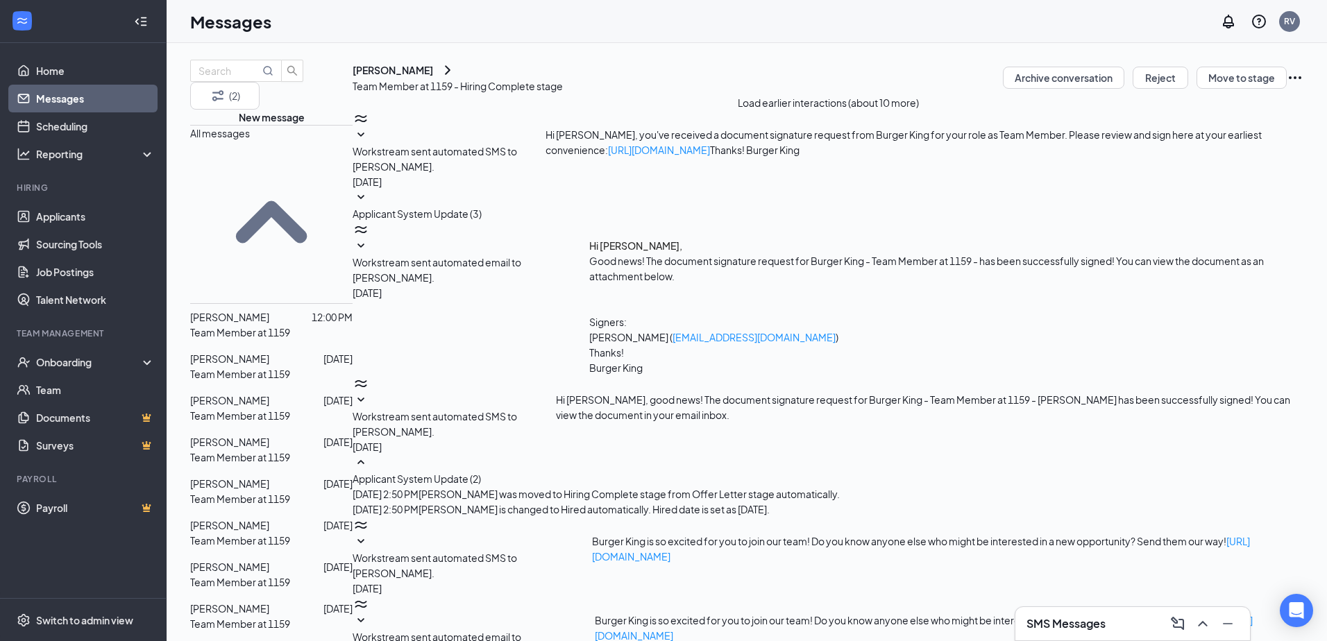
click at [481, 455] on button "Applicant System Update (2)" at bounding box center [417, 471] width 128 height 32
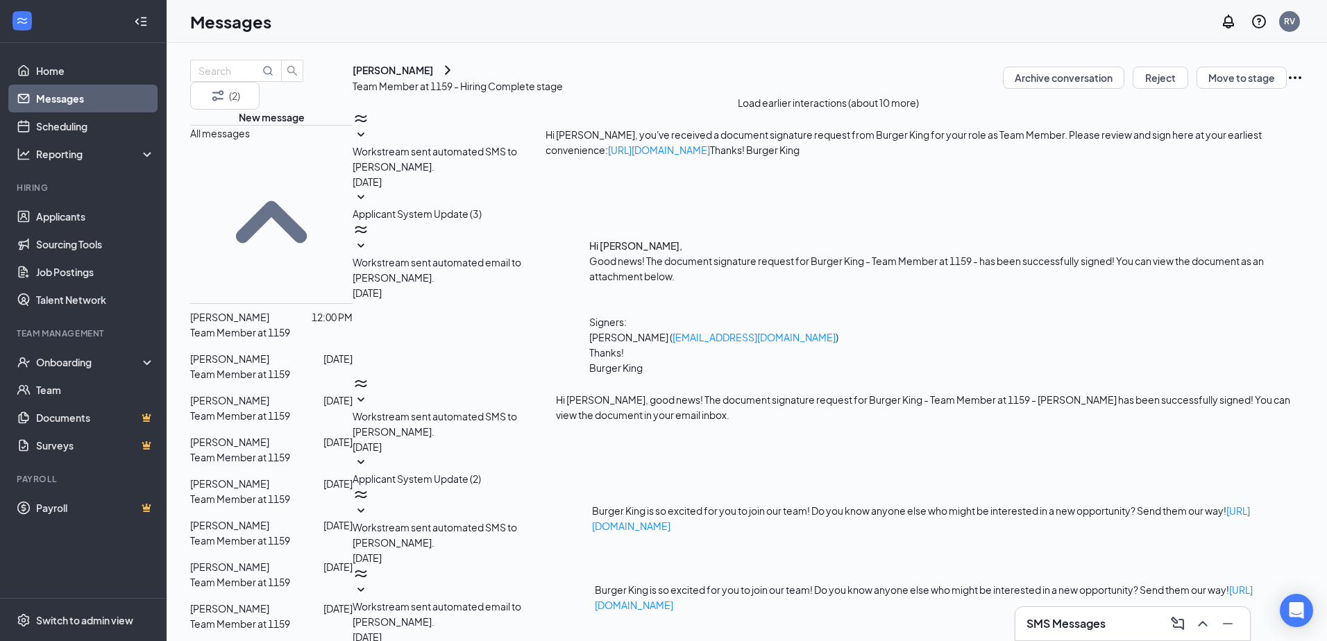
click at [286, 435] on div at bounding box center [296, 442] width 54 height 15
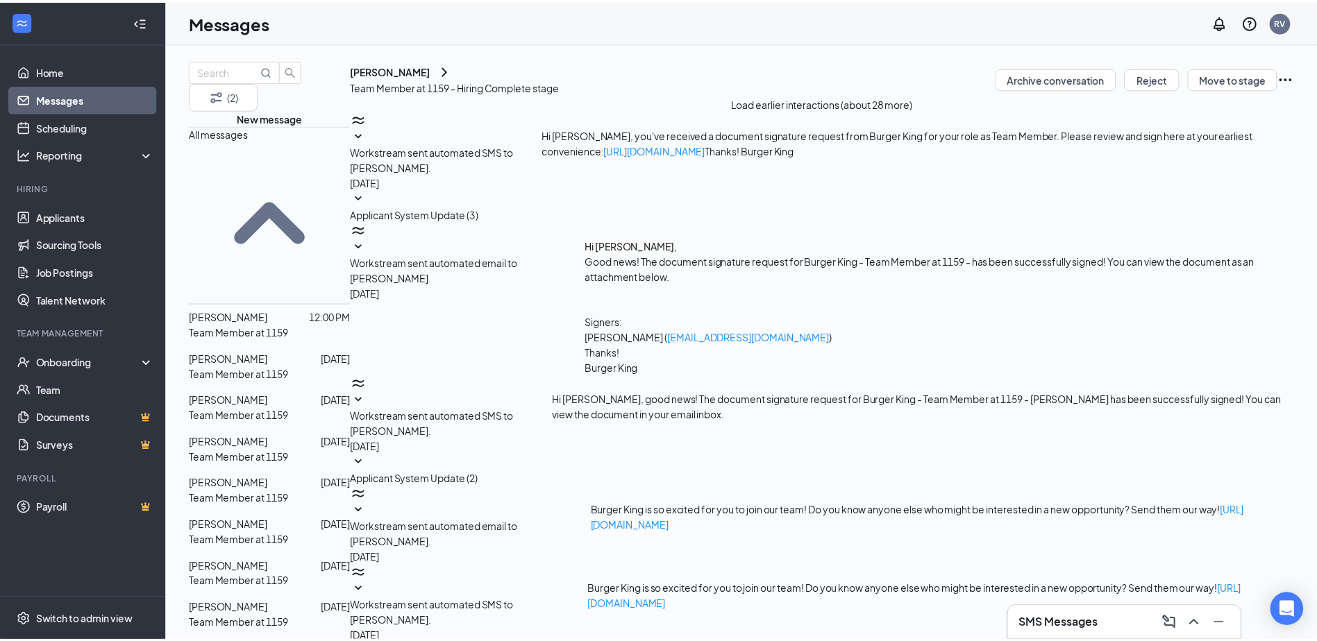
scroll to position [34, 0]
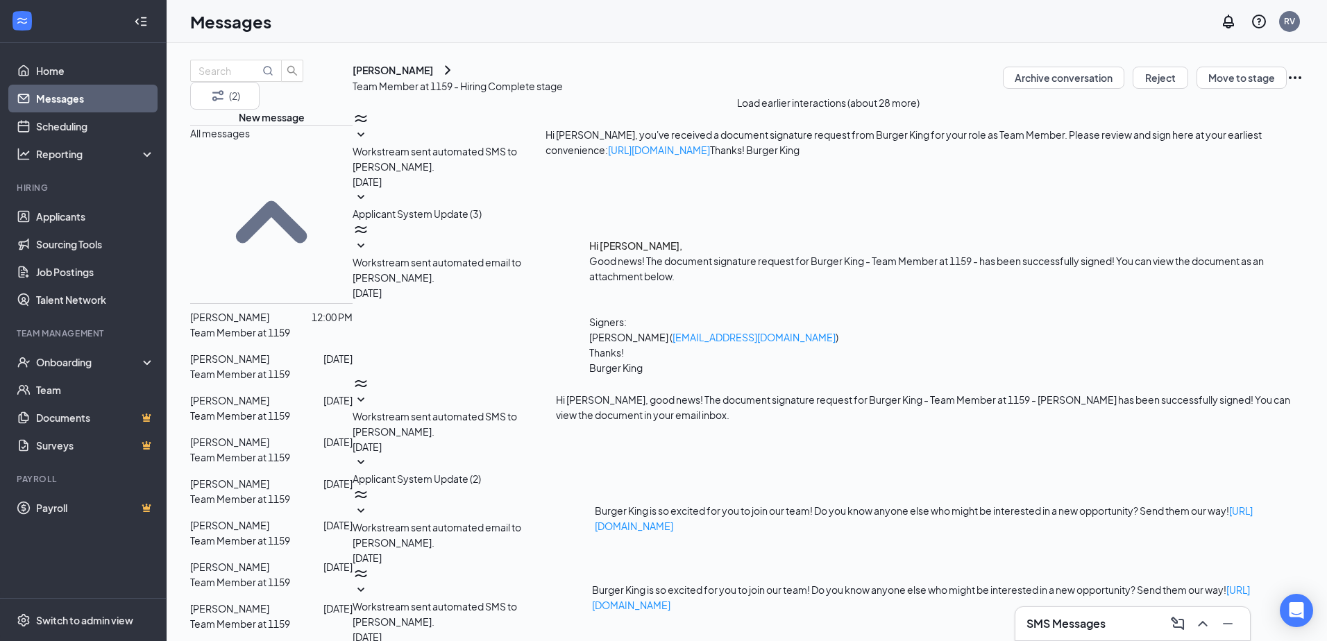
click at [369, 455] on icon "SmallChevronDown" at bounding box center [361, 463] width 17 height 17
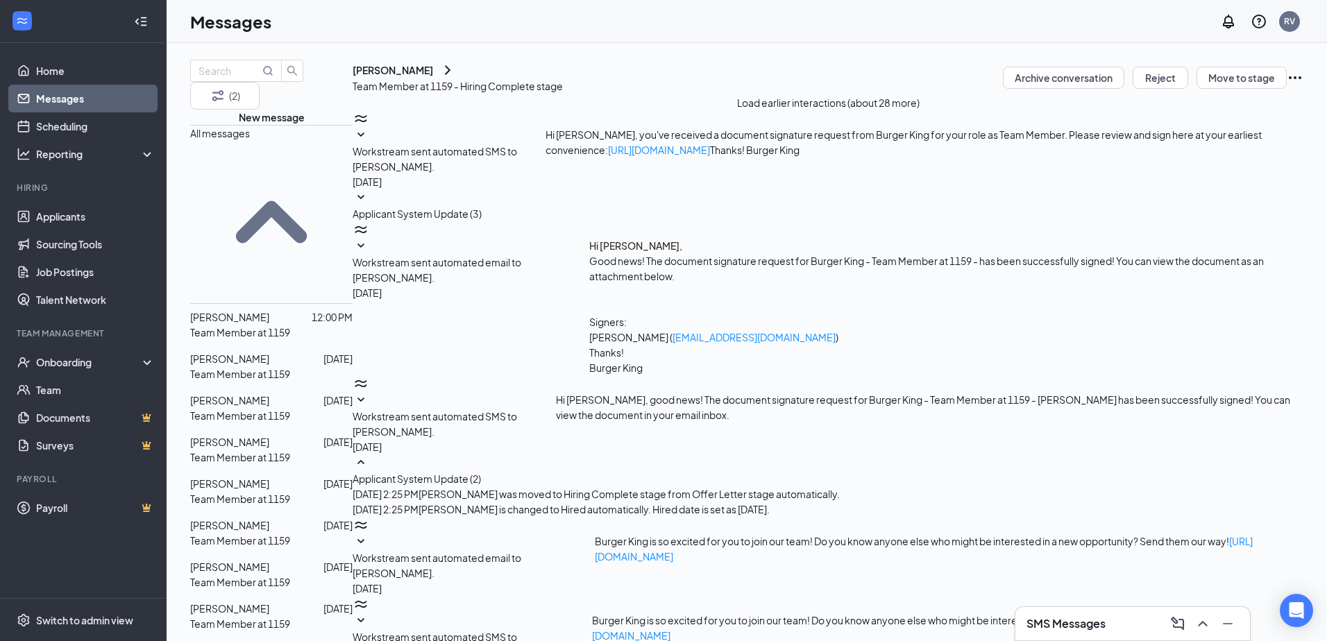
click at [369, 455] on icon "SmallChevronUp" at bounding box center [361, 463] width 17 height 17
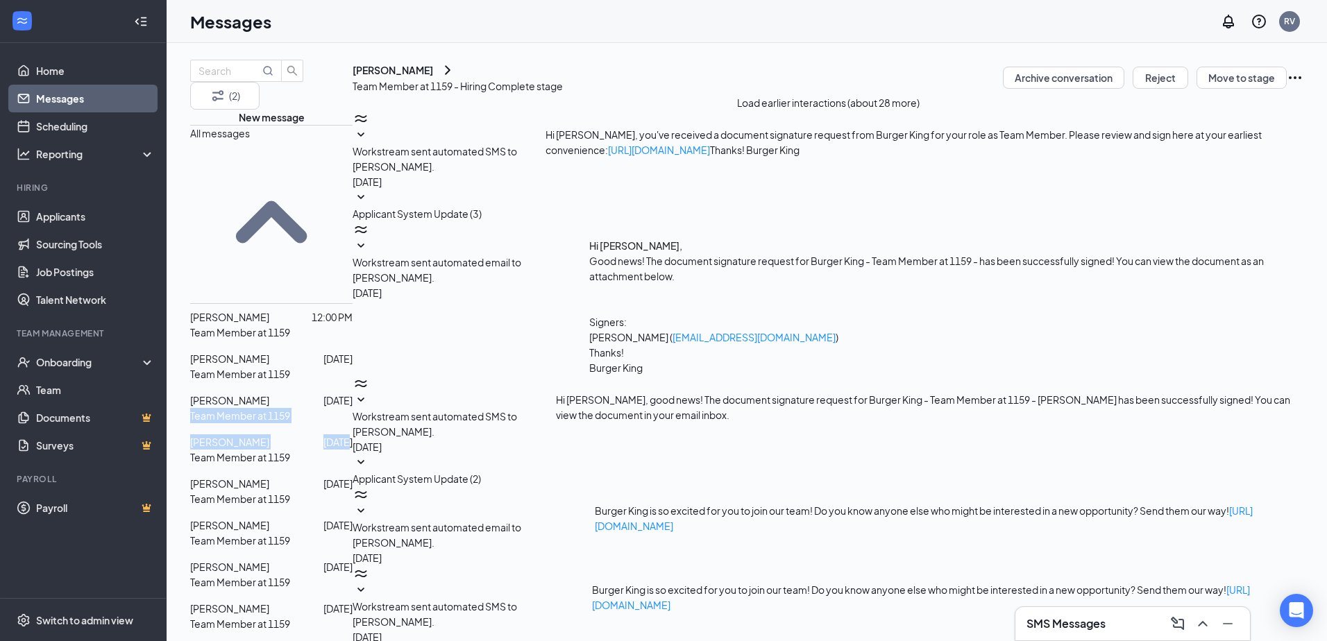
drag, startPoint x: 354, startPoint y: 326, endPoint x: 355, endPoint y: 285, distance: 41.0
click at [353, 285] on div "All messages Kamarah Harmon 12:00 PM Team Member at 1159 Andrea Martínez Sep 13…" at bounding box center [271, 646] width 162 height 1043
drag, startPoint x: 355, startPoint y: 285, endPoint x: 441, endPoint y: 318, distance: 92.1
click at [456, 376] on div "Workstream sent automated SMS to Luis Perwz. Sep 9 Hi Luis, good news! The docu…" at bounding box center [828, 415] width 951 height 79
click at [90, 60] on link "Home" at bounding box center [95, 71] width 119 height 28
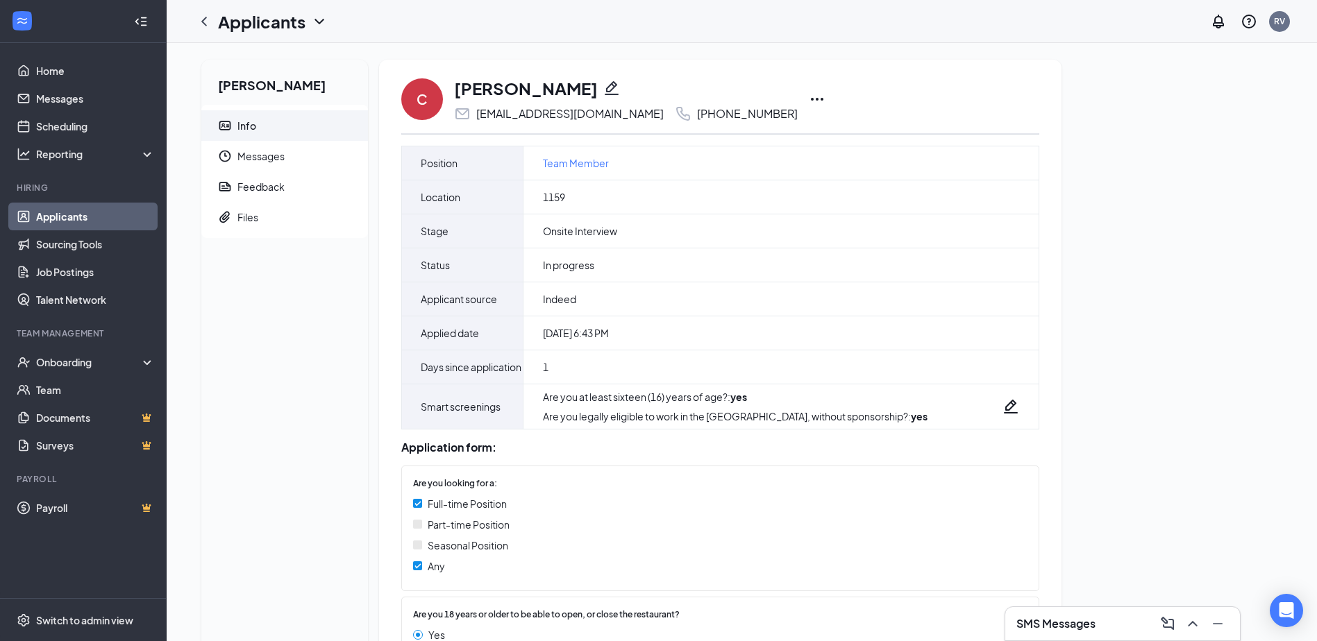
click at [809, 99] on icon "Ellipses" at bounding box center [817, 99] width 17 height 17
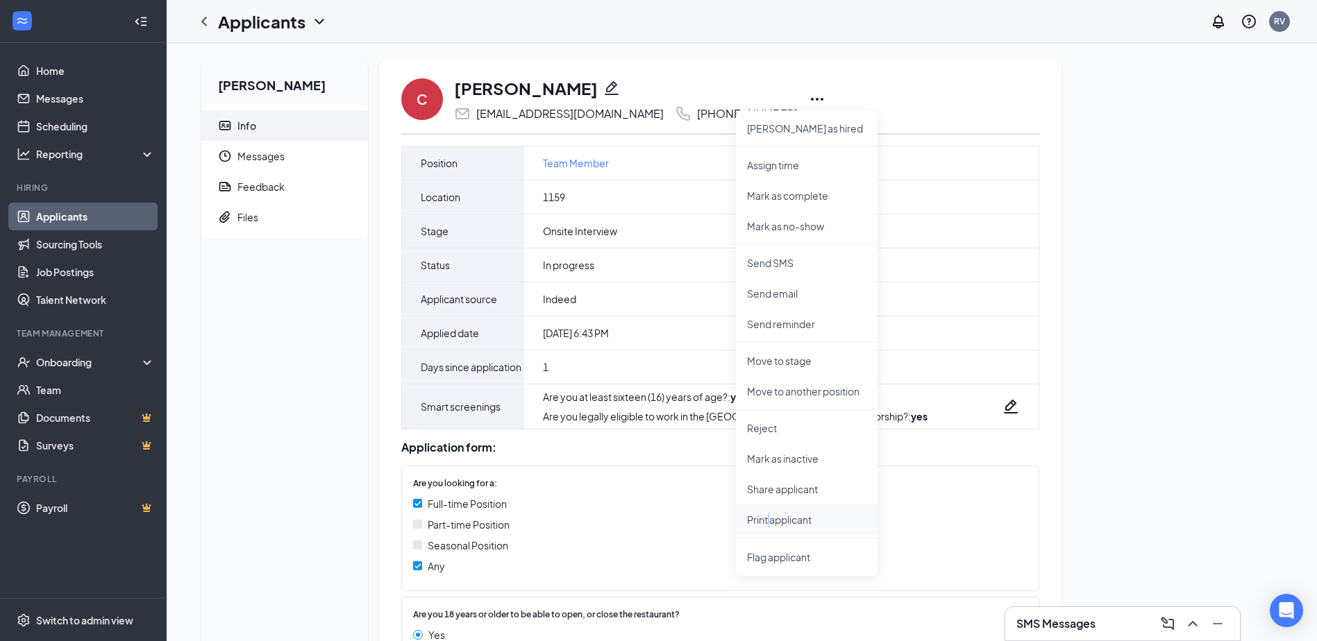
click at [768, 515] on p "Print applicant" at bounding box center [806, 520] width 119 height 14
